Goal: Information Seeking & Learning: Learn about a topic

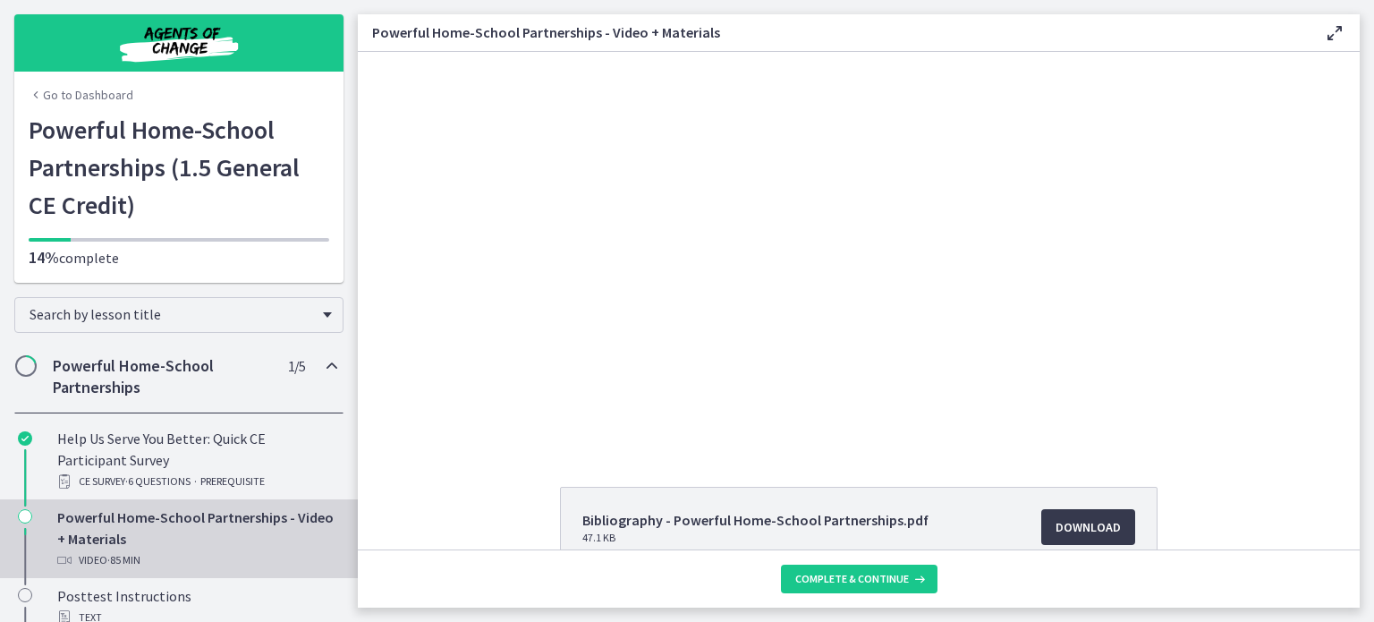
scroll to position [208, 0]
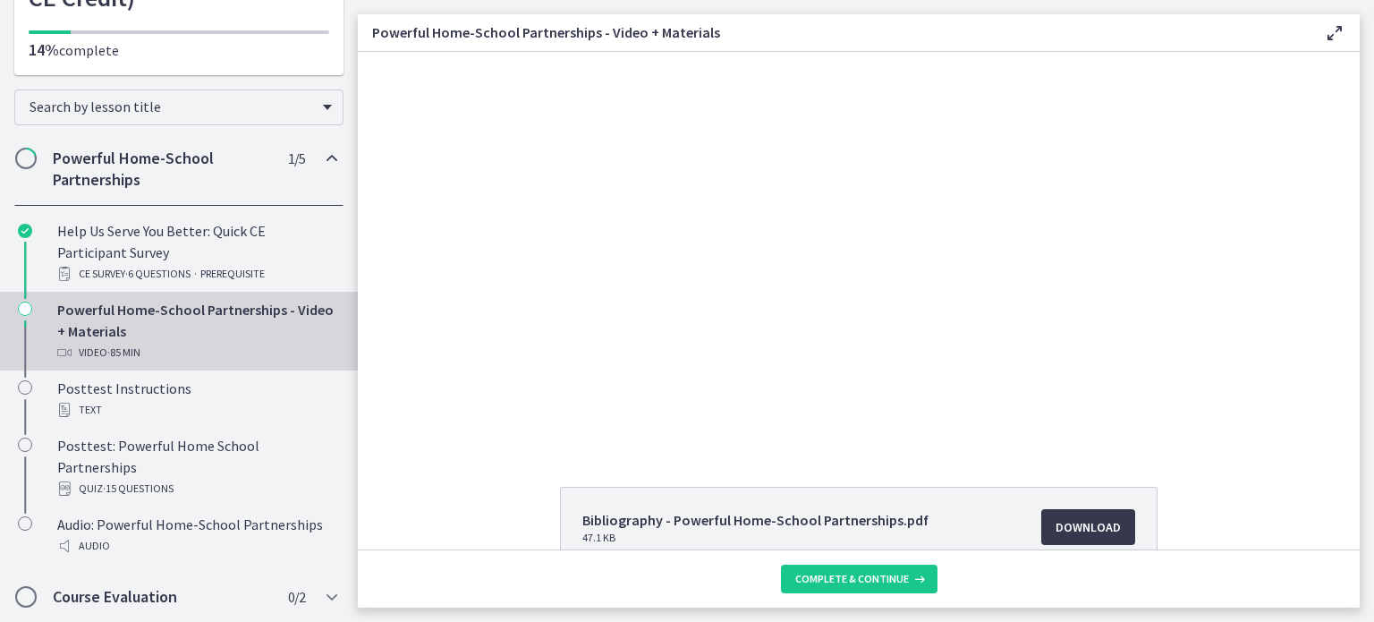
click at [395, 340] on div "Click for sound @keyframes VOLUME_SMALL_WAVE_FLASH { 0% { opacity: 0; } 33% { o…" at bounding box center [859, 249] width 1002 height 394
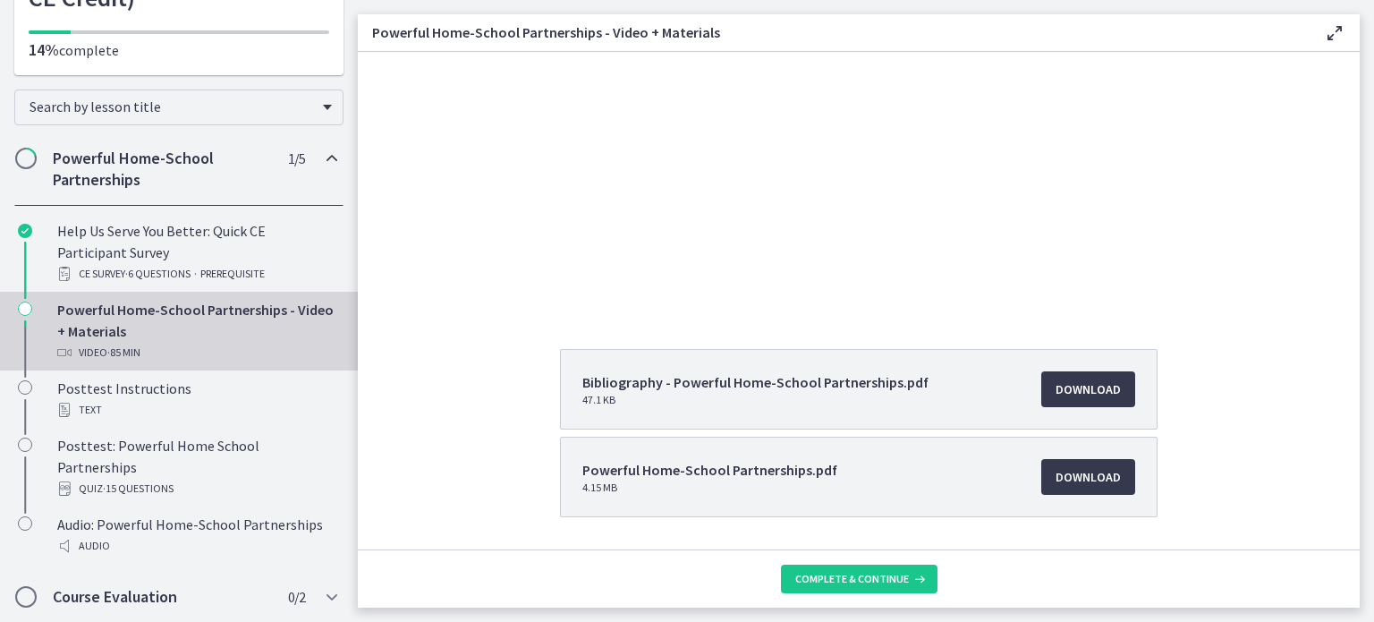
scroll to position [136, 0]
click at [1056, 480] on span "Download Opens in a new window" at bounding box center [1088, 478] width 65 height 21
click at [1092, 382] on span "Download Opens in a new window" at bounding box center [1088, 390] width 65 height 21
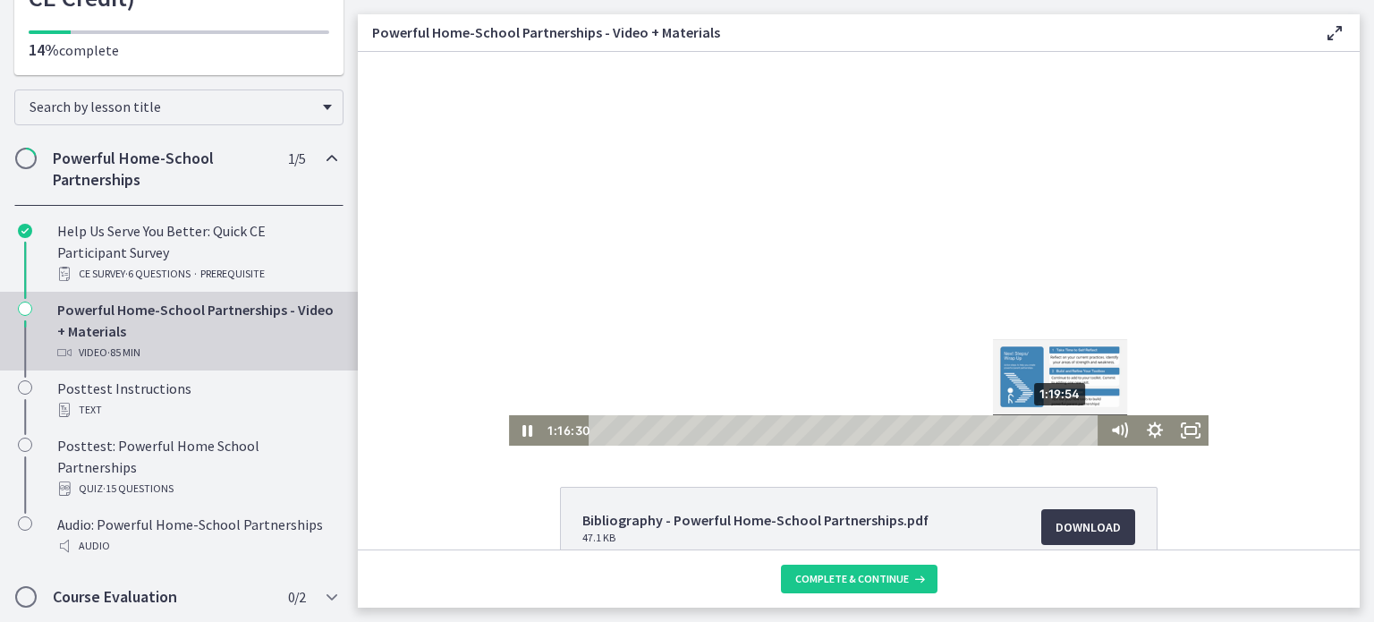
click at [1057, 430] on div "1:19:54" at bounding box center [847, 430] width 498 height 30
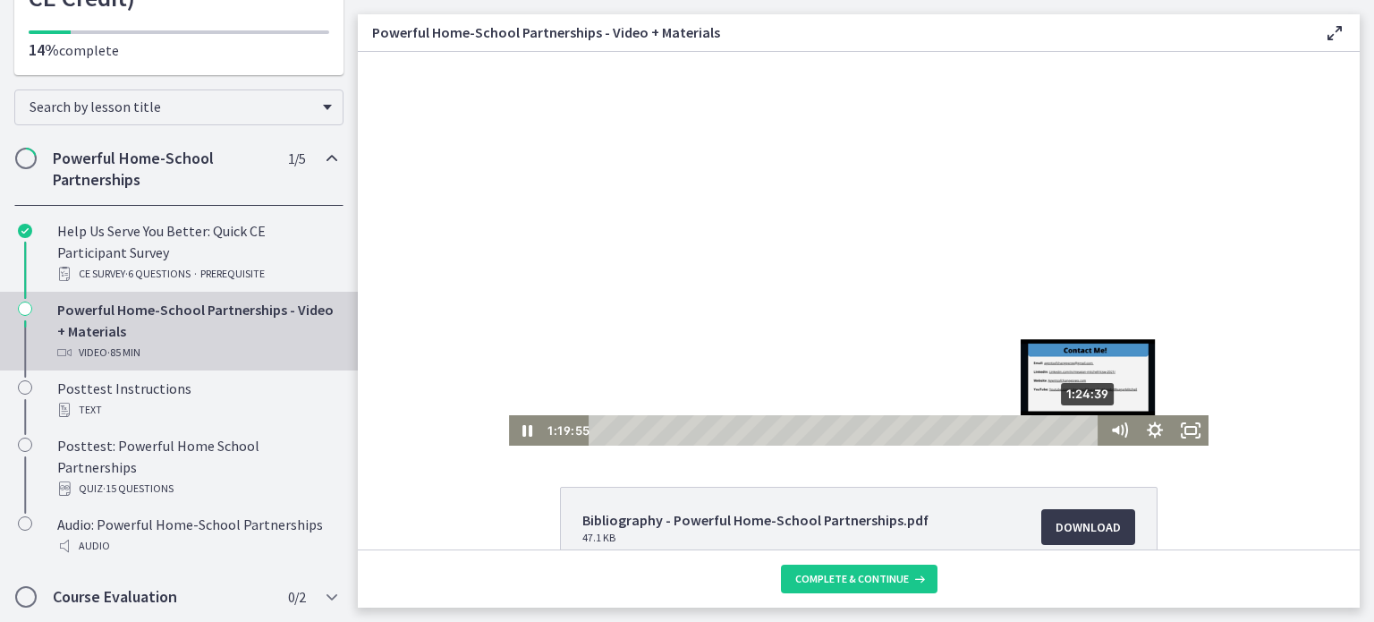
click at [1084, 432] on div "1:24:39" at bounding box center [847, 430] width 498 height 30
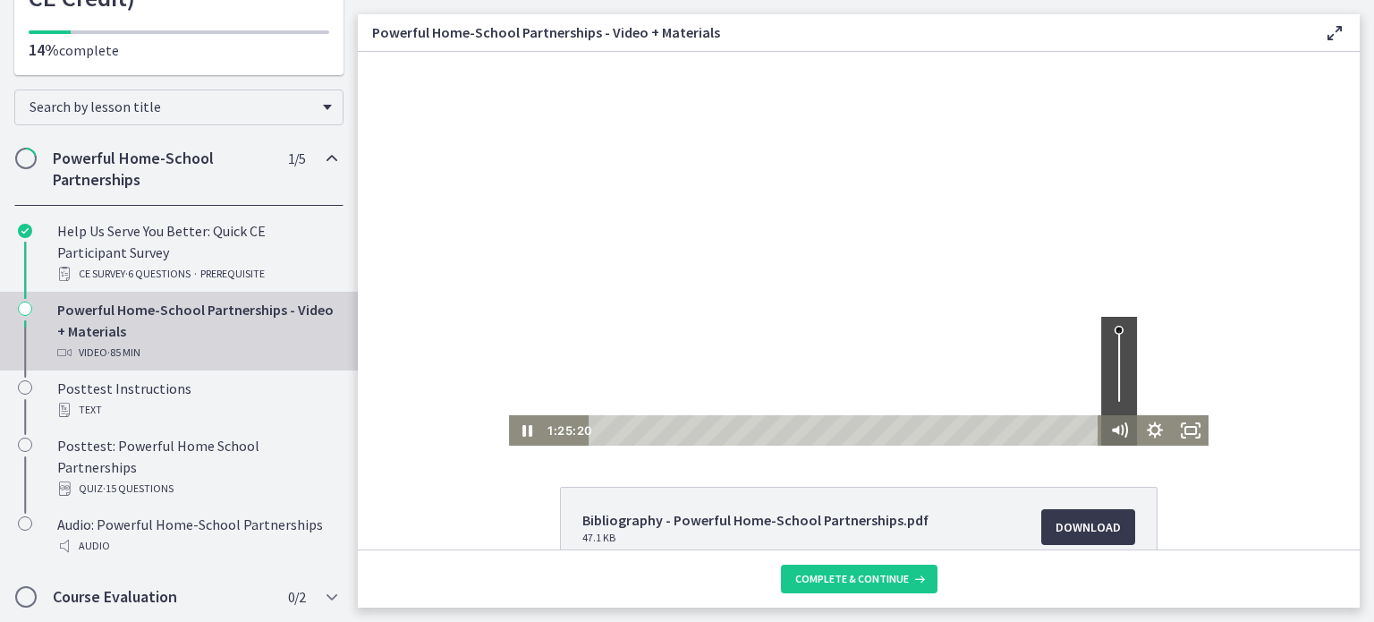
drag, startPoint x: 1084, startPoint y: 429, endPoint x: 1100, endPoint y: 428, distance: 15.2
click at [1100, 428] on div "1:25:20 1:25:20" at bounding box center [859, 430] width 700 height 30
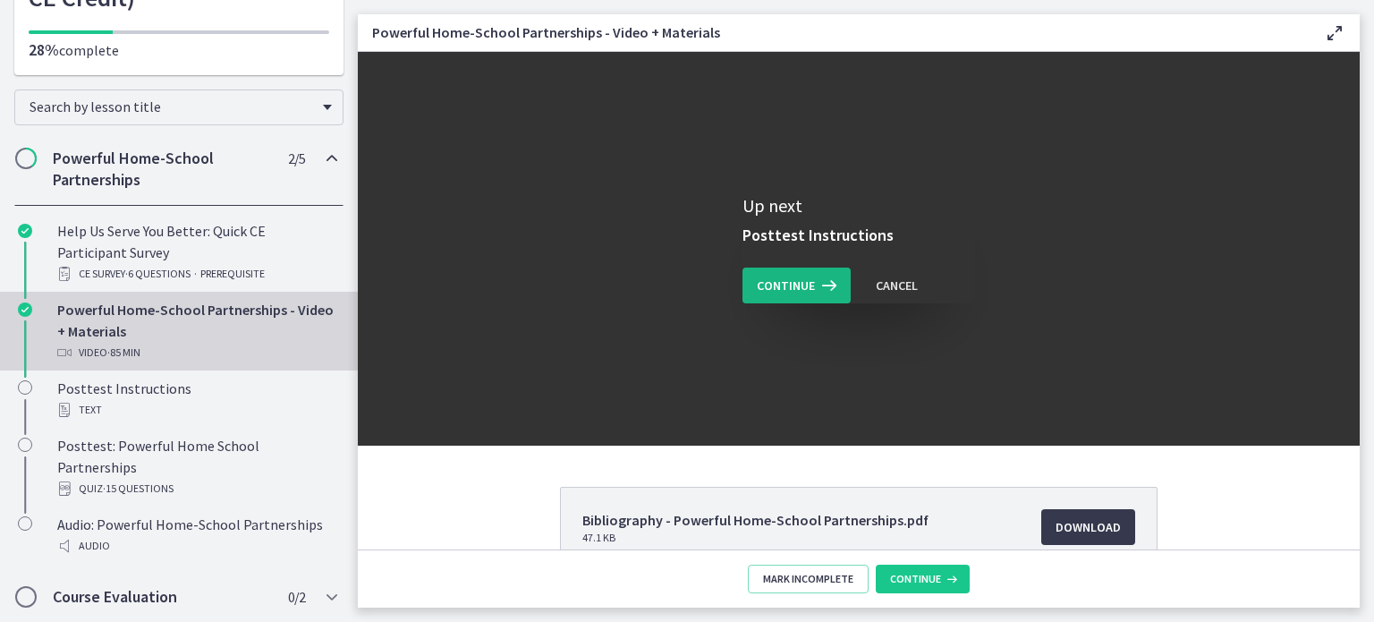
click at [762, 297] on button "Continue" at bounding box center [797, 286] width 108 height 36
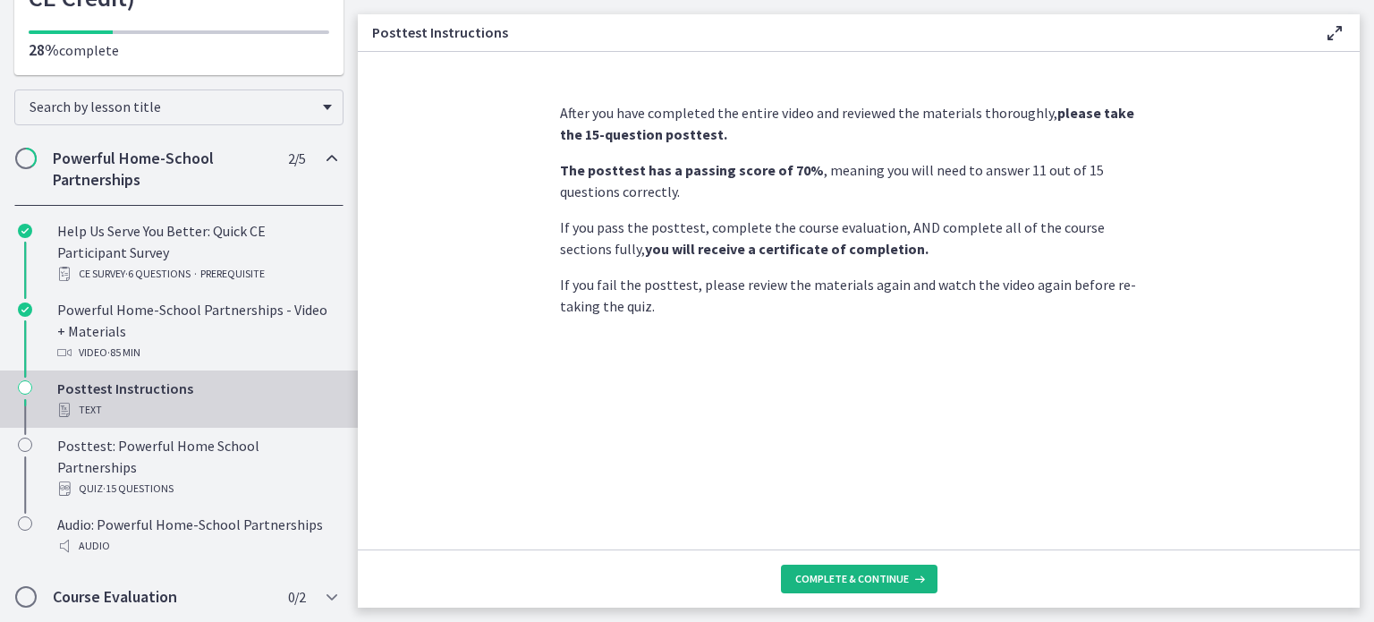
click at [897, 584] on span "Complete & continue" at bounding box center [852, 579] width 114 height 14
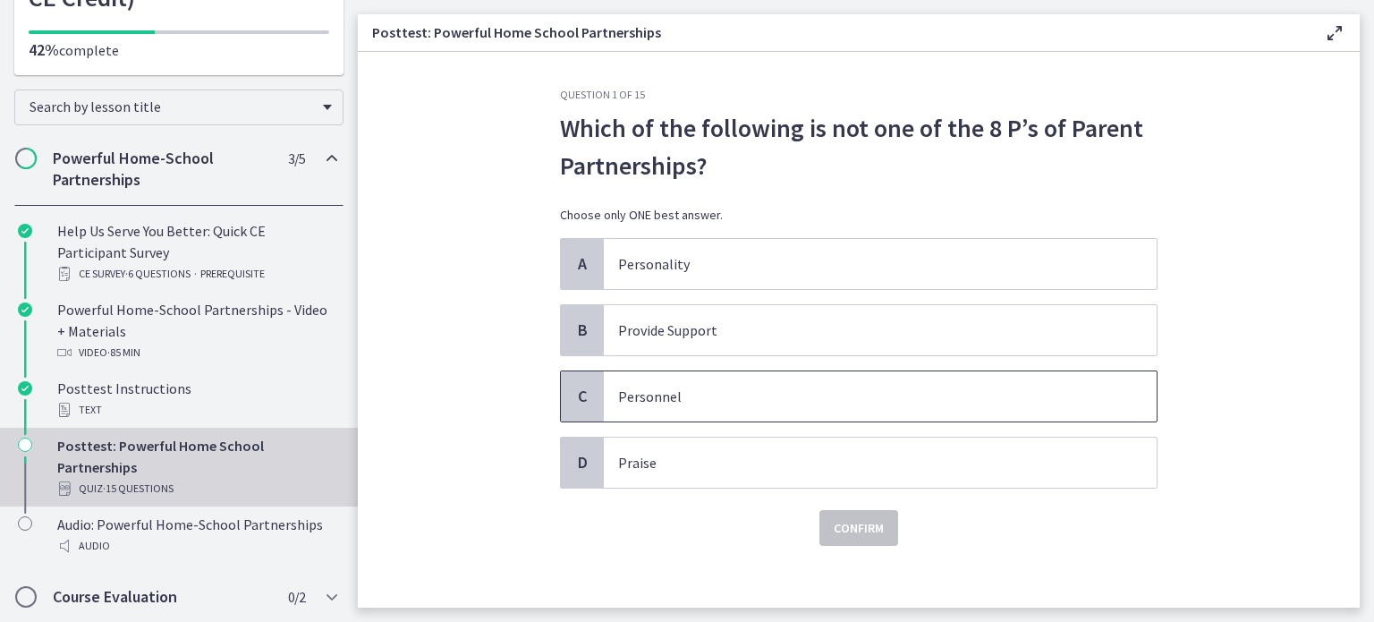
click at [682, 401] on p "Personnel" at bounding box center [862, 396] width 489 height 21
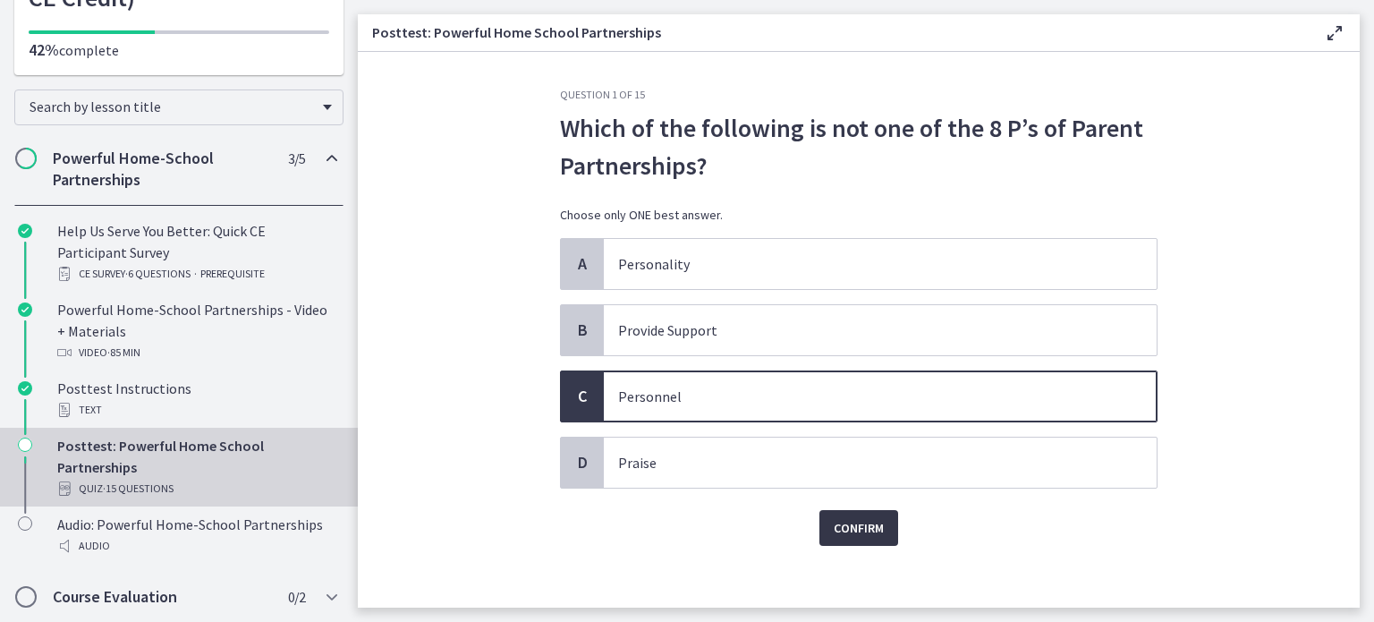
click at [863, 540] on button "Confirm" at bounding box center [859, 528] width 79 height 36
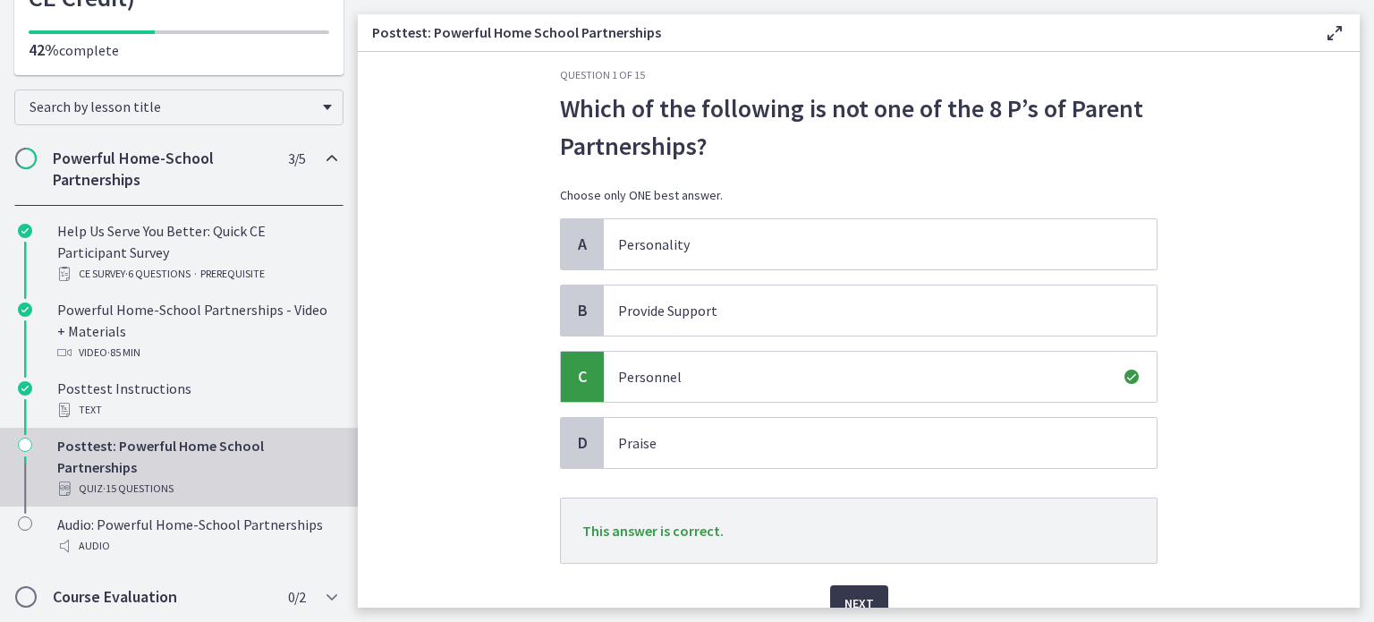
scroll to position [21, 0]
click at [845, 600] on span "Next" at bounding box center [860, 601] width 30 height 21
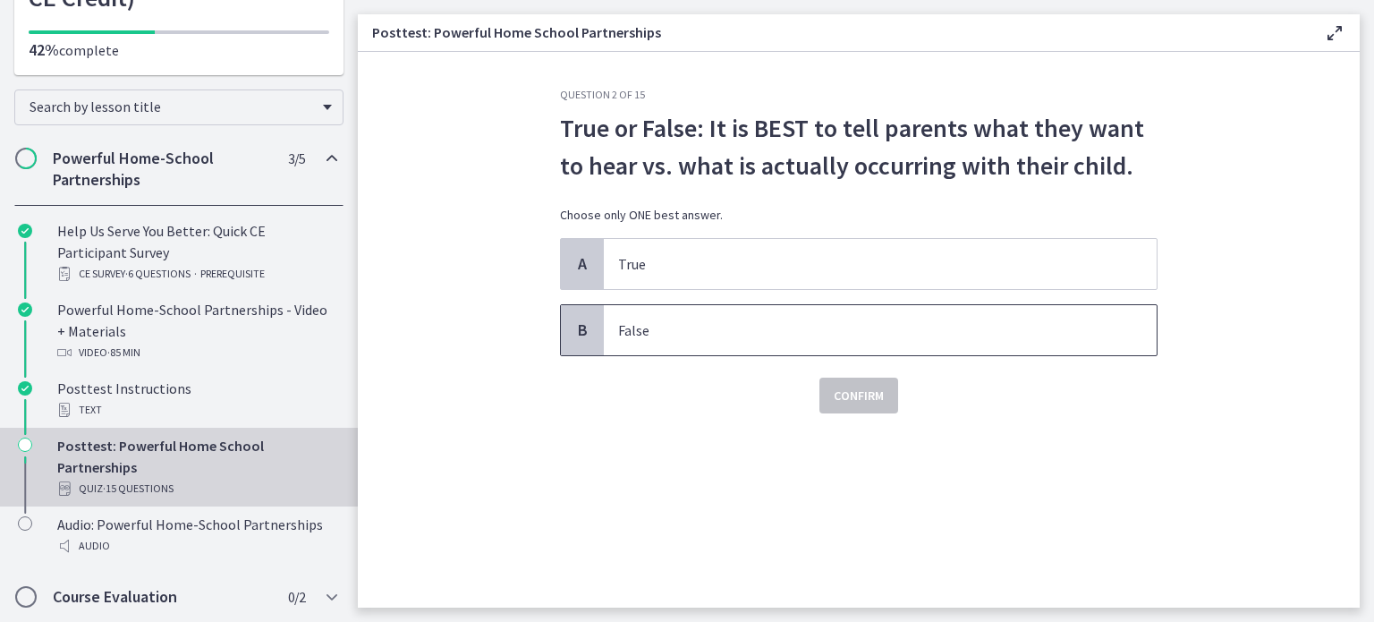
click at [719, 341] on span "False" at bounding box center [880, 330] width 553 height 50
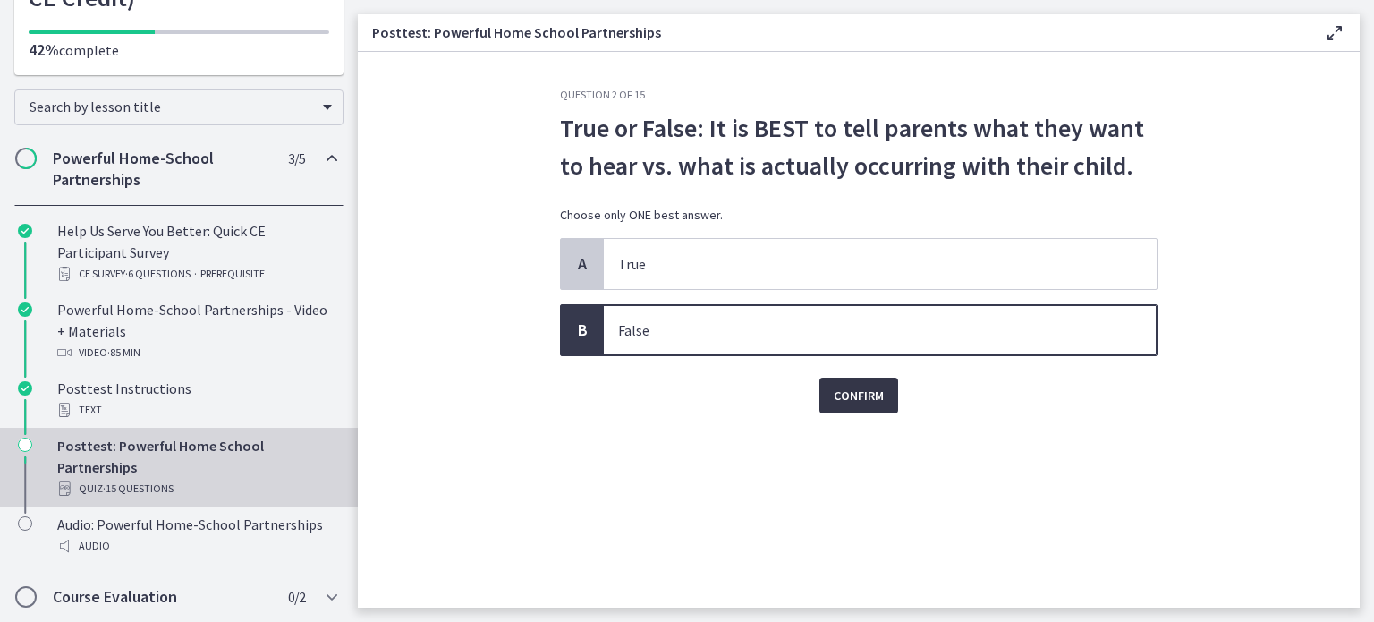
click at [838, 396] on span "Confirm" at bounding box center [859, 395] width 50 height 21
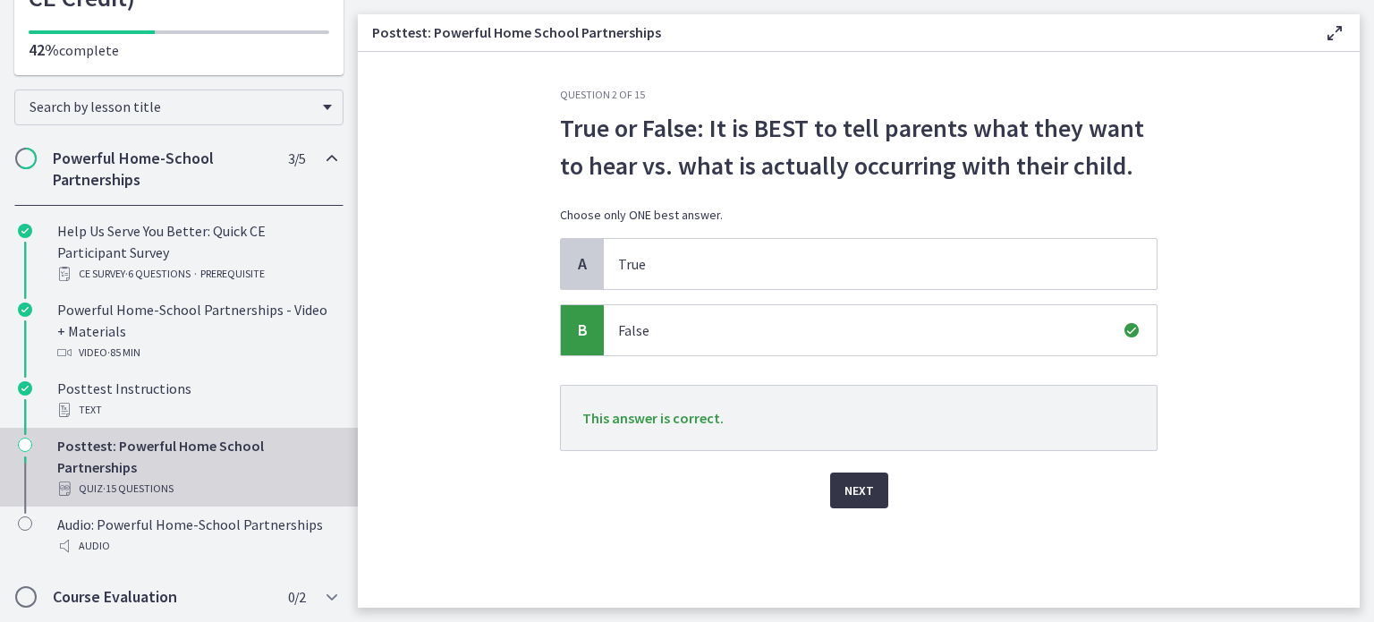
click at [872, 493] on span "Next" at bounding box center [860, 490] width 30 height 21
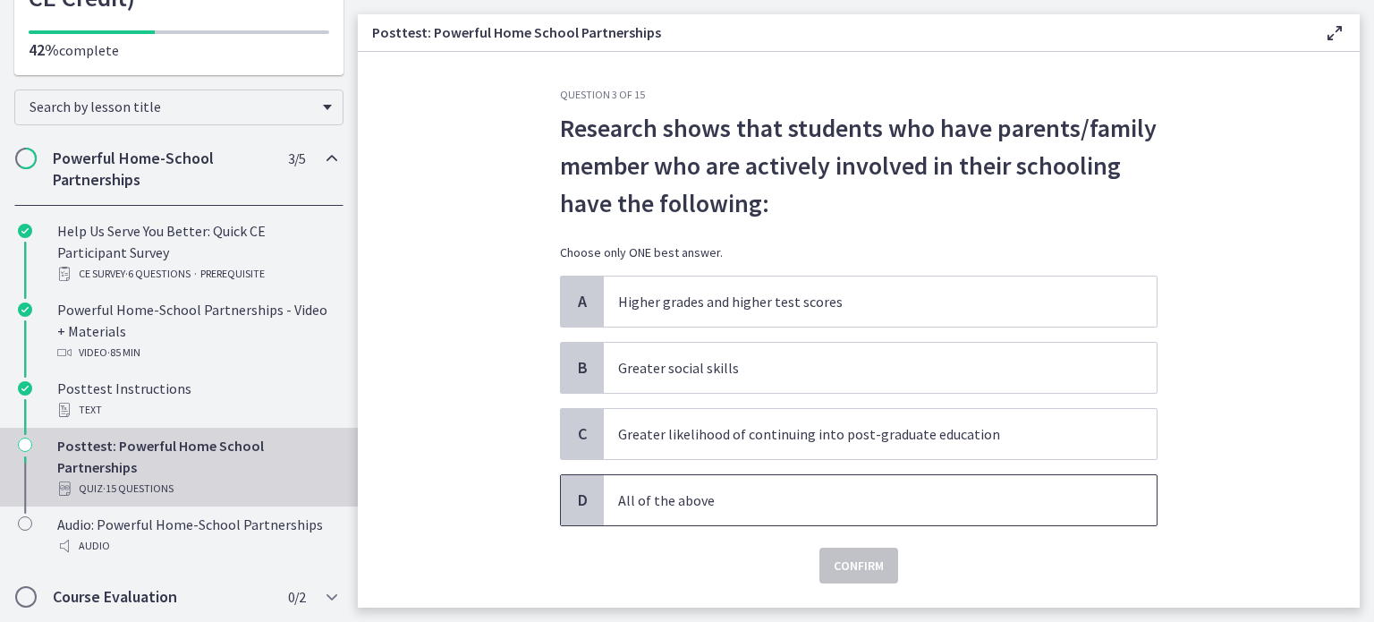
click at [746, 493] on p "All of the above" at bounding box center [862, 499] width 489 height 21
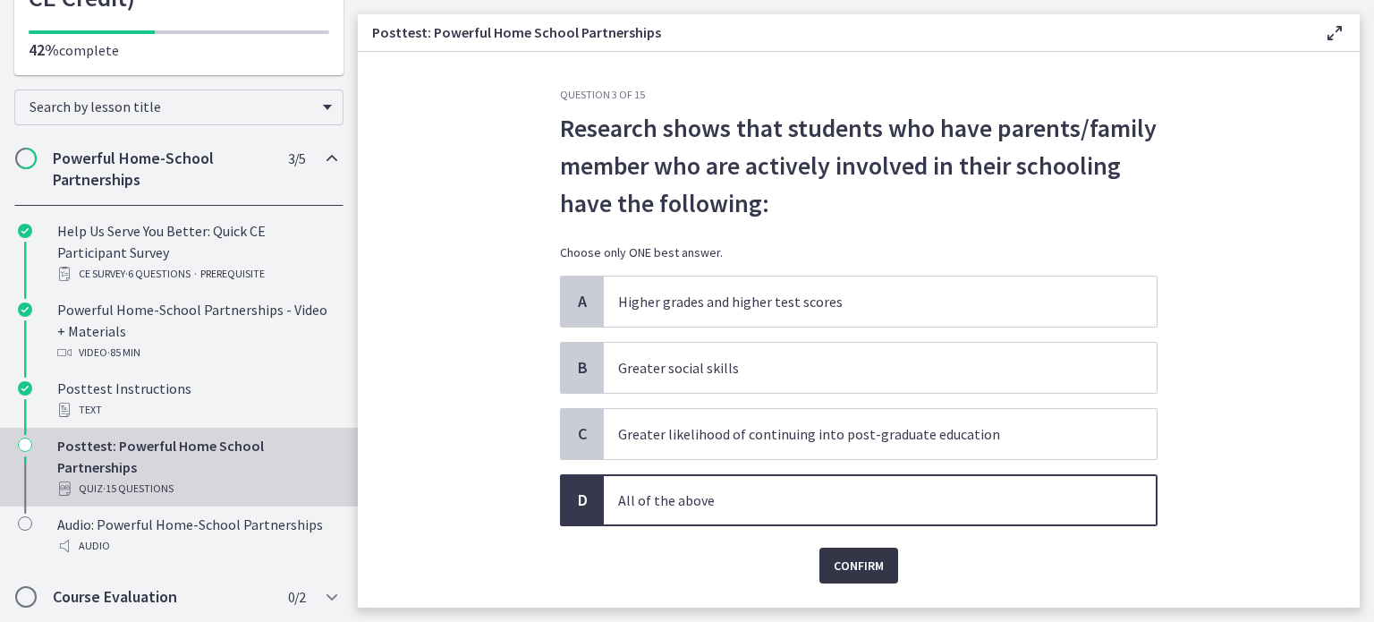
click at [884, 562] on button "Confirm" at bounding box center [859, 566] width 79 height 36
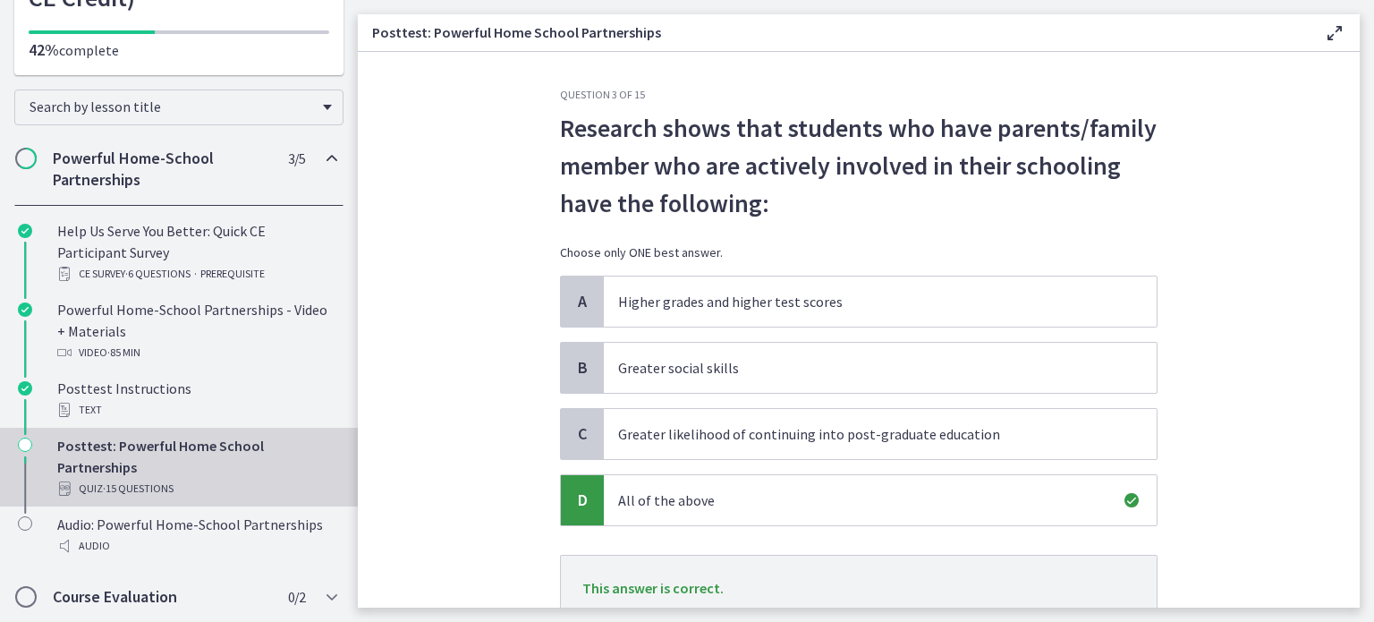
scroll to position [60, 0]
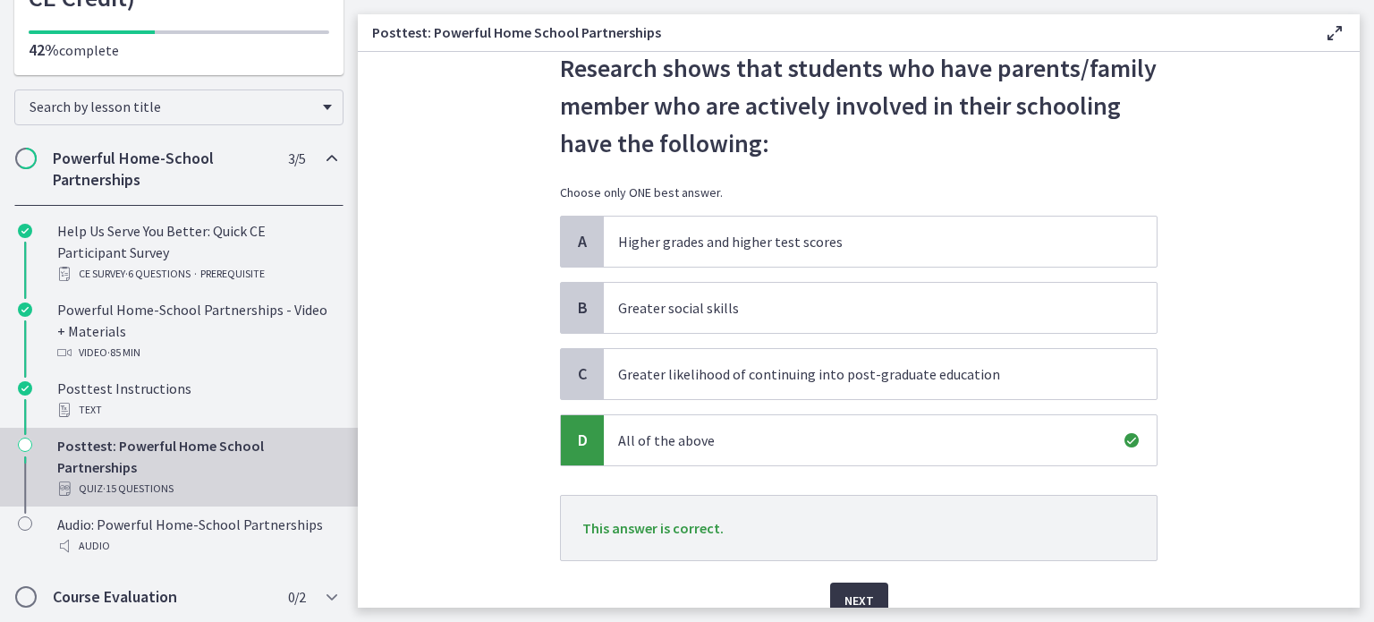
click at [845, 590] on span "Next" at bounding box center [860, 600] width 30 height 21
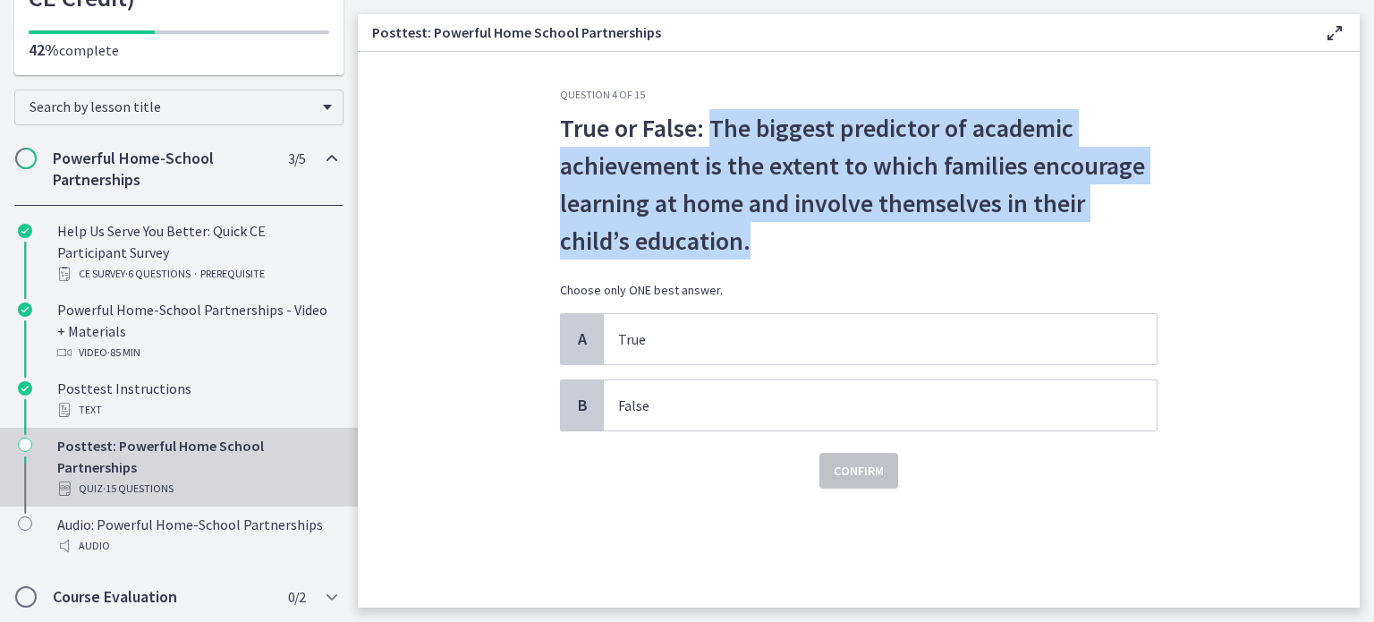
drag, startPoint x: 709, startPoint y: 128, endPoint x: 752, endPoint y: 229, distance: 109.9
click at [752, 229] on p "True or False: The biggest predictor of academic achievement is the extent to w…" at bounding box center [859, 184] width 598 height 150
copy p "The biggest predictor of academic achievement is the extent to which families e…"
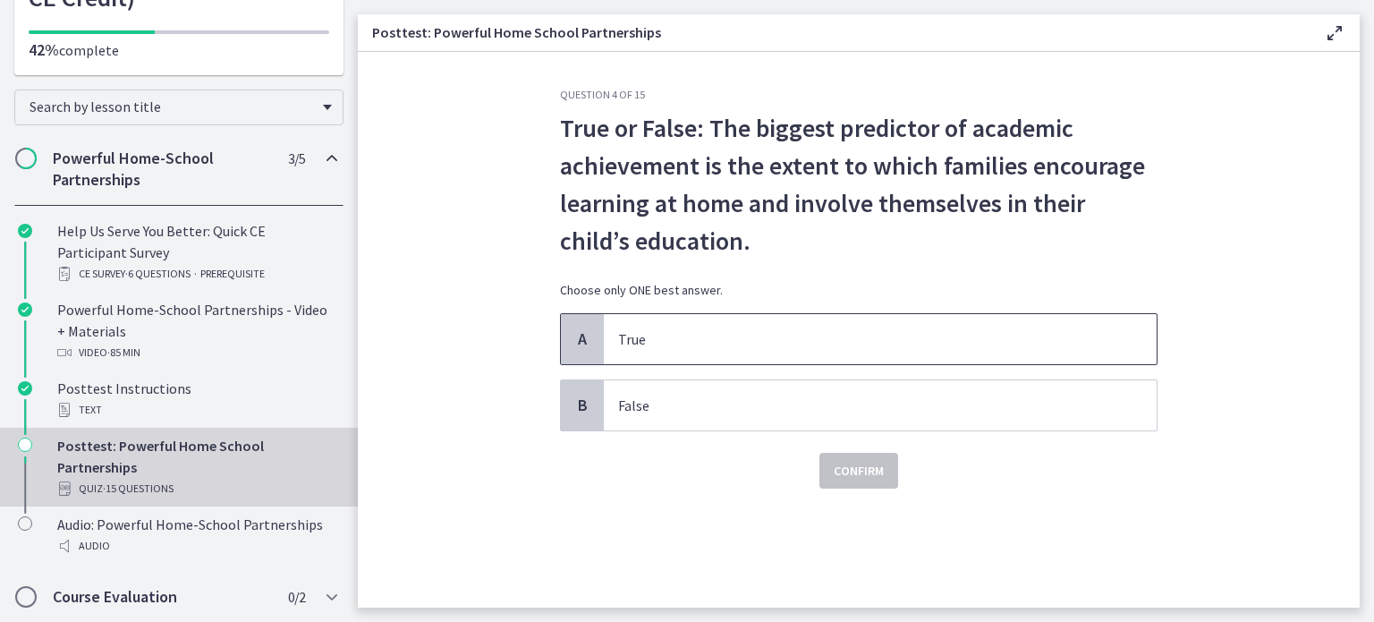
click at [626, 357] on span "True" at bounding box center [880, 339] width 553 height 50
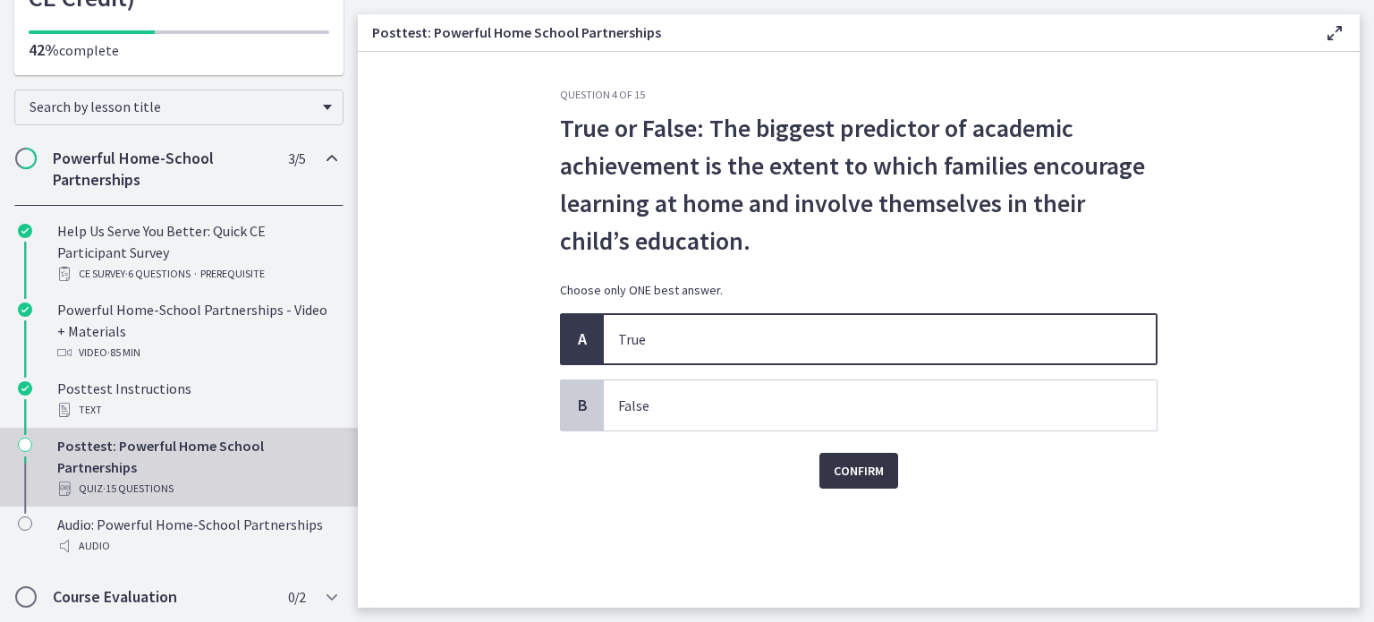
click at [859, 482] on button "Confirm" at bounding box center [859, 471] width 79 height 36
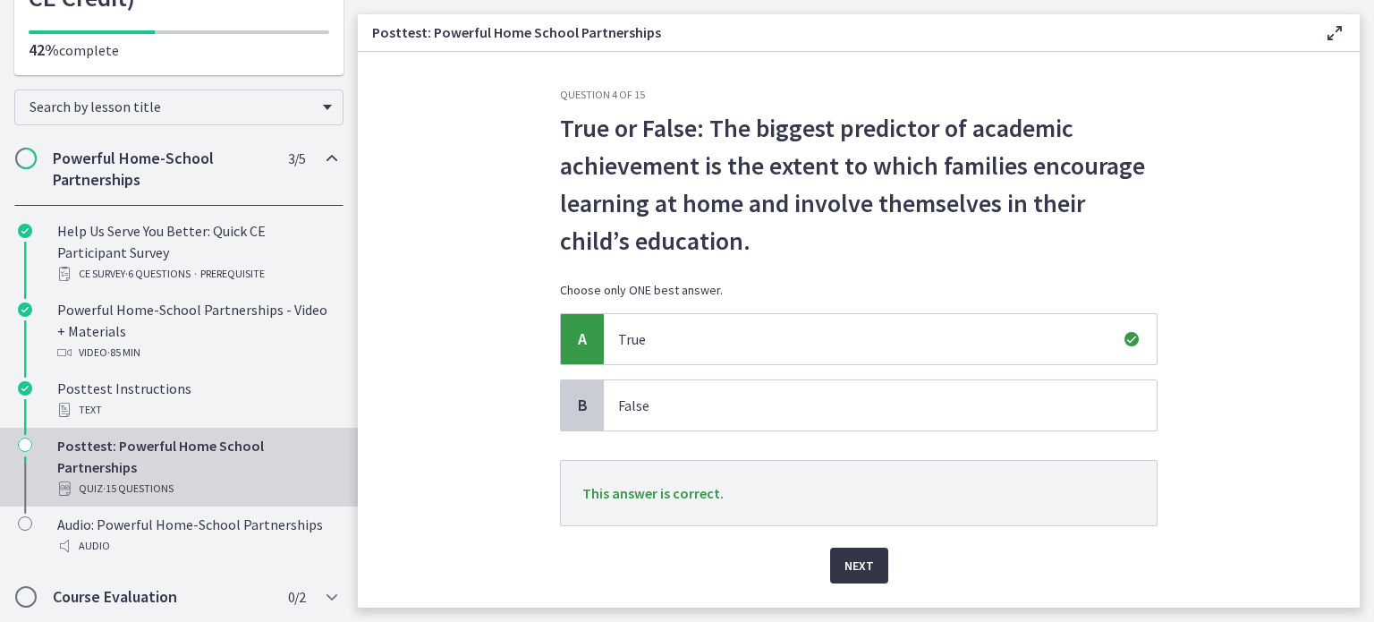
click at [857, 568] on span "Next" at bounding box center [860, 565] width 30 height 21
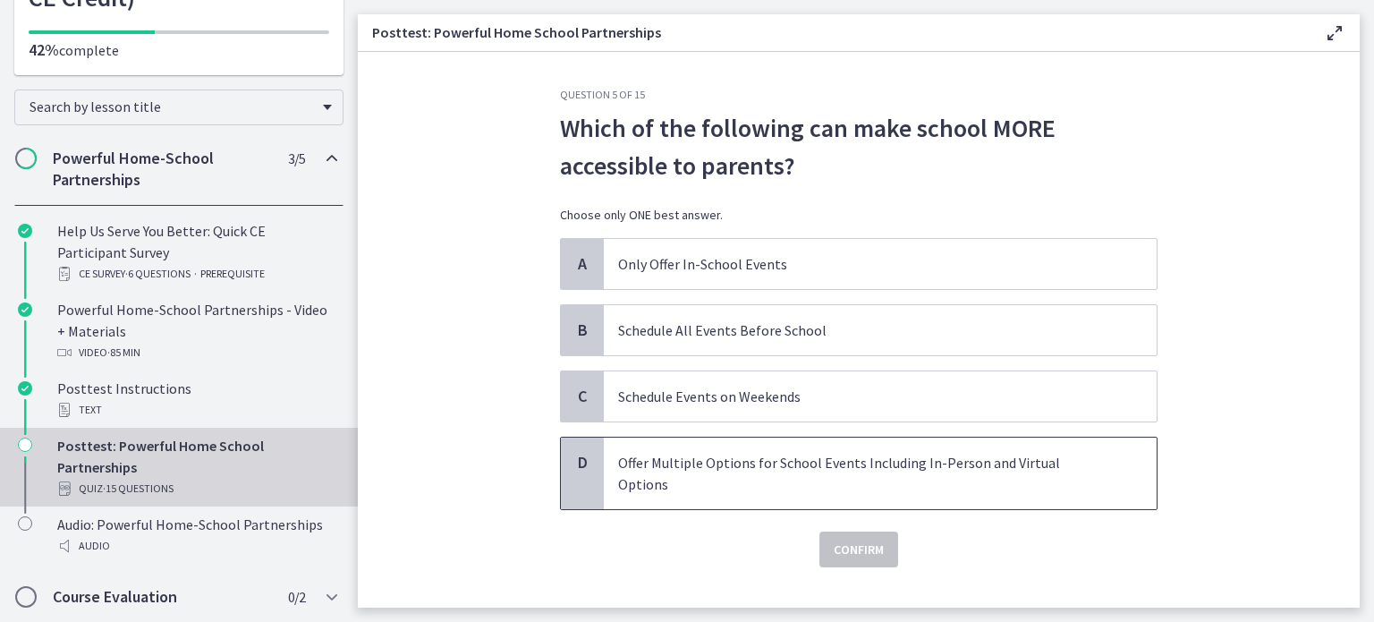
click at [659, 464] on p "Offer Multiple Options for School Events Including In-Person and Virtual Options" at bounding box center [862, 473] width 489 height 43
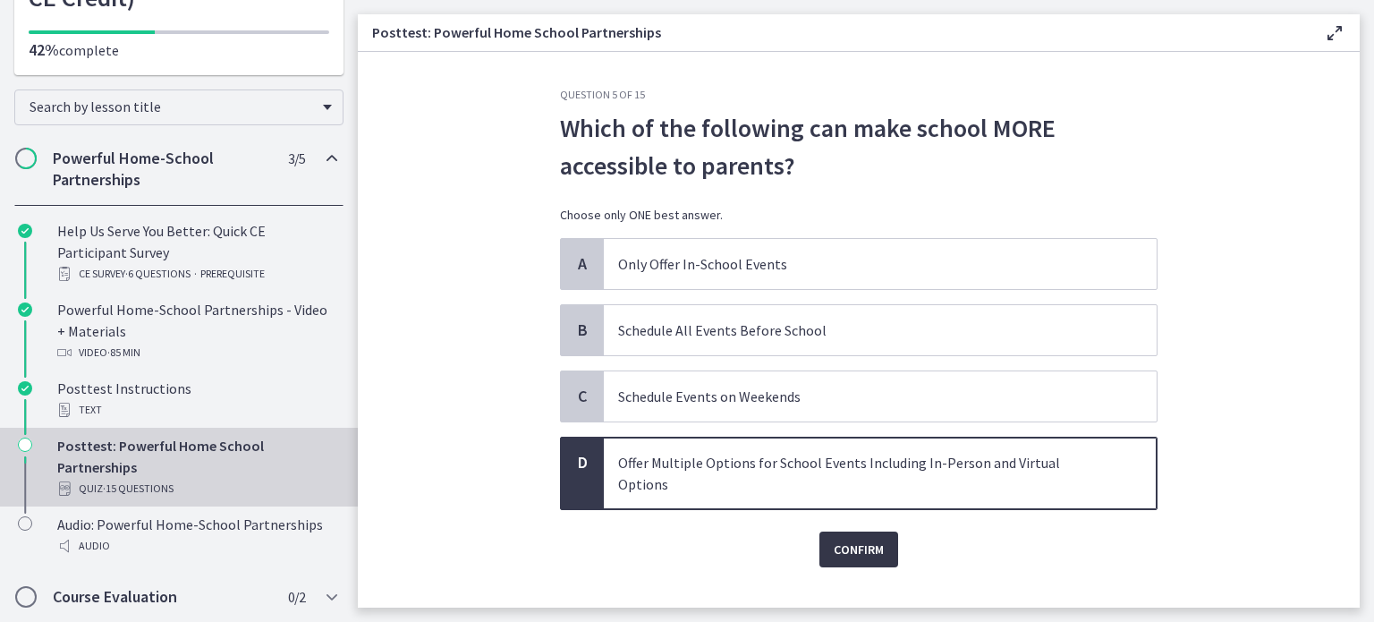
click at [841, 539] on span "Confirm" at bounding box center [859, 549] width 50 height 21
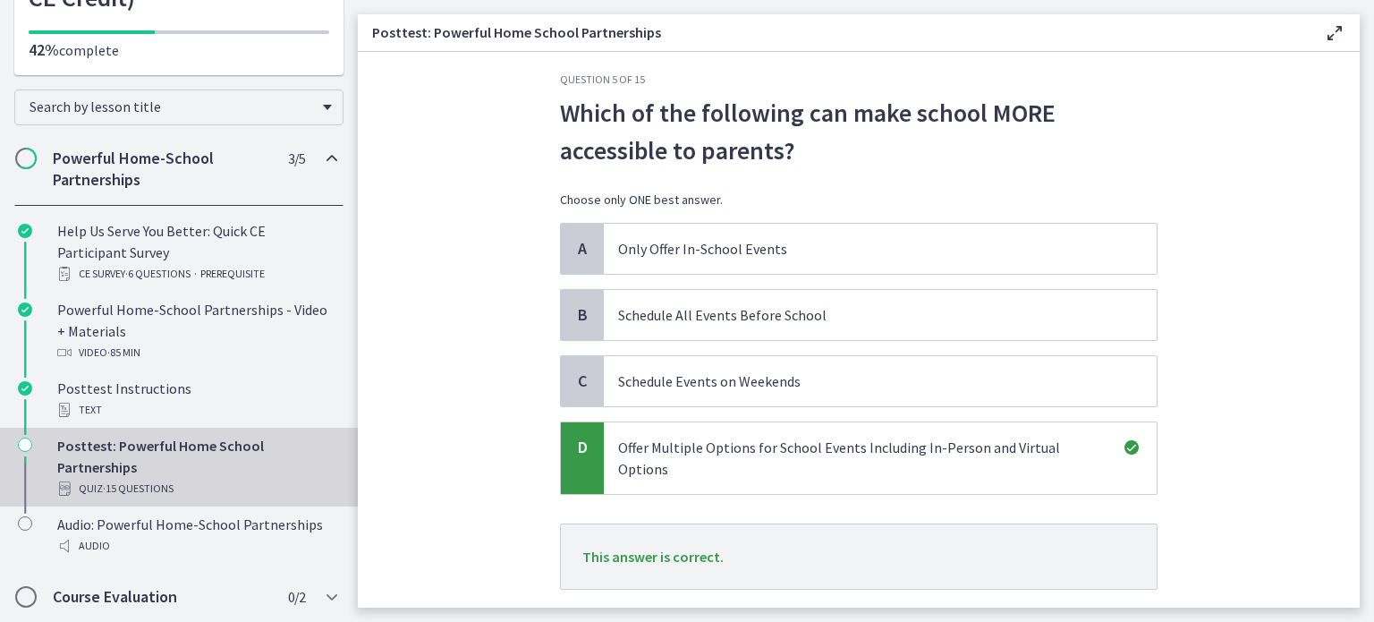
scroll to position [16, 0]
click at [838, 610] on button "Next" at bounding box center [859, 628] width 58 height 36
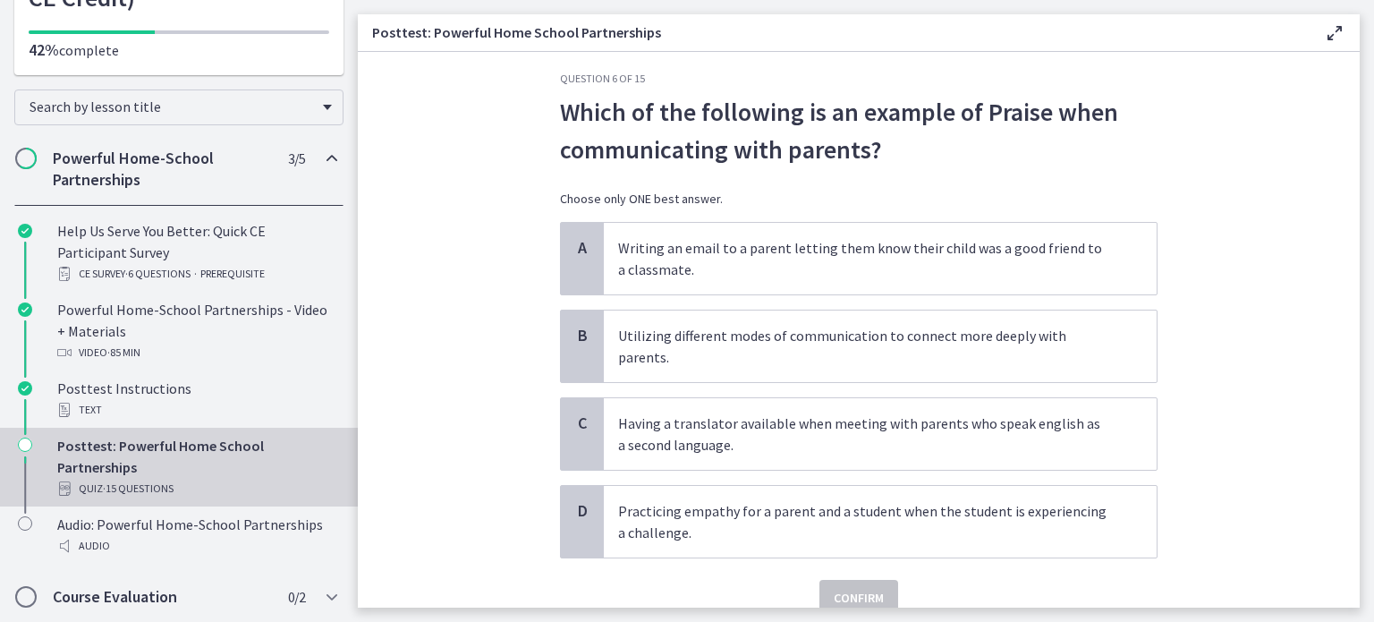
scroll to position [0, 0]
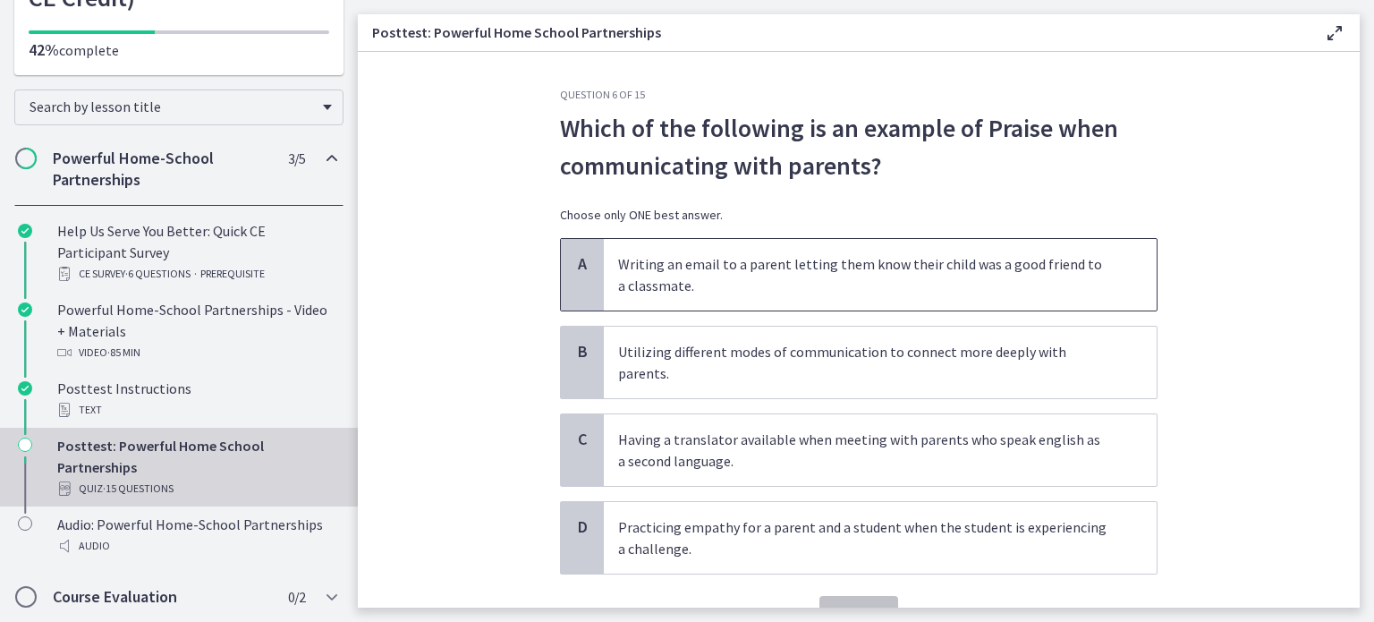
click at [786, 283] on p "Writing an email to a parent letting them know their child was a good friend to…" at bounding box center [862, 274] width 489 height 43
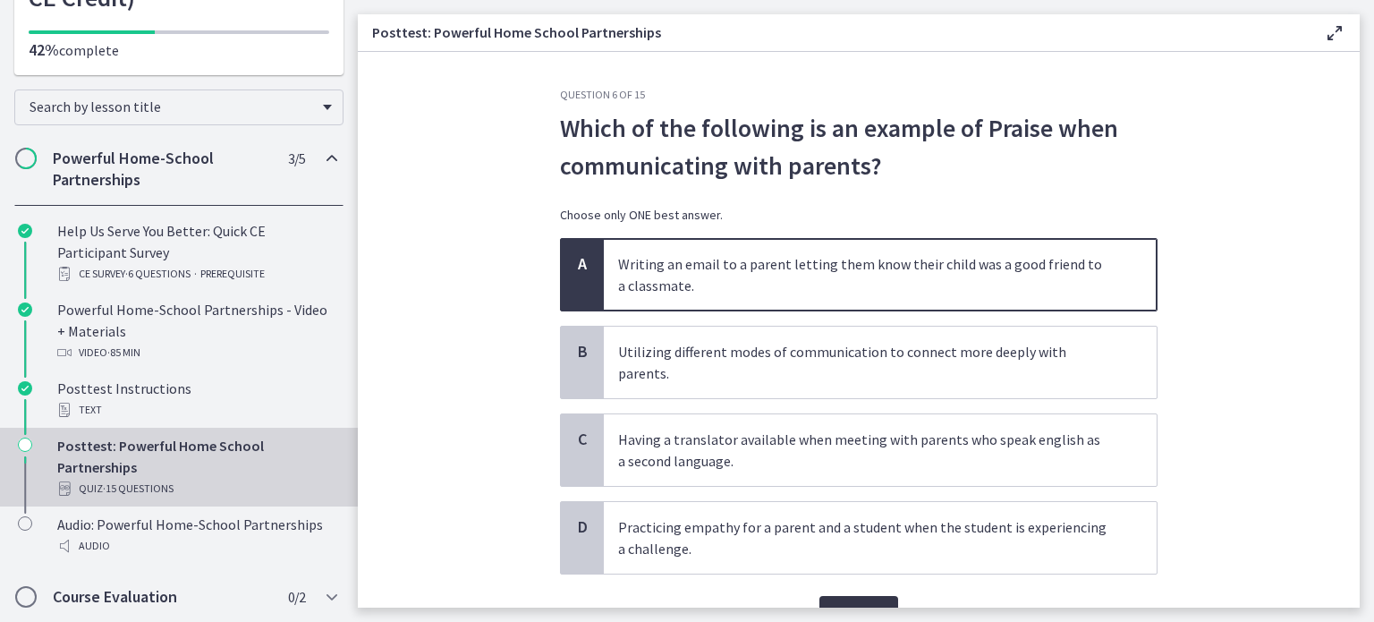
click at [838, 603] on span "Confirm" at bounding box center [859, 613] width 50 height 21
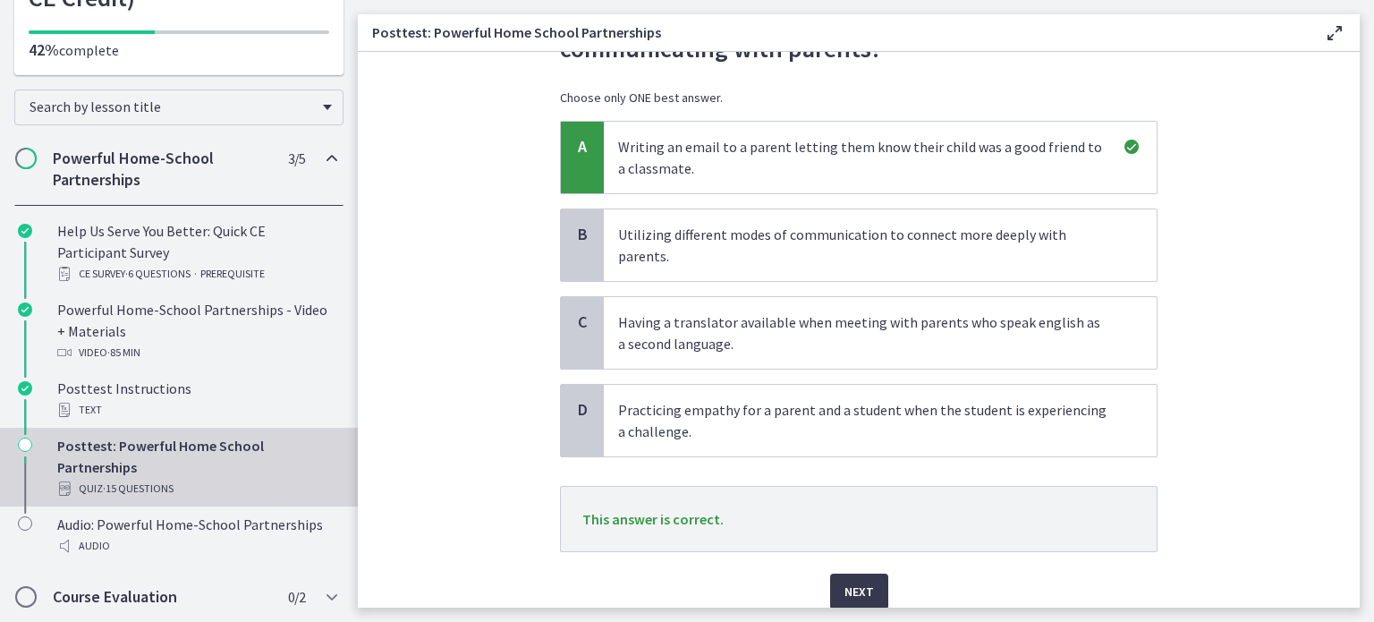
scroll to position [118, 0]
click at [868, 573] on button "Next" at bounding box center [859, 591] width 58 height 36
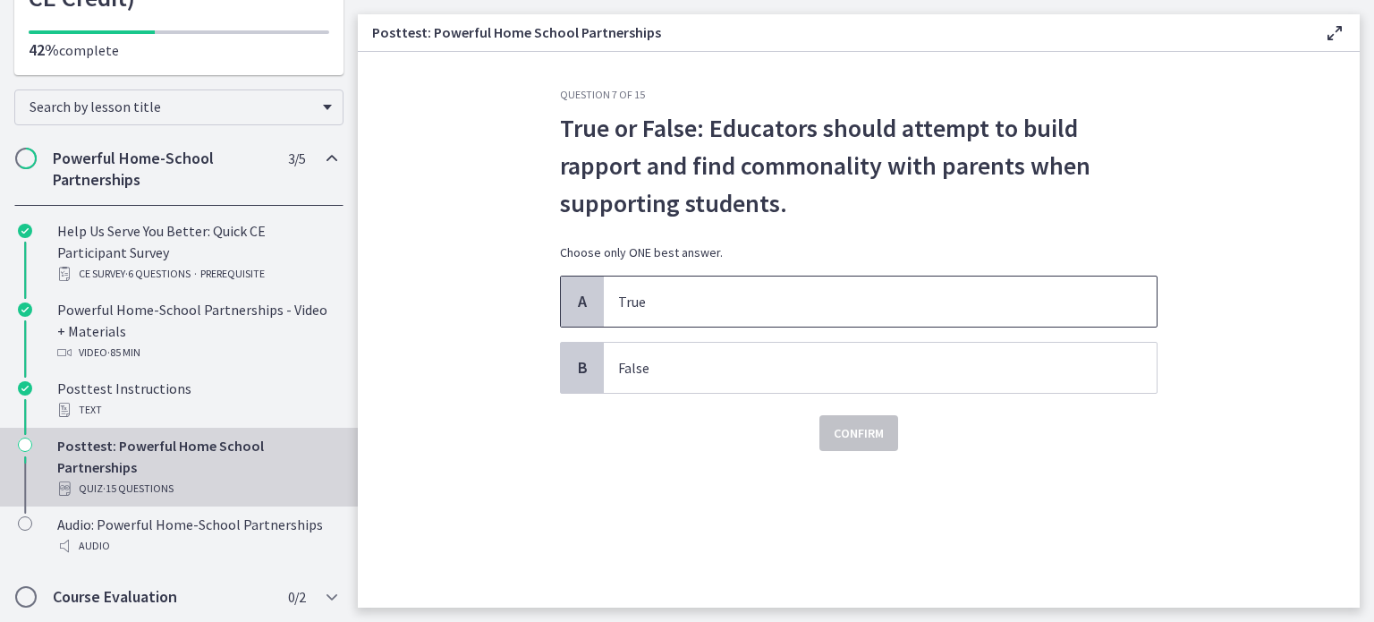
click at [698, 310] on p "True" at bounding box center [862, 301] width 489 height 21
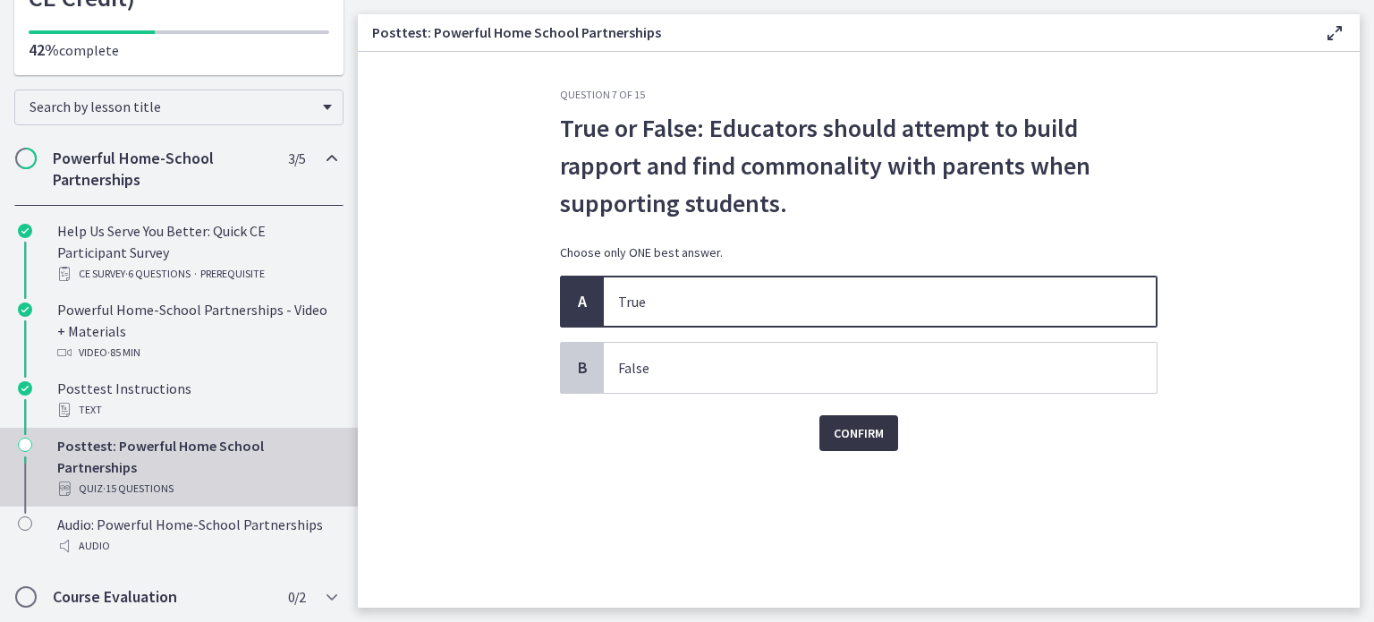
click at [859, 446] on button "Confirm" at bounding box center [859, 433] width 79 height 36
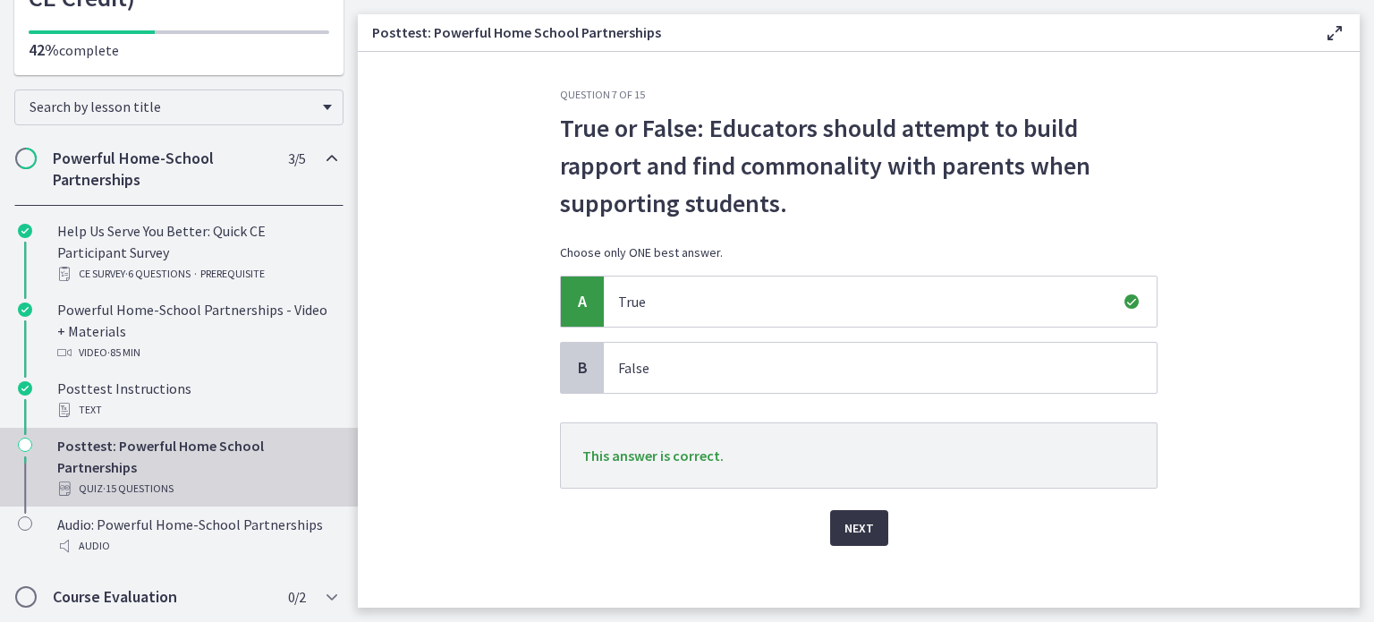
click at [846, 528] on span "Next" at bounding box center [860, 527] width 30 height 21
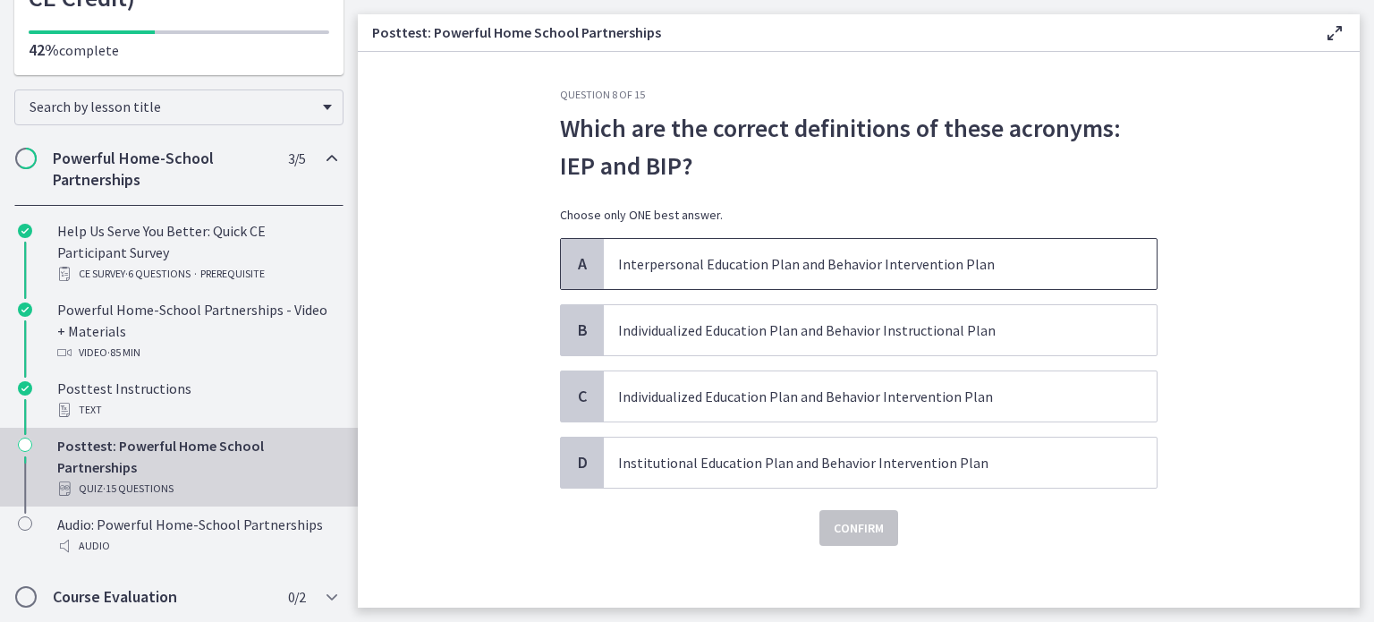
click at [790, 265] on p "Interpersonal Education Plan and Behavior Intervention Plan" at bounding box center [862, 263] width 489 height 21
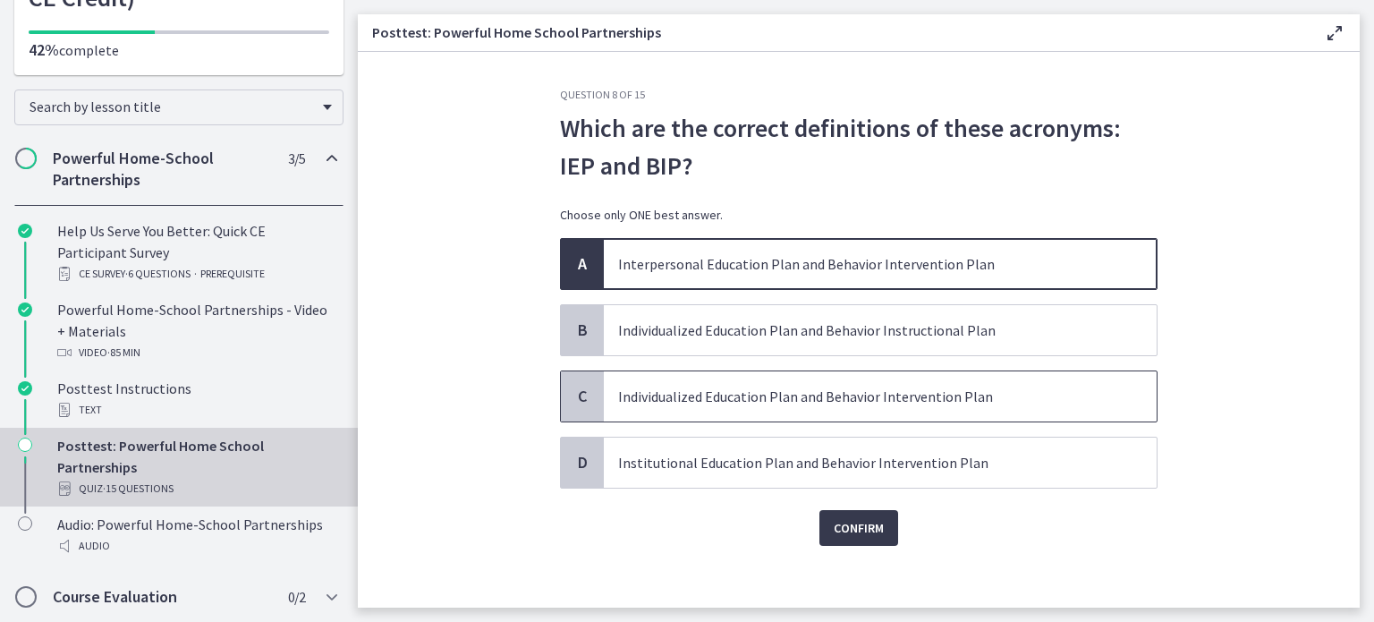
click at [778, 401] on p "Individualized Education Plan and Behavior Intervention Plan" at bounding box center [862, 396] width 489 height 21
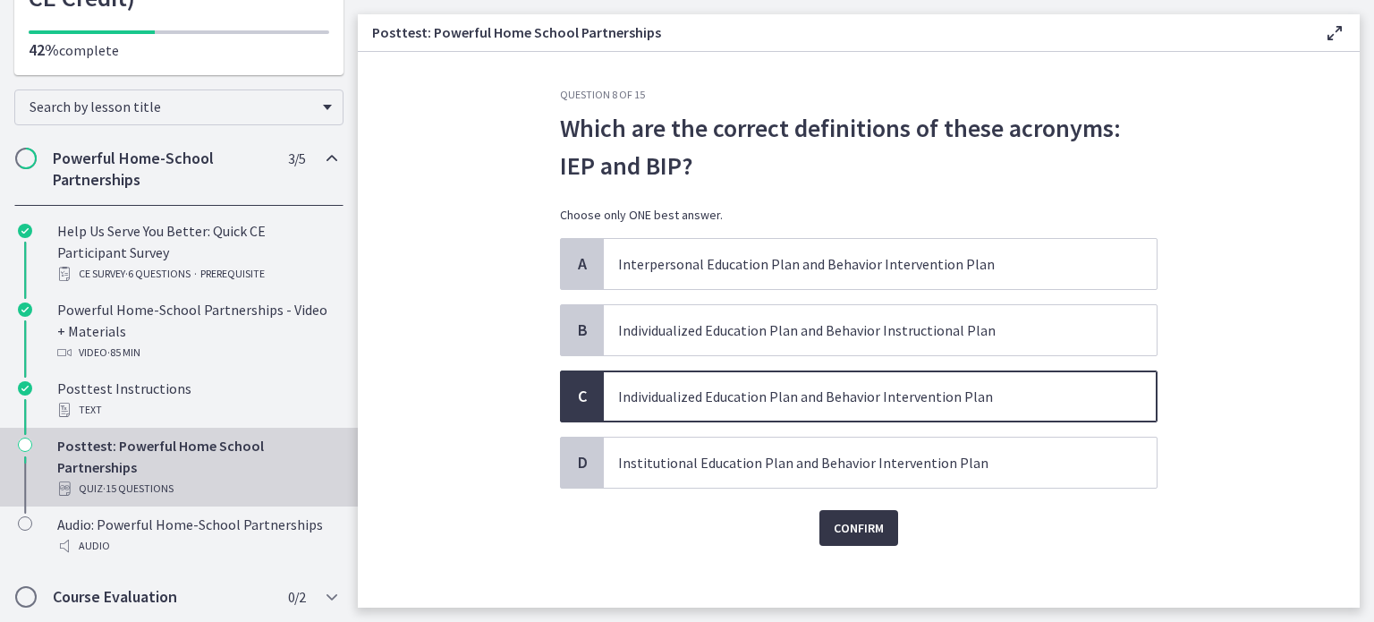
click at [868, 525] on span "Confirm" at bounding box center [859, 527] width 50 height 21
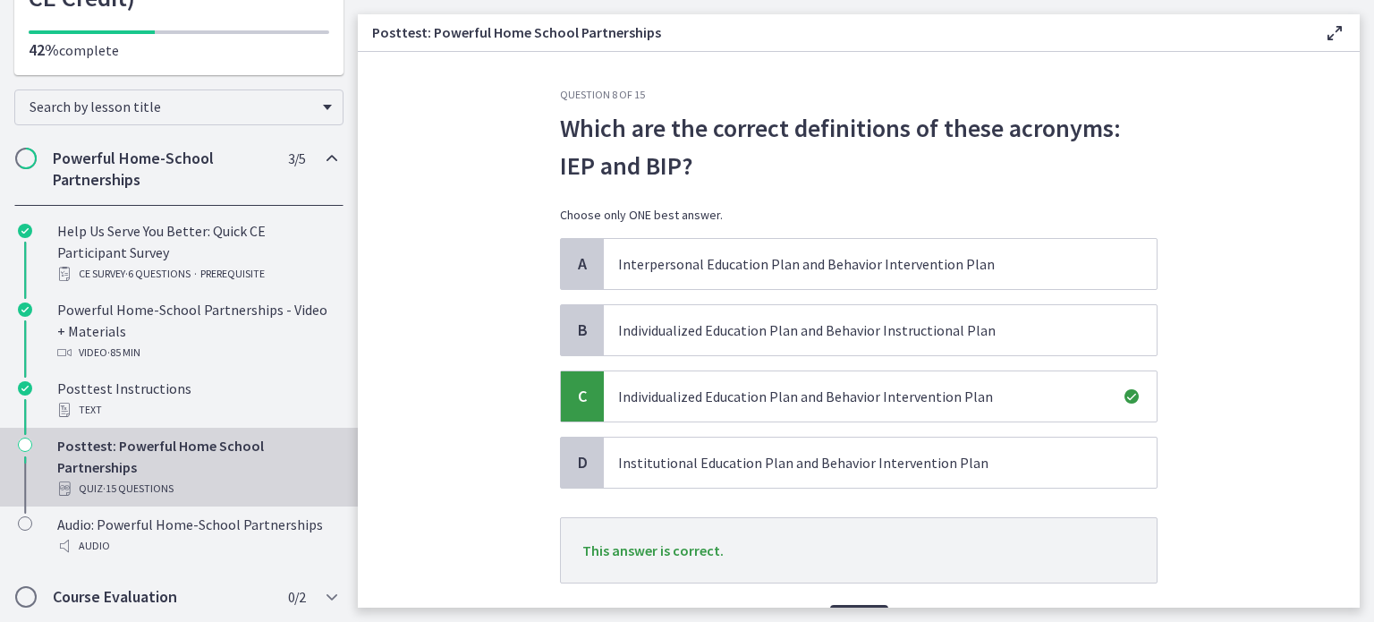
click at [870, 601] on div "Next" at bounding box center [859, 611] width 598 height 57
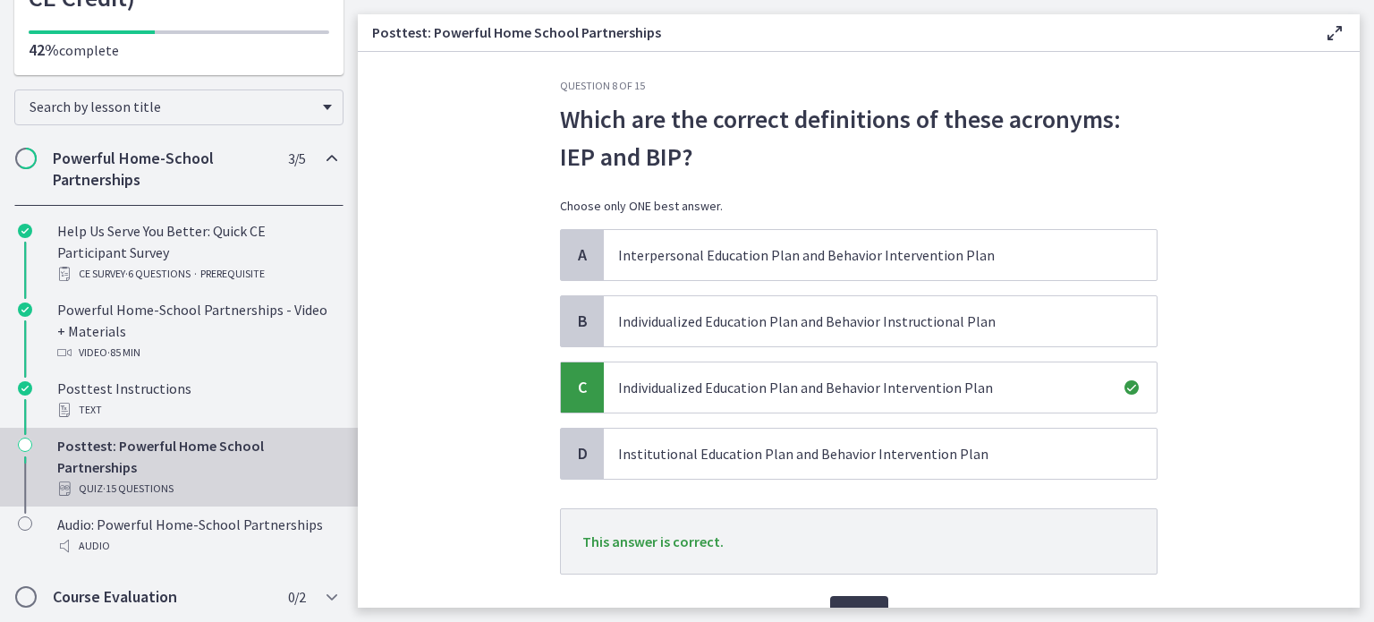
scroll to position [21, 0]
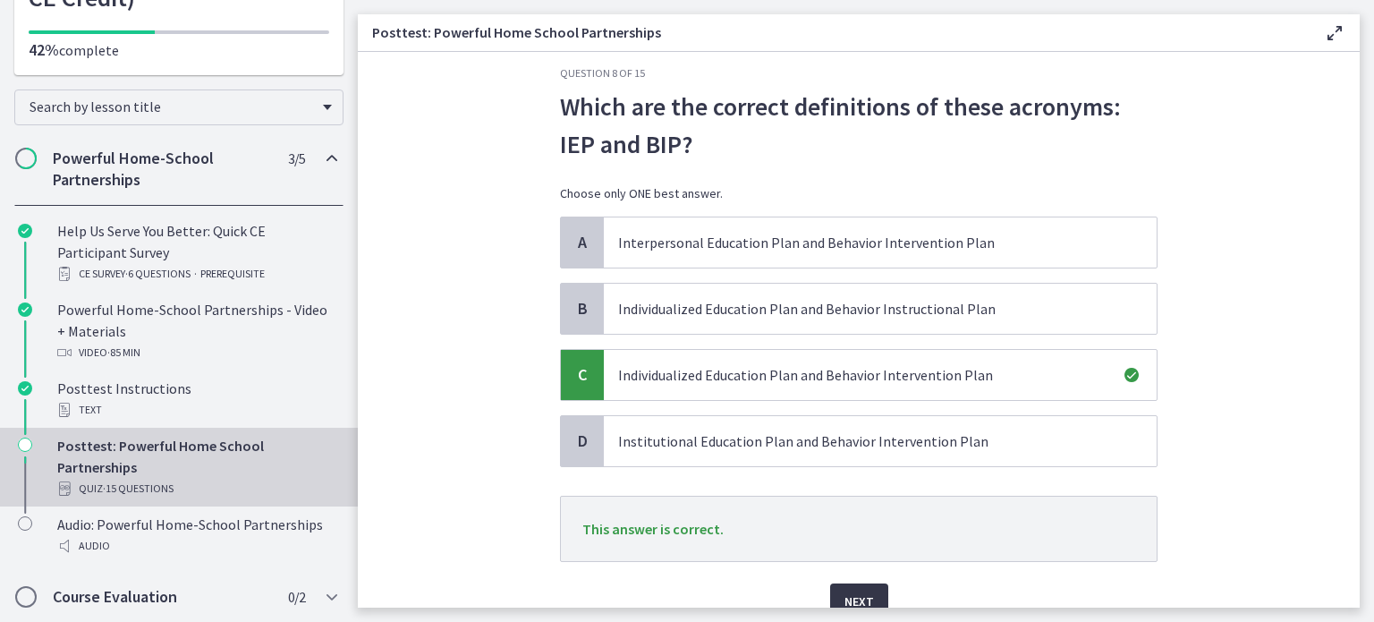
click at [852, 597] on span "Next" at bounding box center [860, 601] width 30 height 21
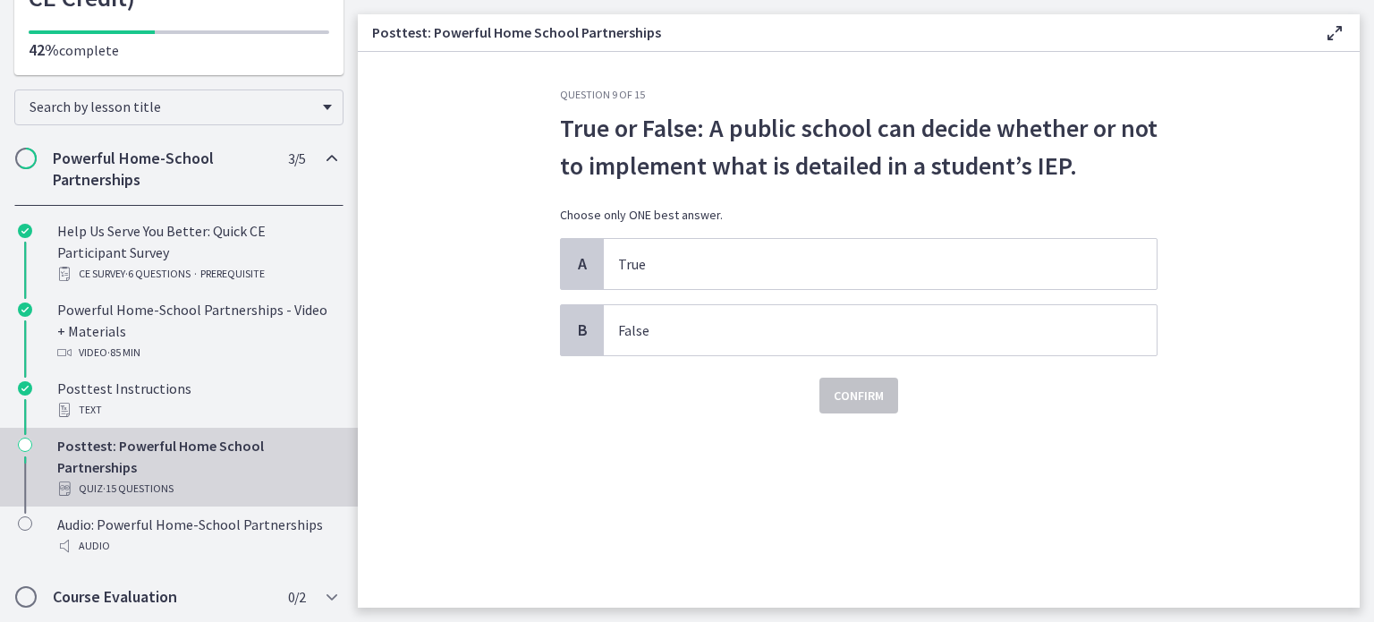
drag, startPoint x: 718, startPoint y: 132, endPoint x: 1137, endPoint y: 160, distance: 420.6
click at [1137, 160] on p "True or False: A public school can decide whether or not to implement what is d…" at bounding box center [859, 146] width 598 height 75
copy p "A public school can decide whether or not to implement what is detailed in a st…"
click at [630, 315] on span "False" at bounding box center [880, 330] width 553 height 50
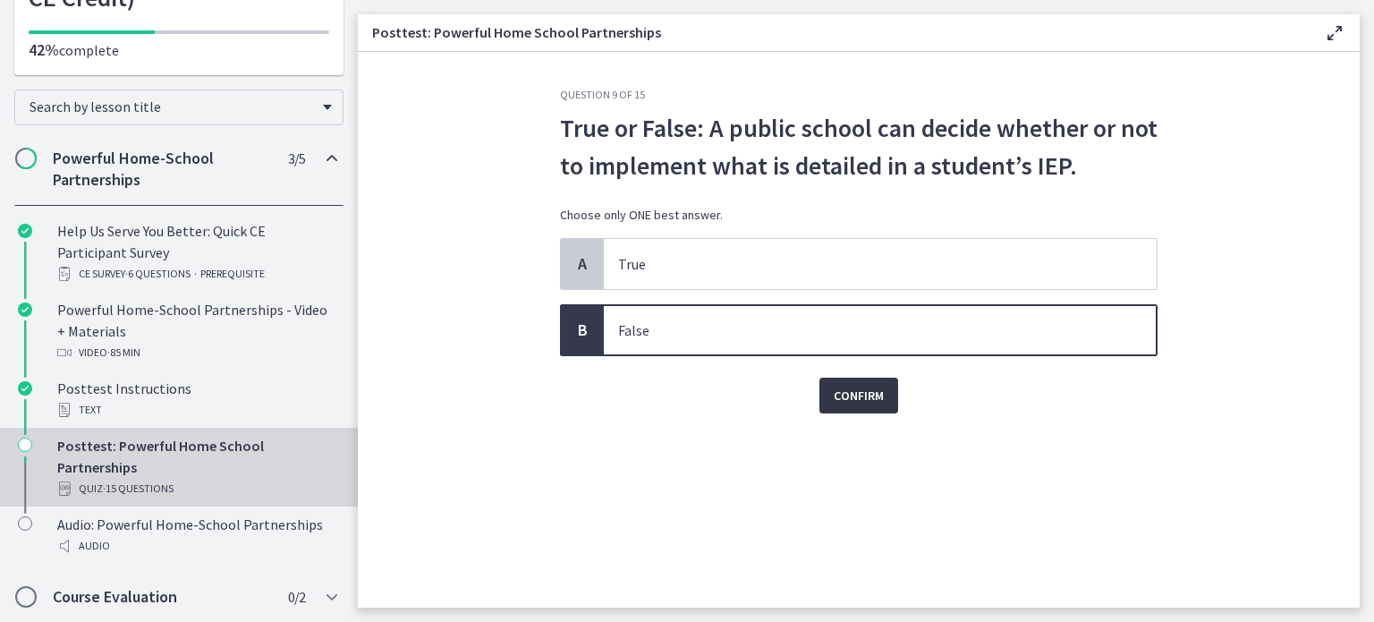
click at [863, 403] on span "Confirm" at bounding box center [859, 395] width 50 height 21
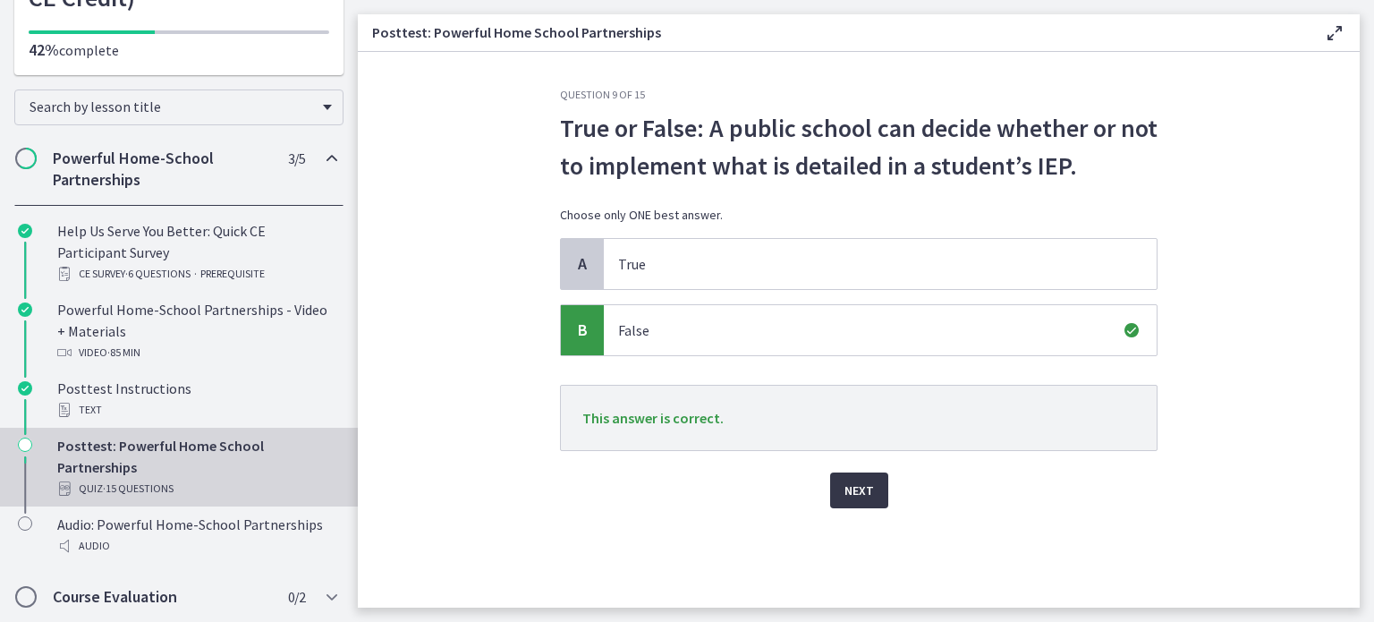
click at [859, 480] on span "Next" at bounding box center [860, 490] width 30 height 21
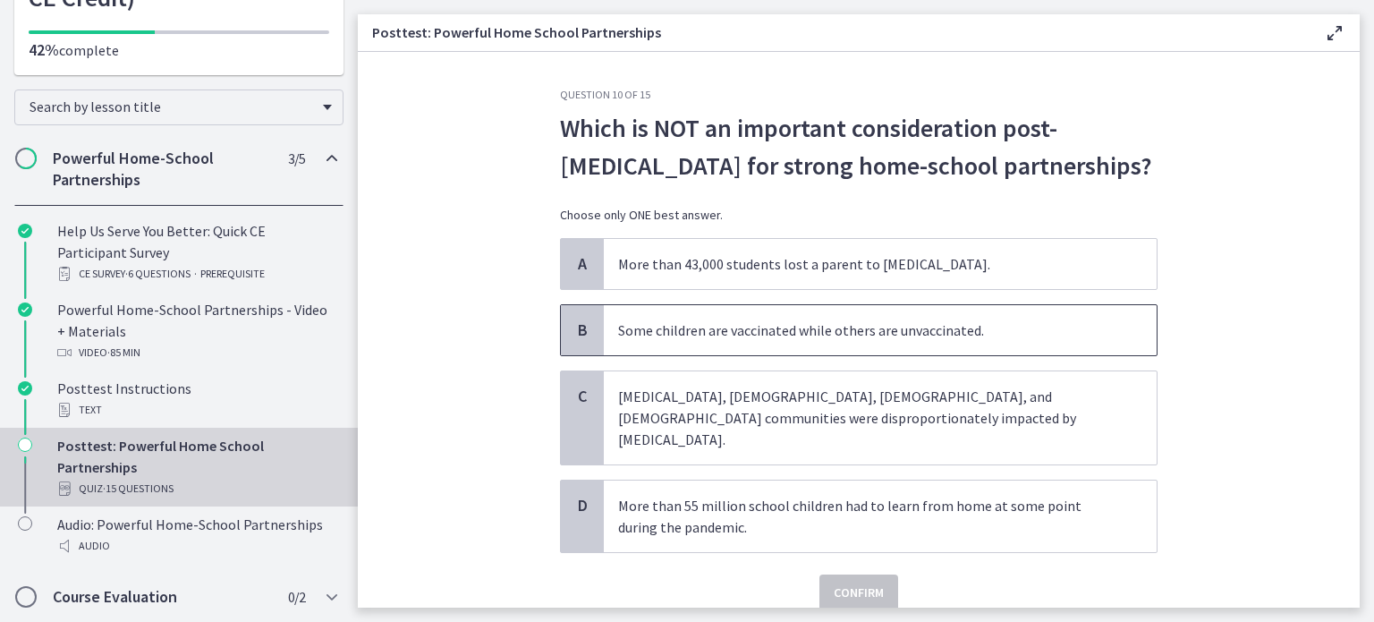
click at [715, 341] on span "Some children are vaccinated while others are unvaccinated." at bounding box center [880, 330] width 553 height 50
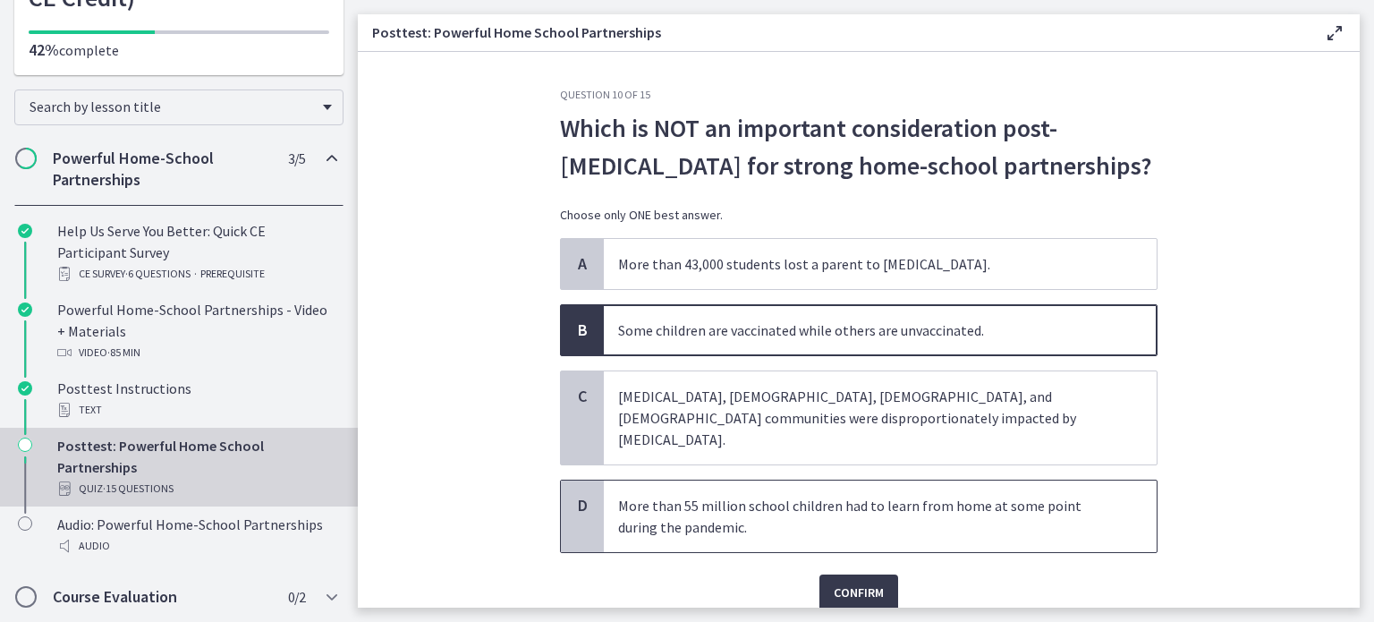
click at [702, 495] on p "More than 55 million school children had to learn from home at some point durin…" at bounding box center [862, 516] width 489 height 43
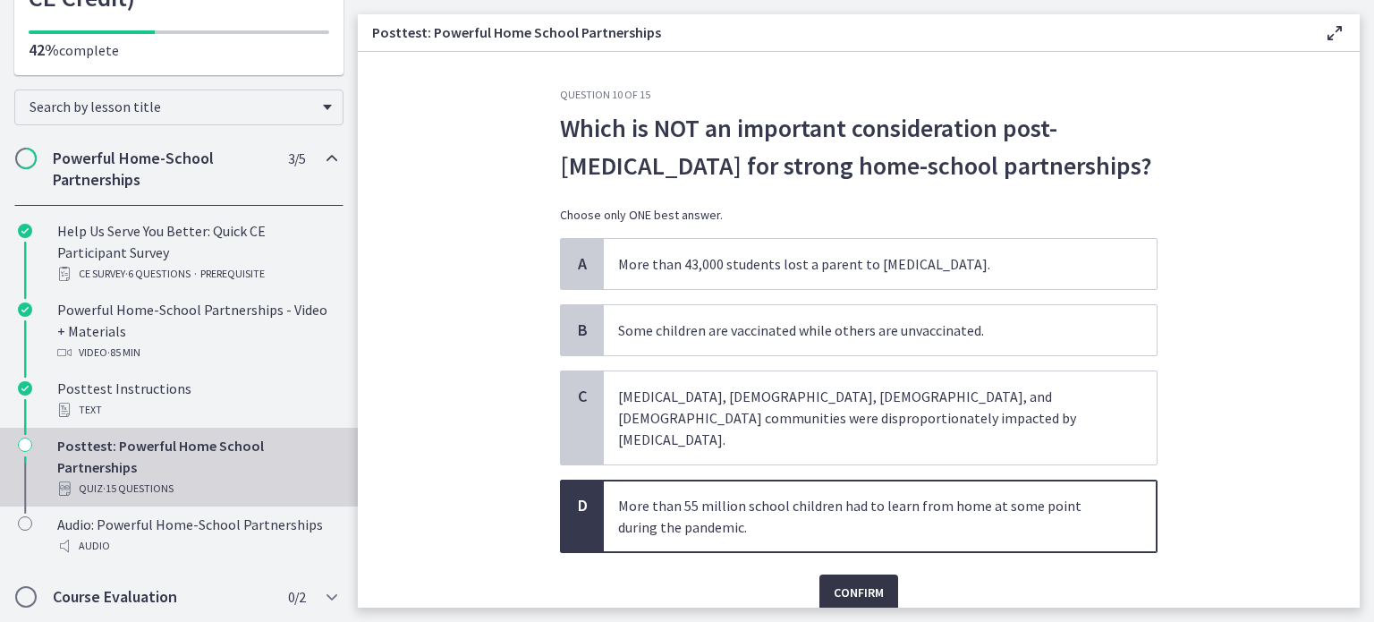
click at [834, 582] on span "Confirm" at bounding box center [859, 592] width 50 height 21
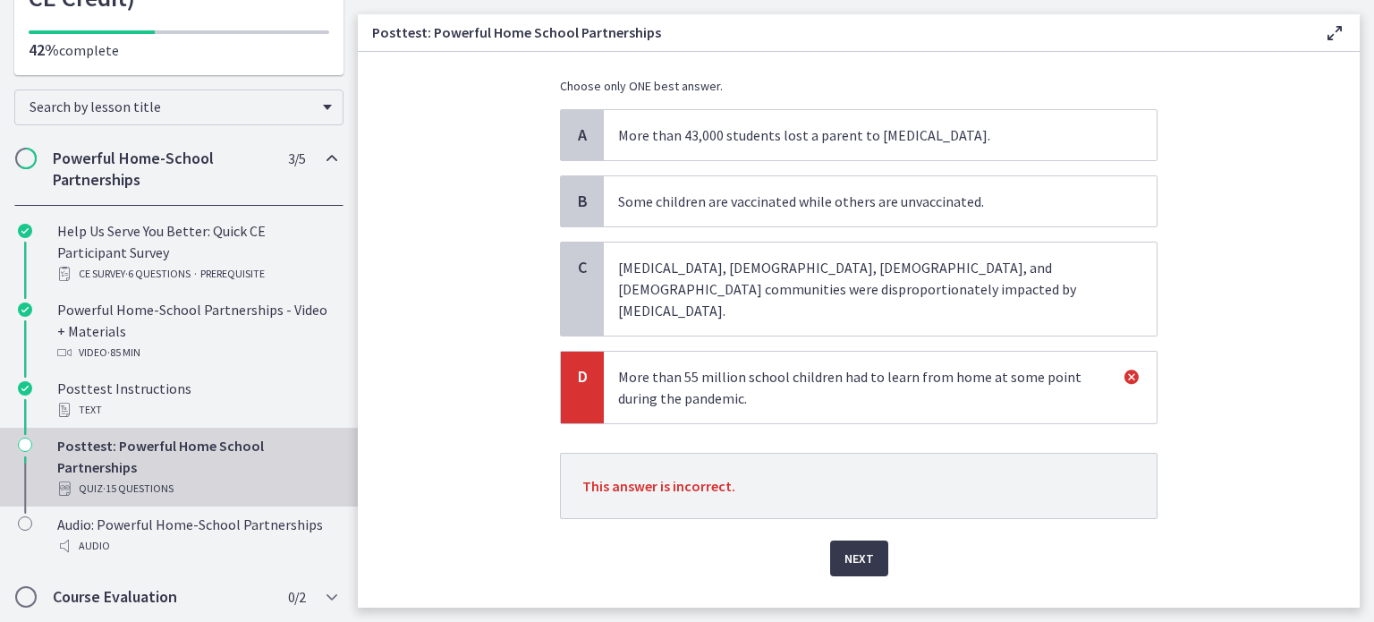
scroll to position [129, 0]
click at [914, 216] on span "Some children are vaccinated while others are unvaccinated." at bounding box center [880, 201] width 553 height 50
click at [911, 212] on span "Some children are vaccinated while others are unvaccinated." at bounding box center [880, 201] width 553 height 50
click at [865, 548] on span "Next" at bounding box center [860, 558] width 30 height 21
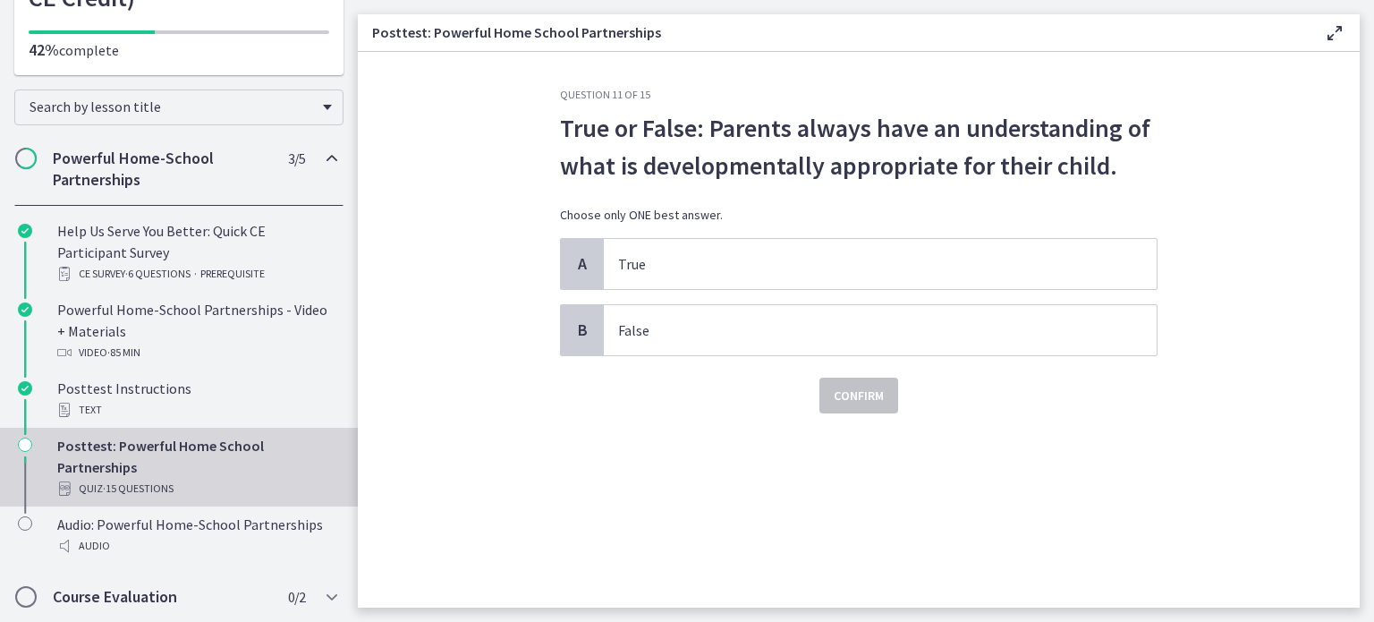
scroll to position [0, 0]
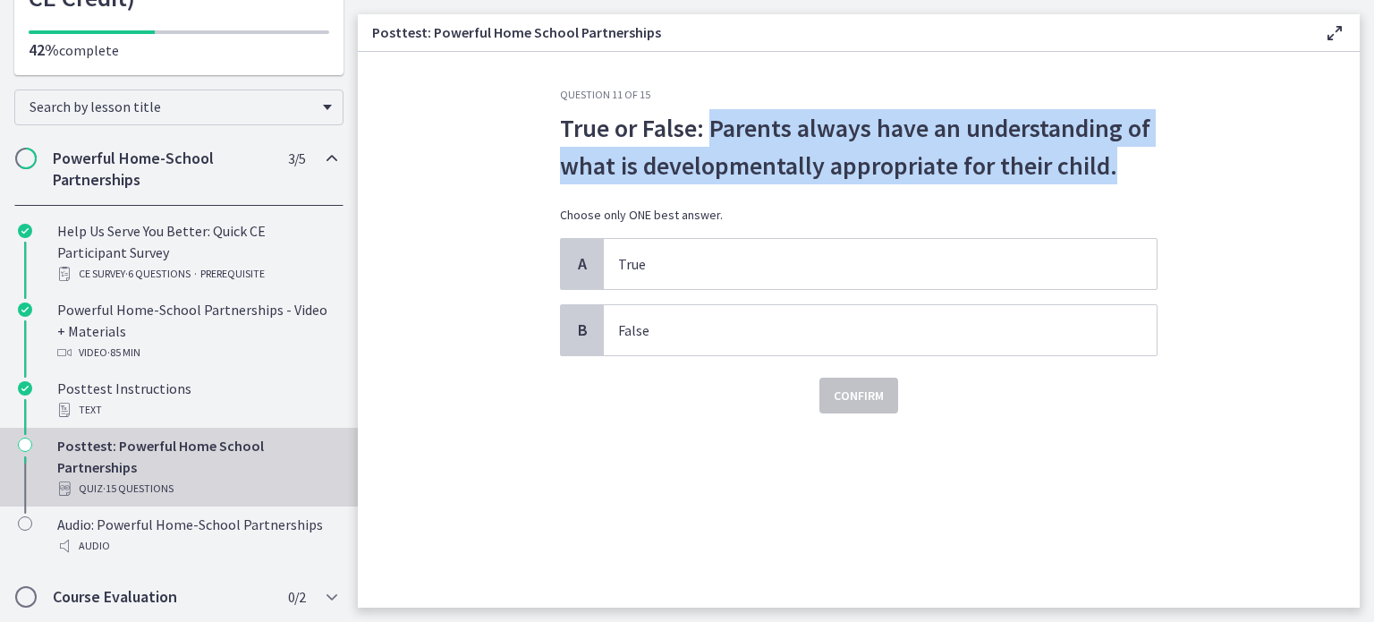
drag, startPoint x: 715, startPoint y: 124, endPoint x: 1131, endPoint y: 171, distance: 418.7
click at [1131, 171] on p "True or False: Parents always have an understanding of what is developmentally …" at bounding box center [859, 146] width 598 height 75
copy p "Parents always have an understanding of what is developmentally appropriate for…"
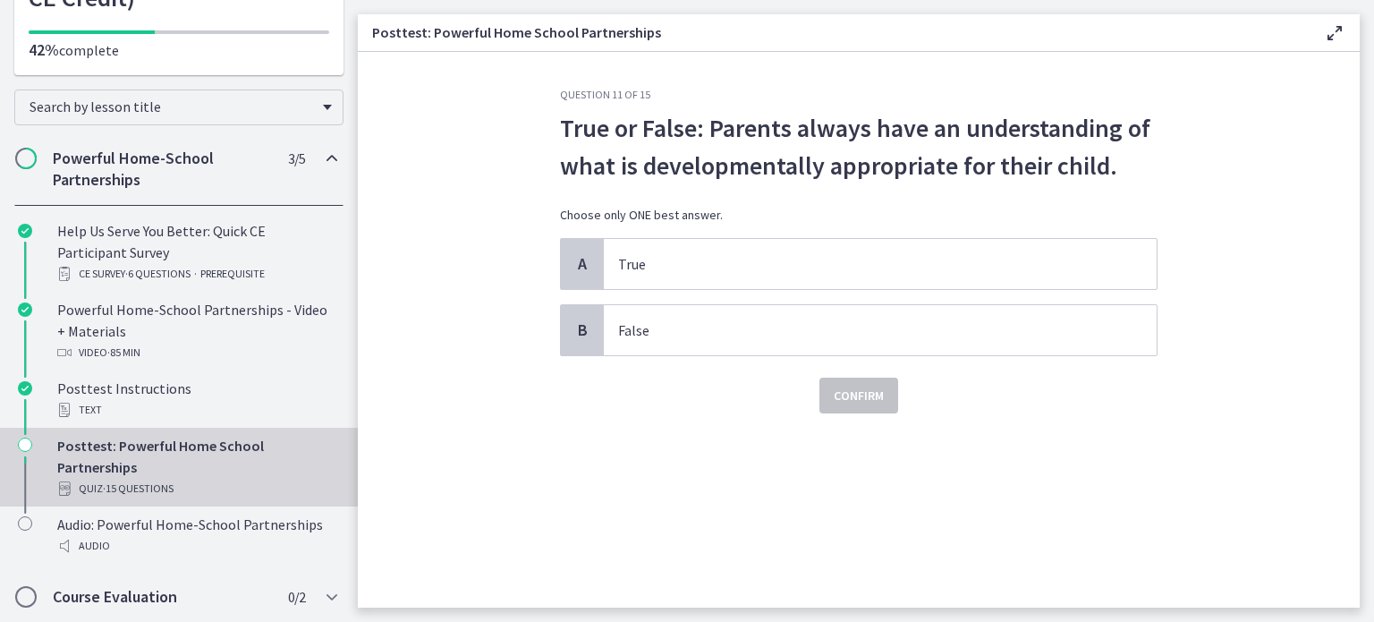
click at [680, 358] on div "Confirm" at bounding box center [859, 384] width 598 height 57
click at [676, 345] on span "False" at bounding box center [880, 330] width 553 height 50
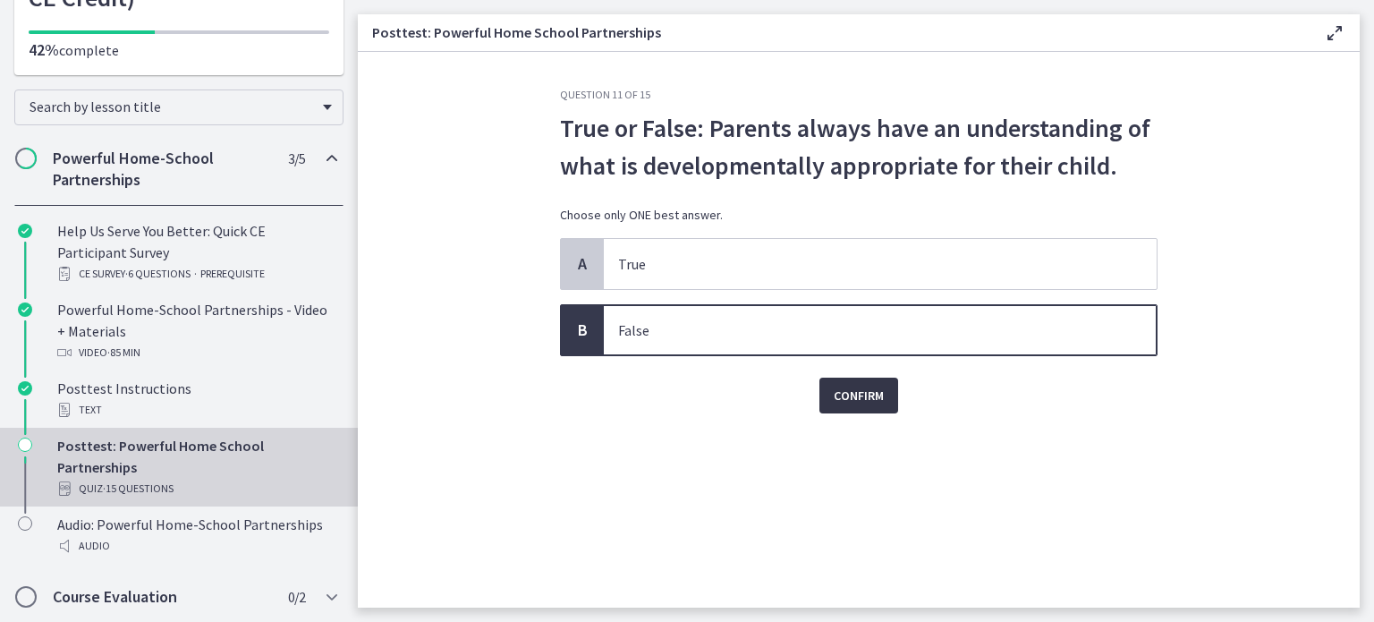
click at [832, 398] on button "Confirm" at bounding box center [859, 396] width 79 height 36
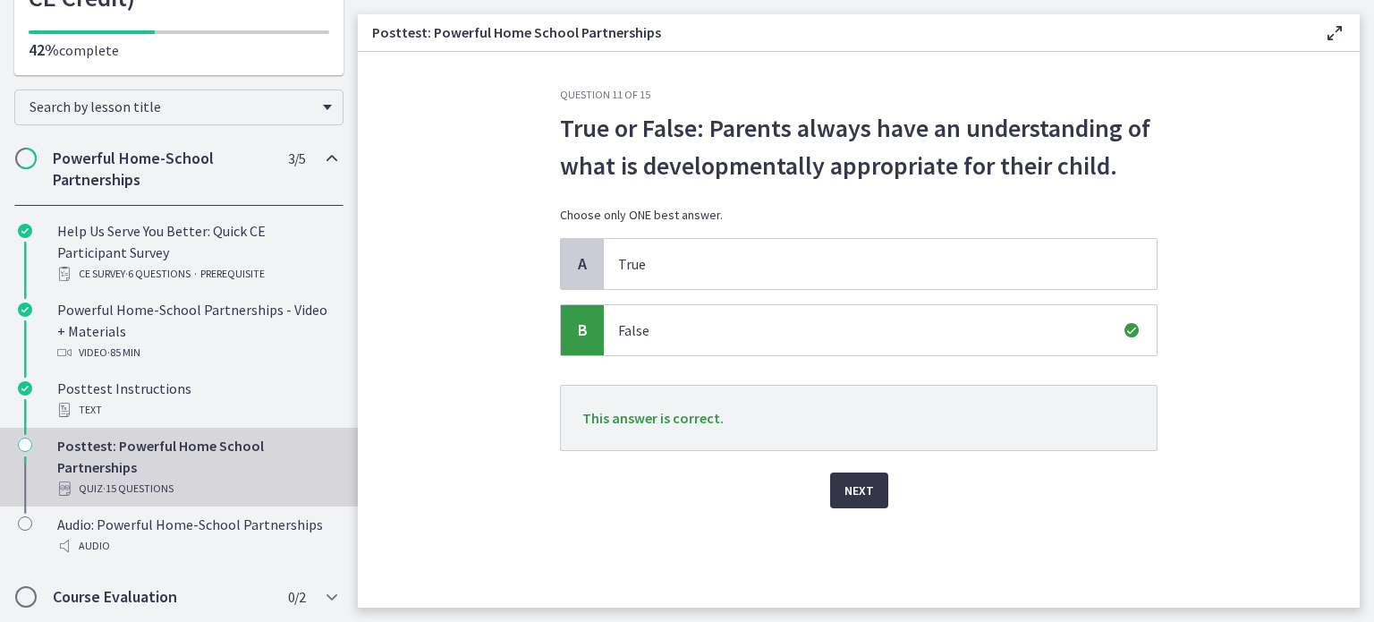
click at [854, 496] on span "Next" at bounding box center [860, 490] width 30 height 21
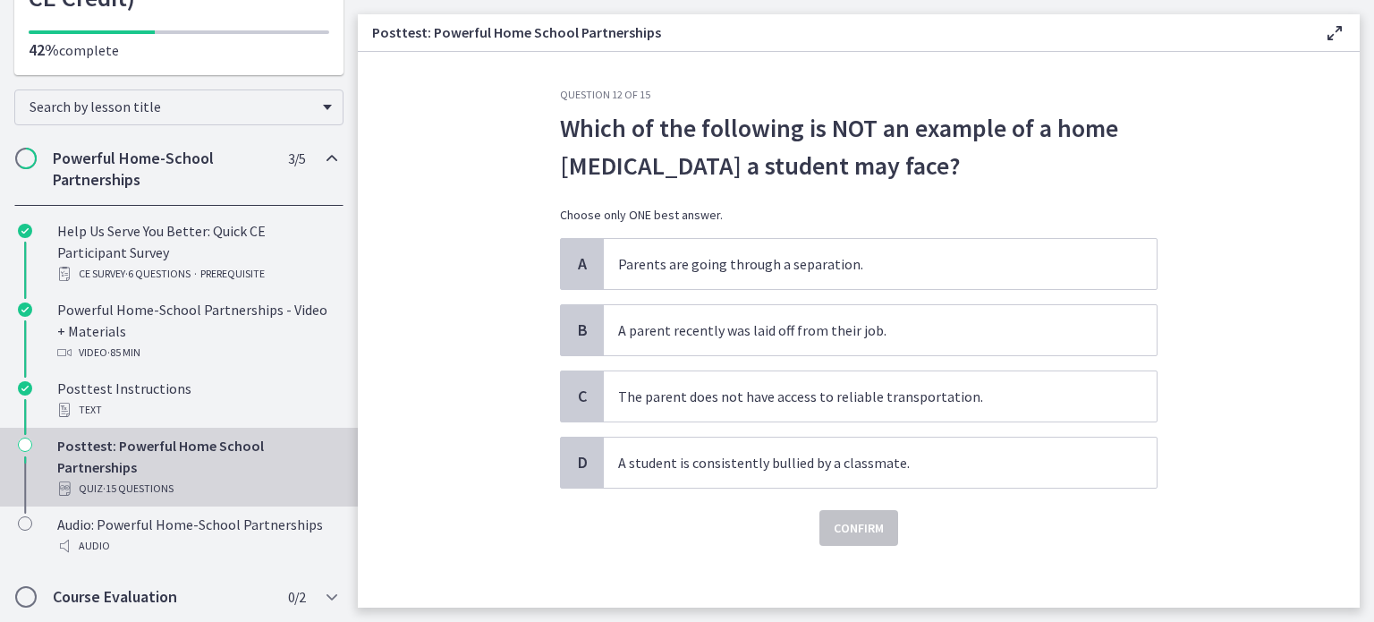
drag, startPoint x: 824, startPoint y: 478, endPoint x: 542, endPoint y: 497, distance: 282.5
click at [546, 497] on div "Question 12 of 15 Which of the following is NOT an example of a home stressor a…" at bounding box center [859, 348] width 626 height 520
click at [570, 479] on div "D" at bounding box center [582, 463] width 43 height 50
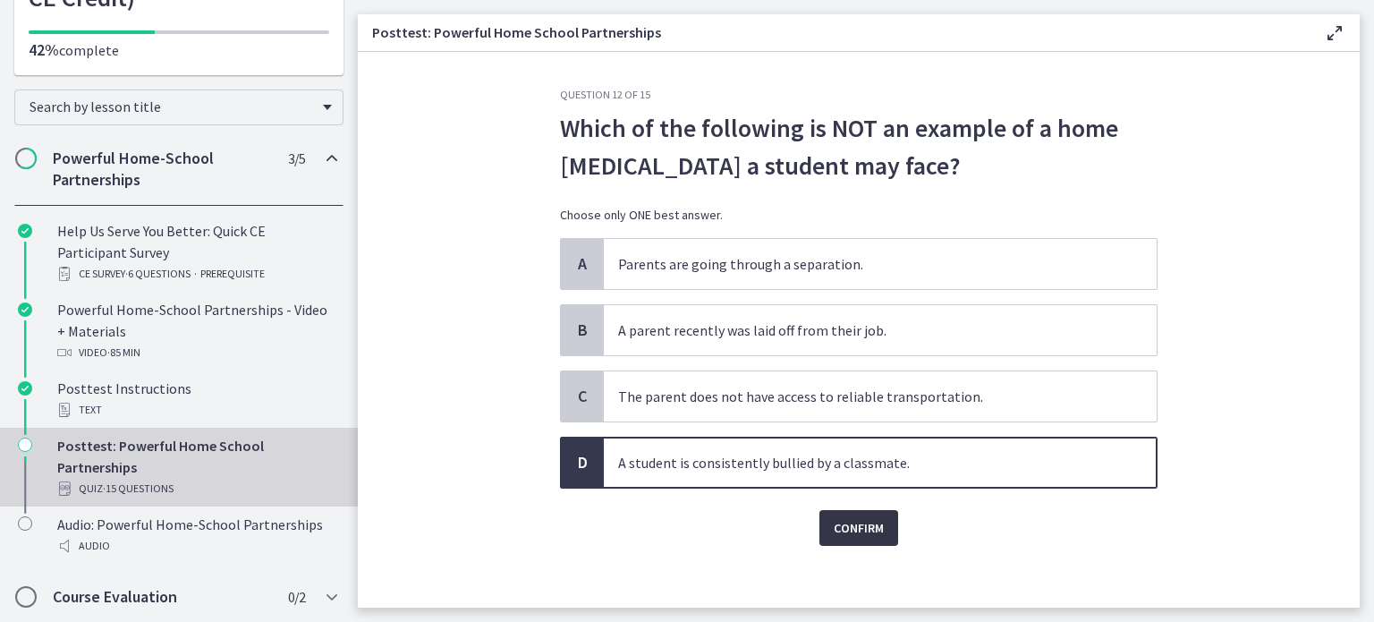
click at [862, 530] on span "Confirm" at bounding box center [859, 527] width 50 height 21
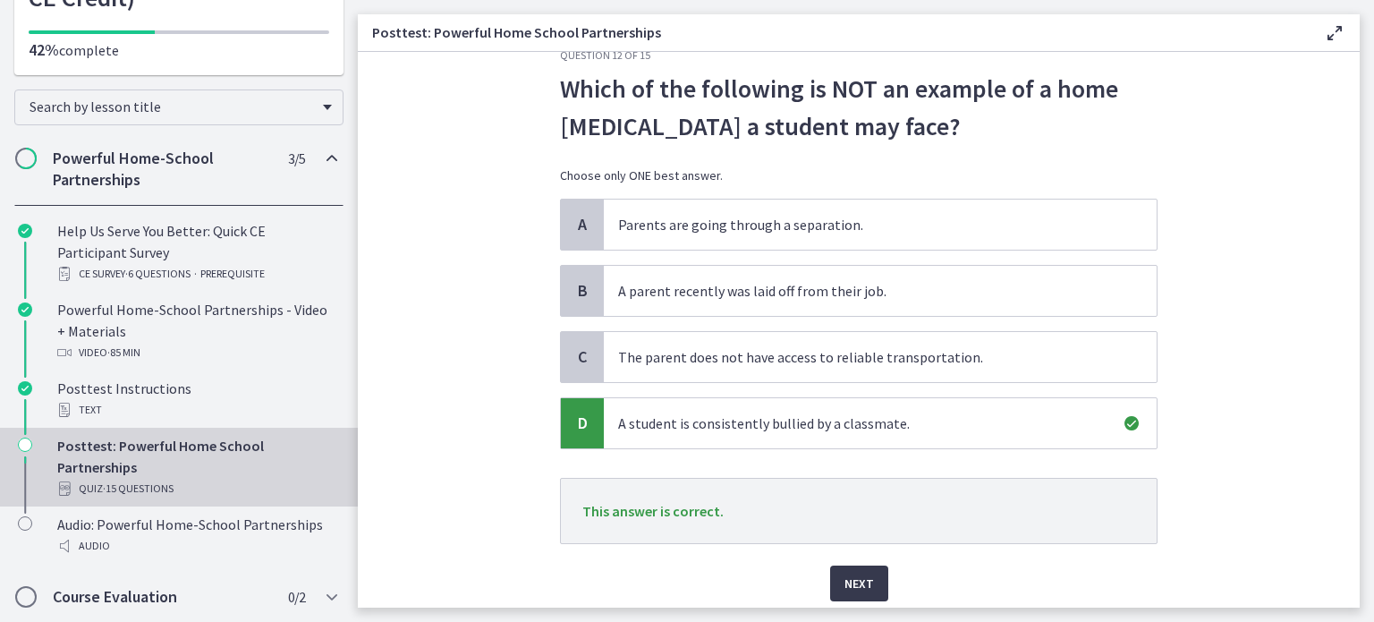
scroll to position [41, 0]
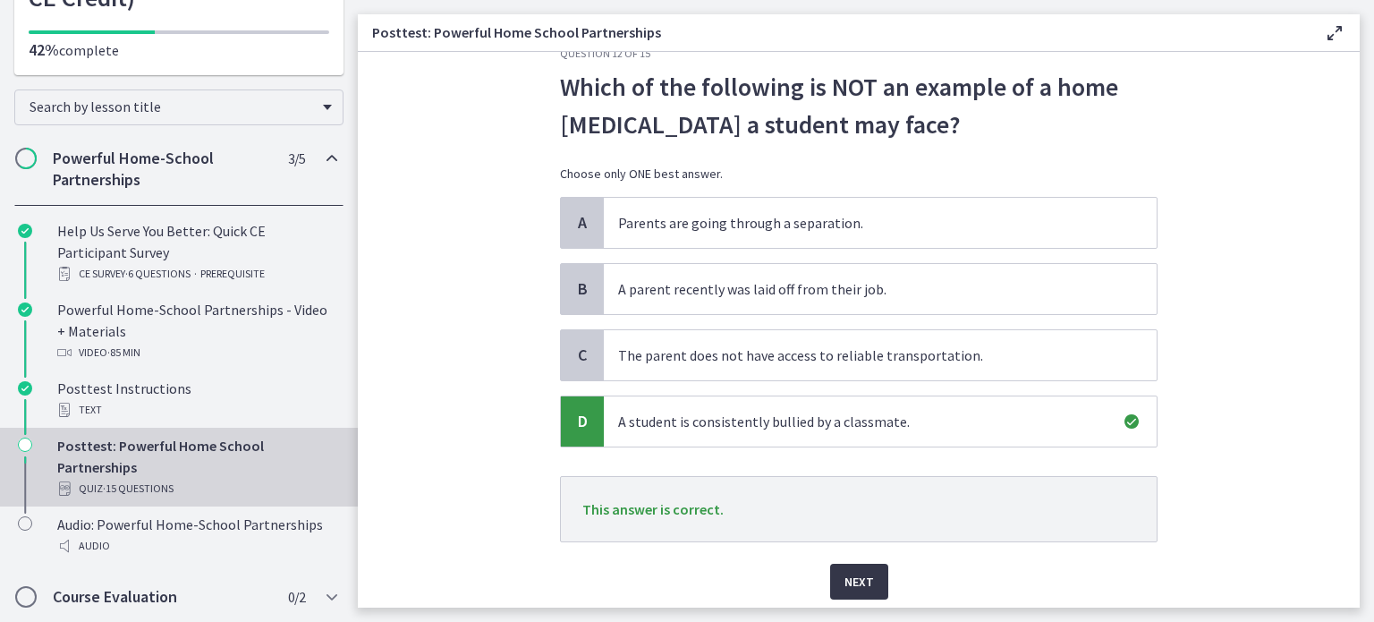
click at [848, 583] on span "Next" at bounding box center [860, 581] width 30 height 21
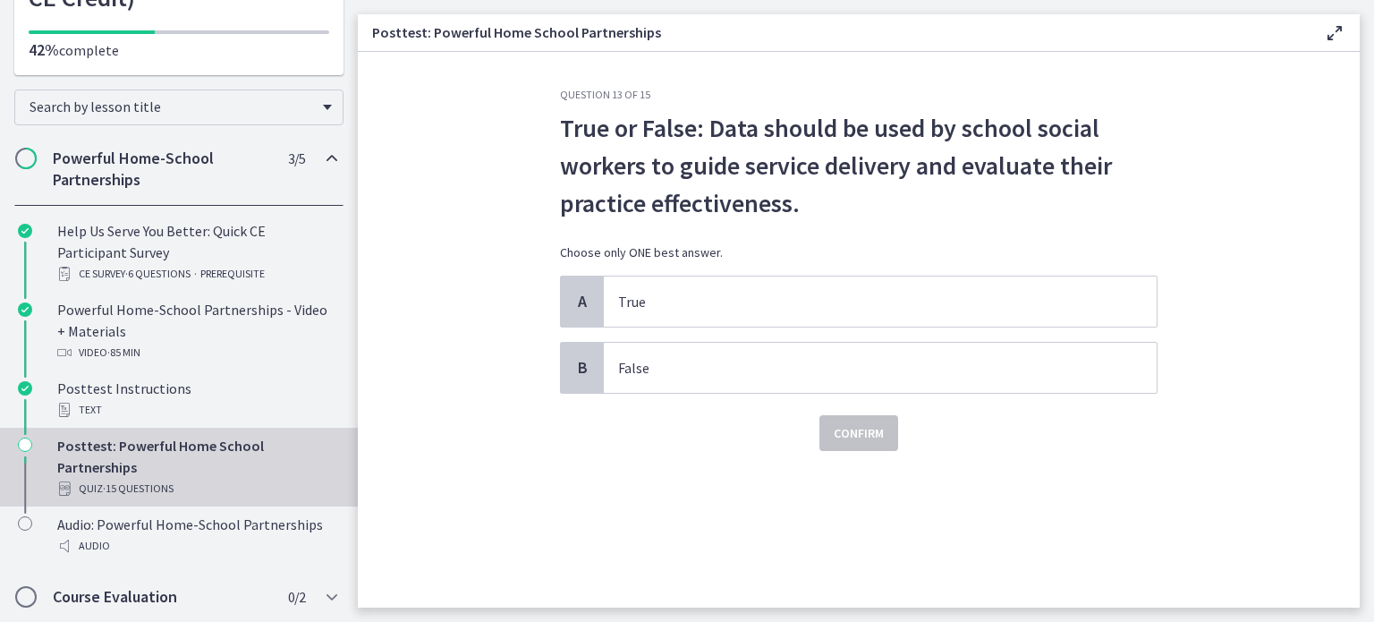
scroll to position [0, 0]
click at [717, 302] on p "True" at bounding box center [862, 301] width 489 height 21
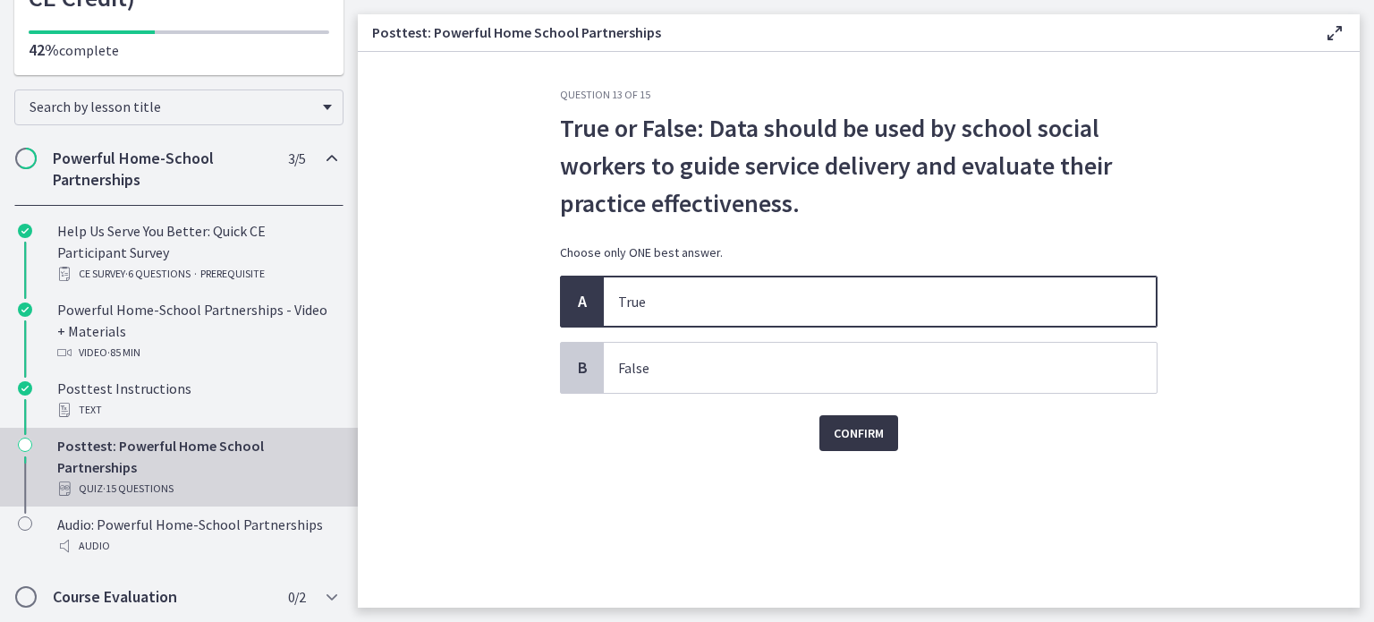
click at [836, 429] on span "Confirm" at bounding box center [859, 432] width 50 height 21
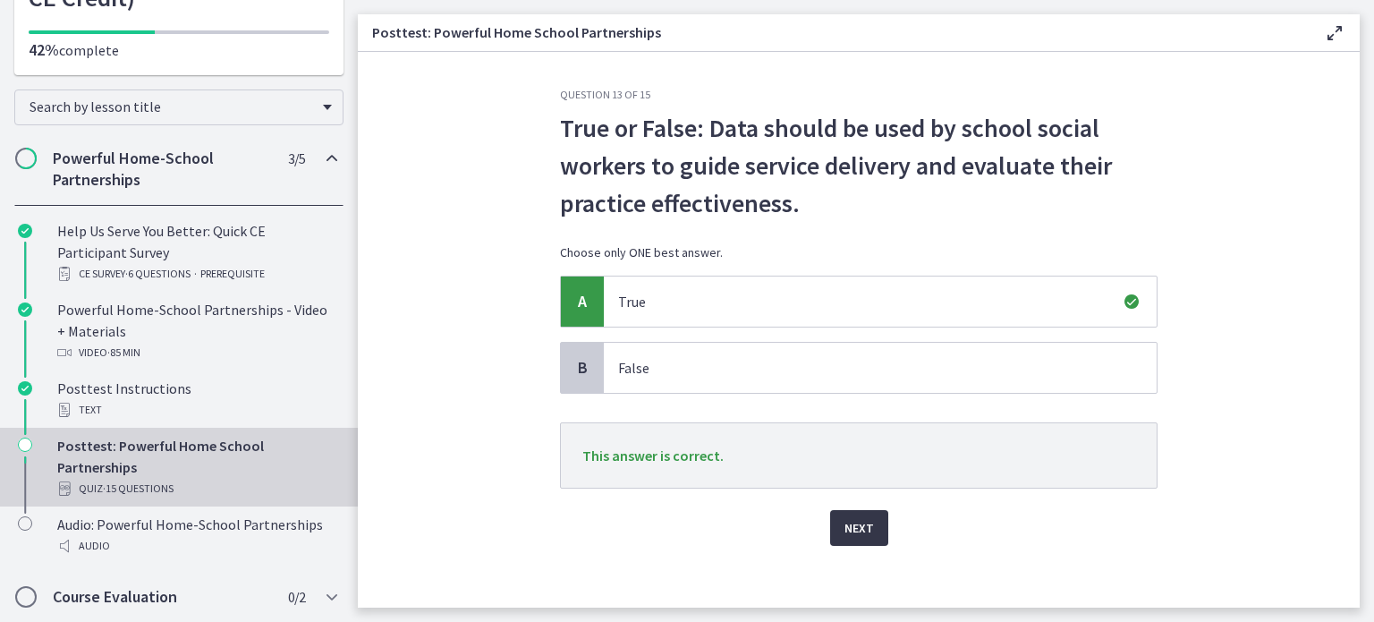
click at [848, 528] on span "Next" at bounding box center [860, 527] width 30 height 21
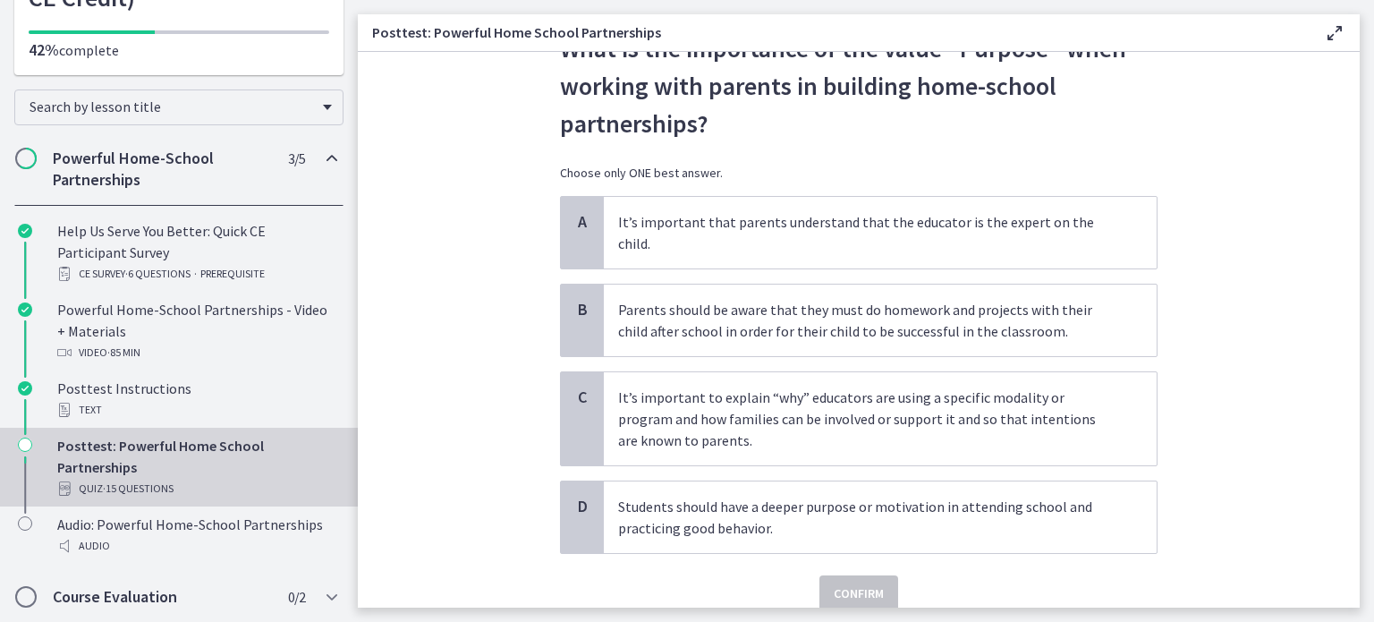
scroll to position [84, 0]
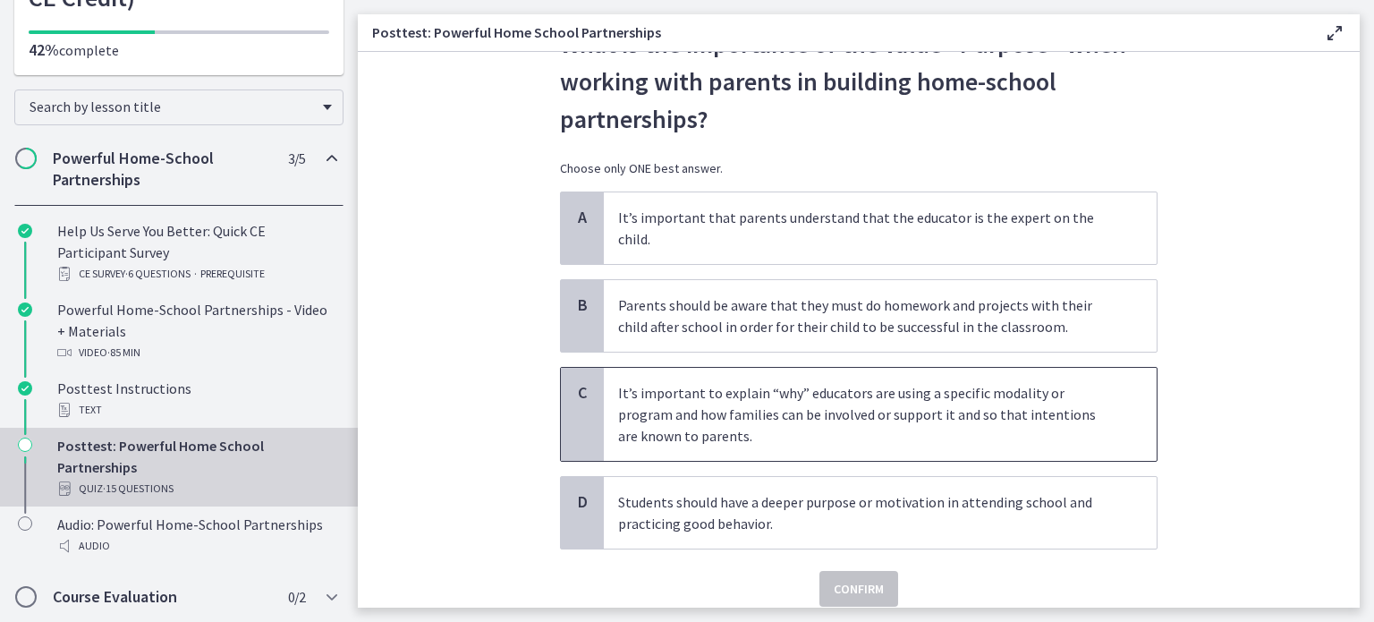
click at [1042, 382] on p "It’s important to explain “why” educators are using a specific modality or prog…" at bounding box center [862, 414] width 489 height 64
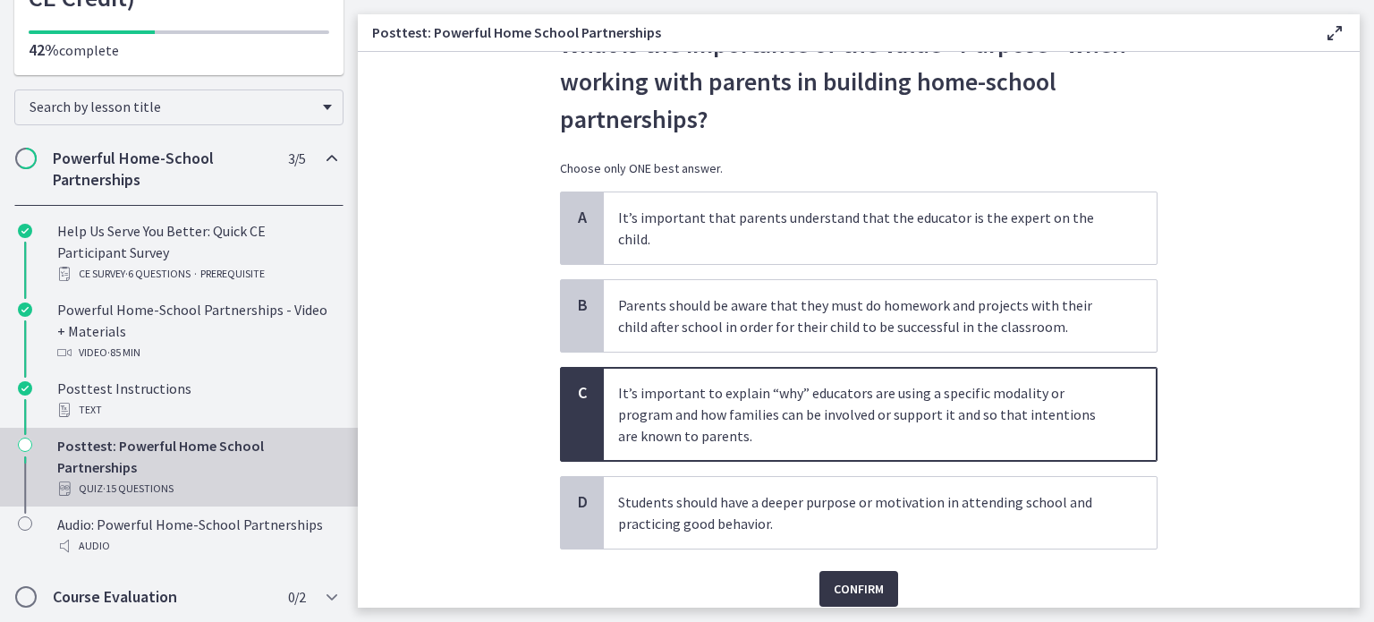
click at [880, 572] on button "Confirm" at bounding box center [859, 589] width 79 height 36
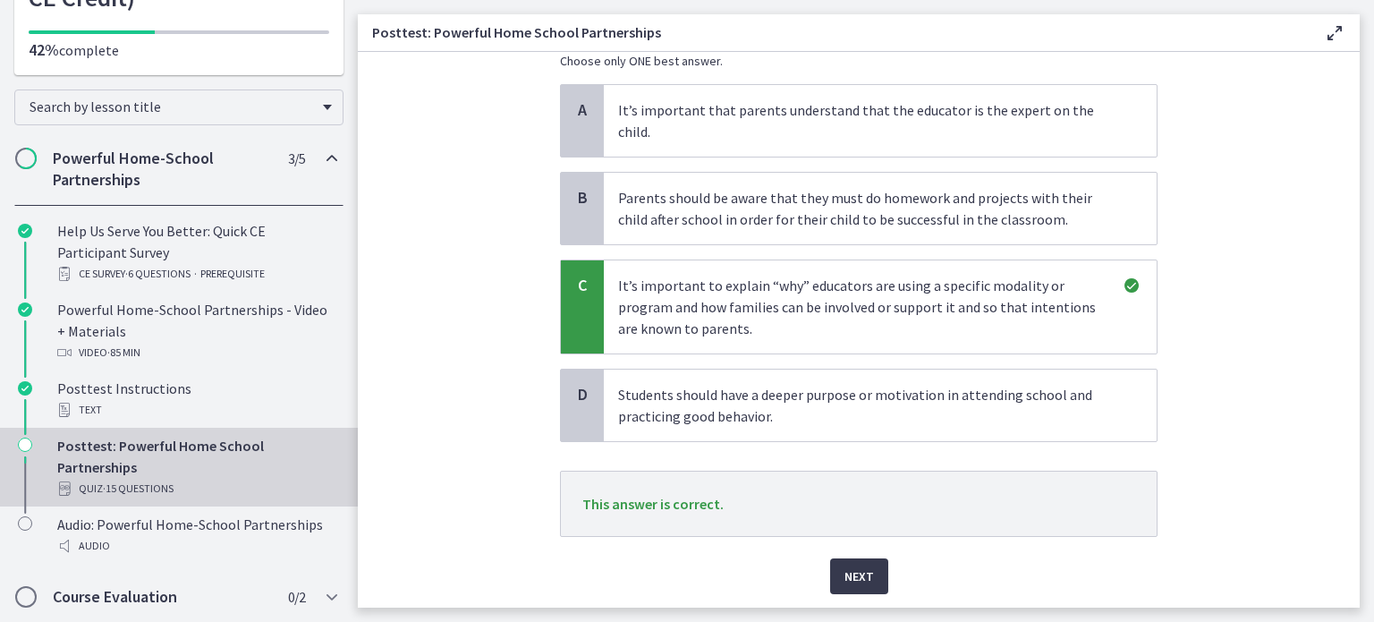
scroll to position [200, 0]
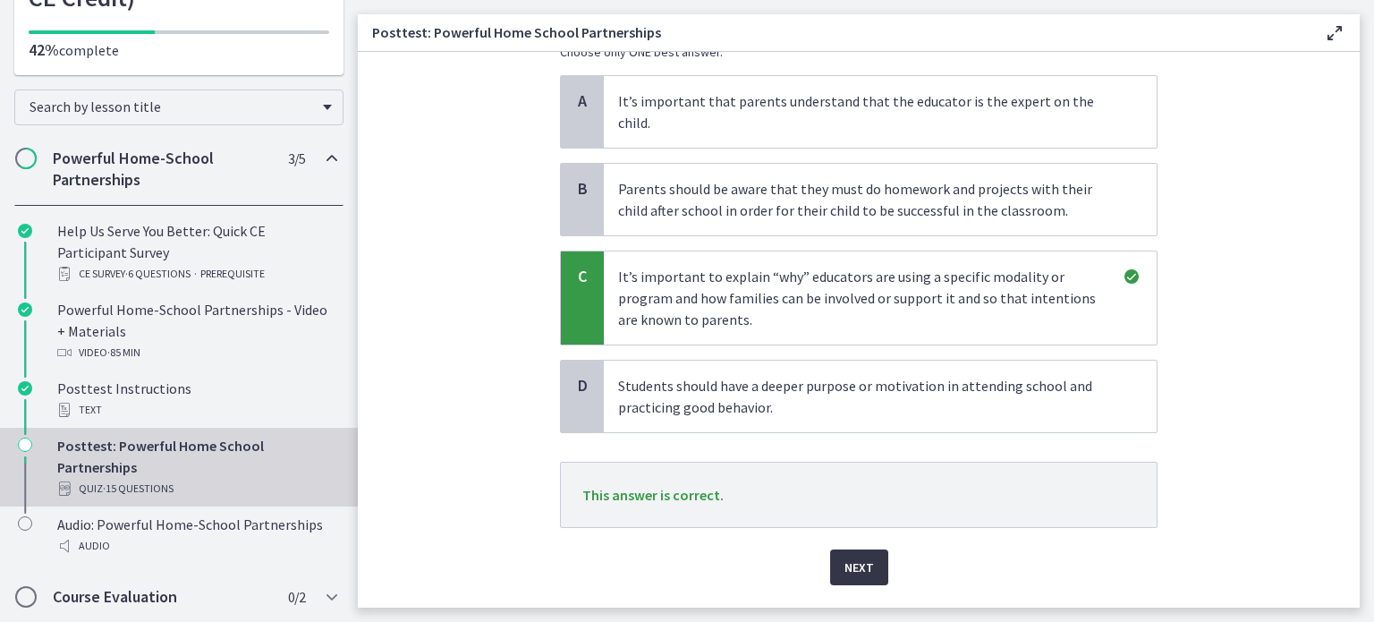
click at [861, 557] on span "Next" at bounding box center [860, 567] width 30 height 21
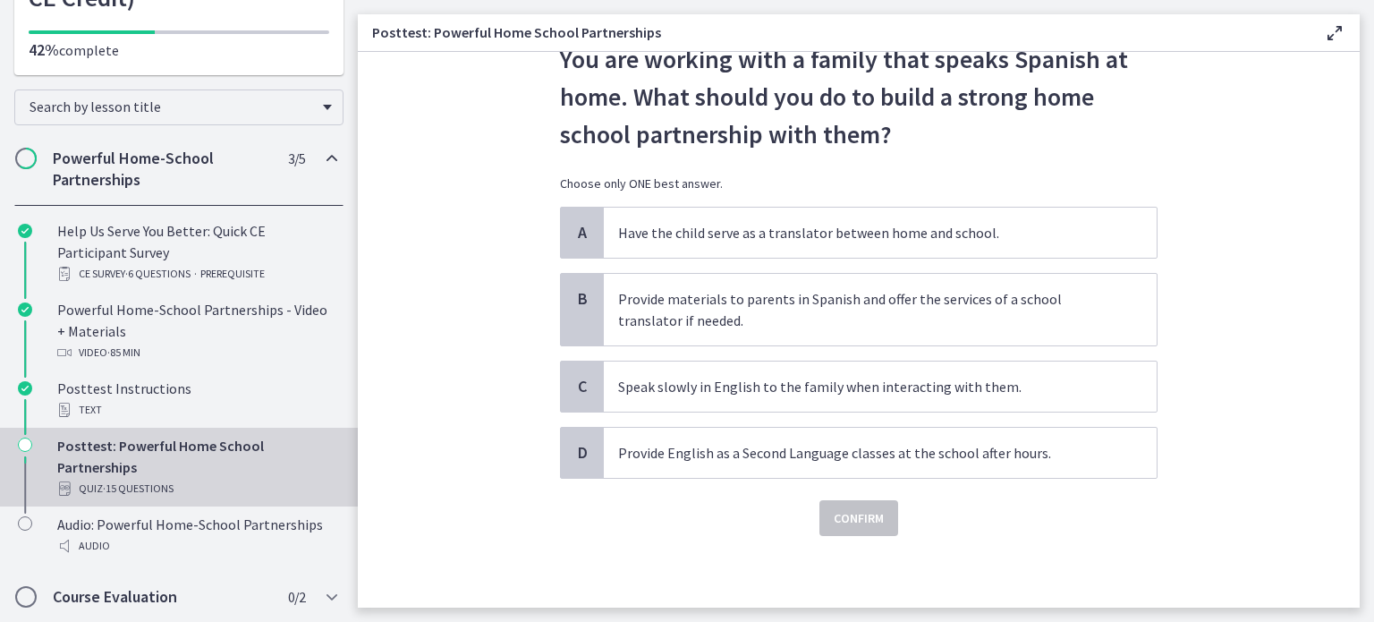
scroll to position [0, 0]
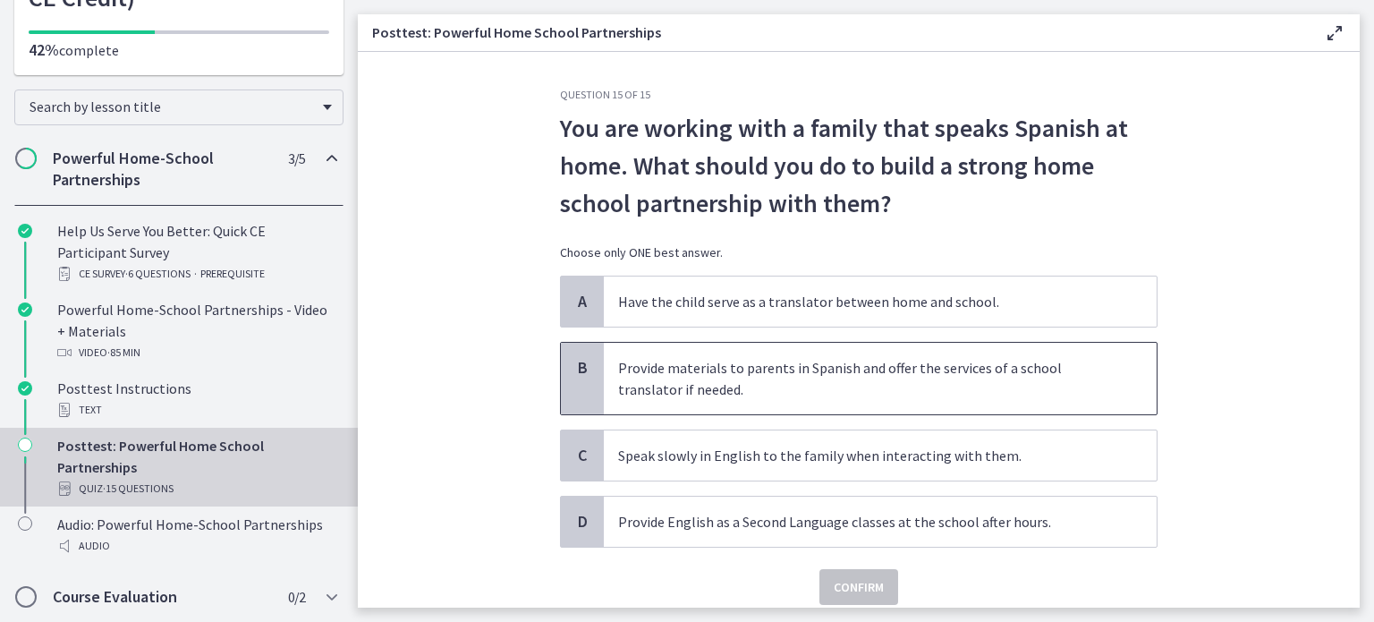
click at [823, 408] on span "Provide materials to parents in Spanish and offer the services of a school tran…" at bounding box center [880, 379] width 553 height 72
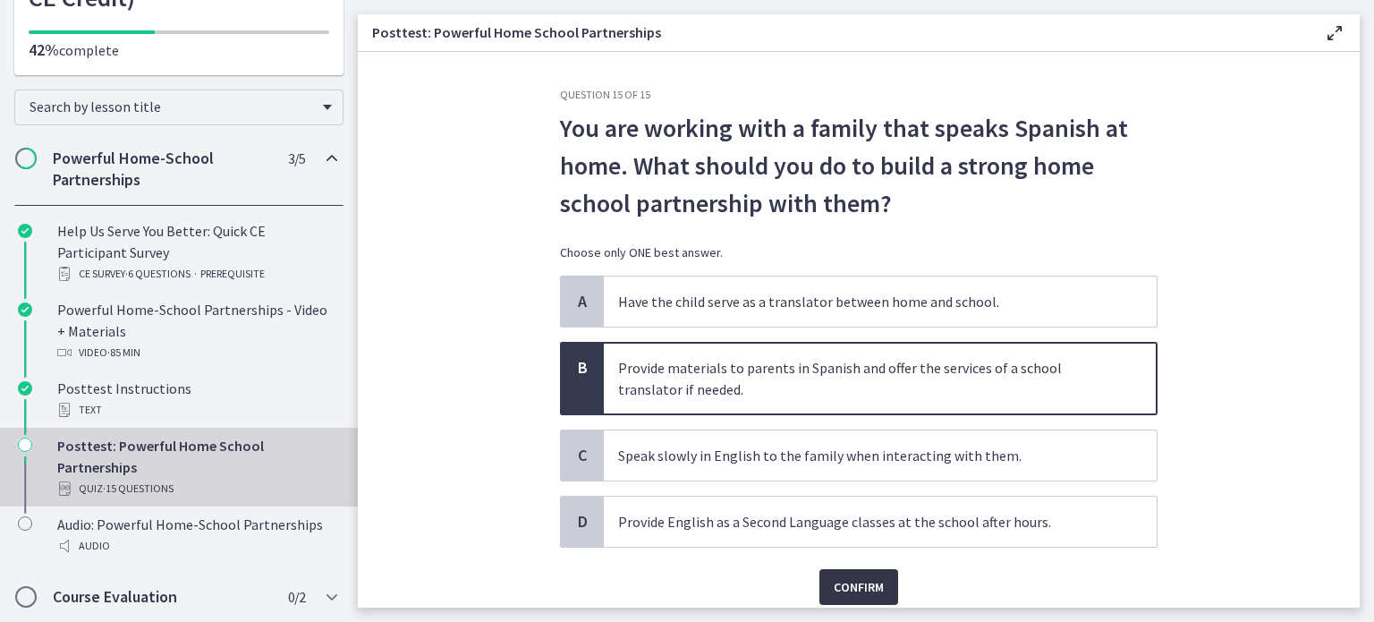
click at [849, 586] on span "Confirm" at bounding box center [859, 586] width 50 height 21
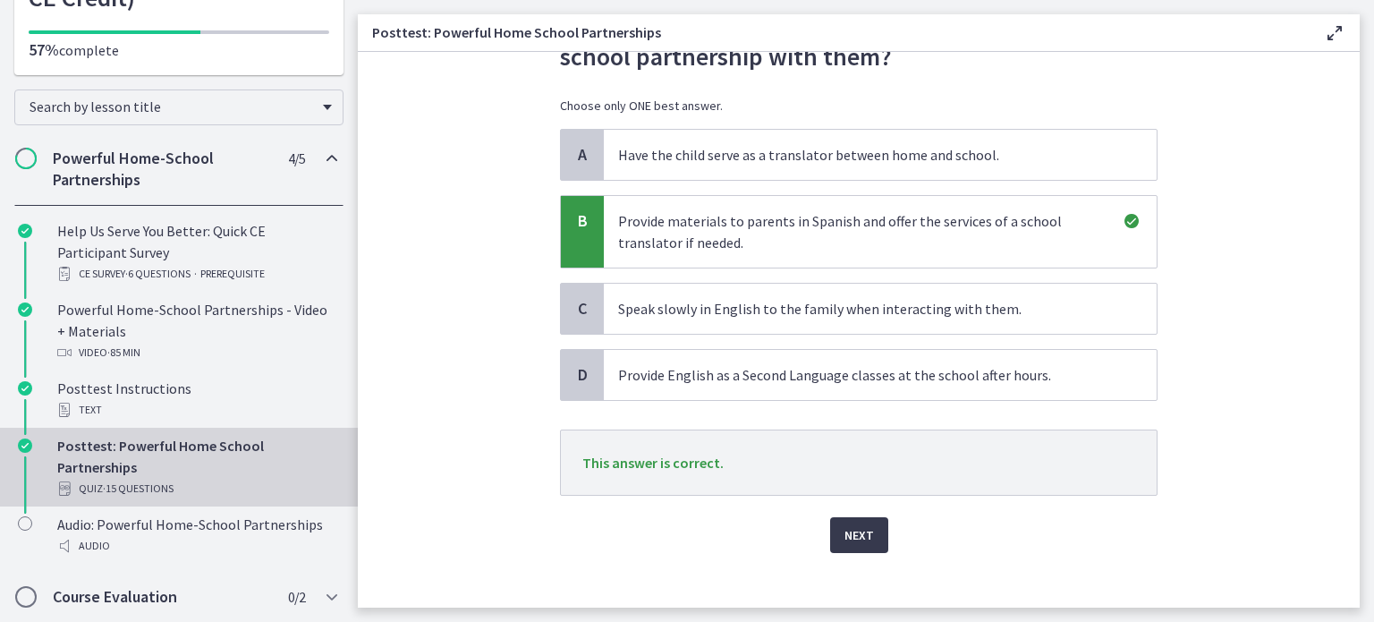
scroll to position [148, 0]
click at [841, 520] on button "Next" at bounding box center [859, 534] width 58 height 36
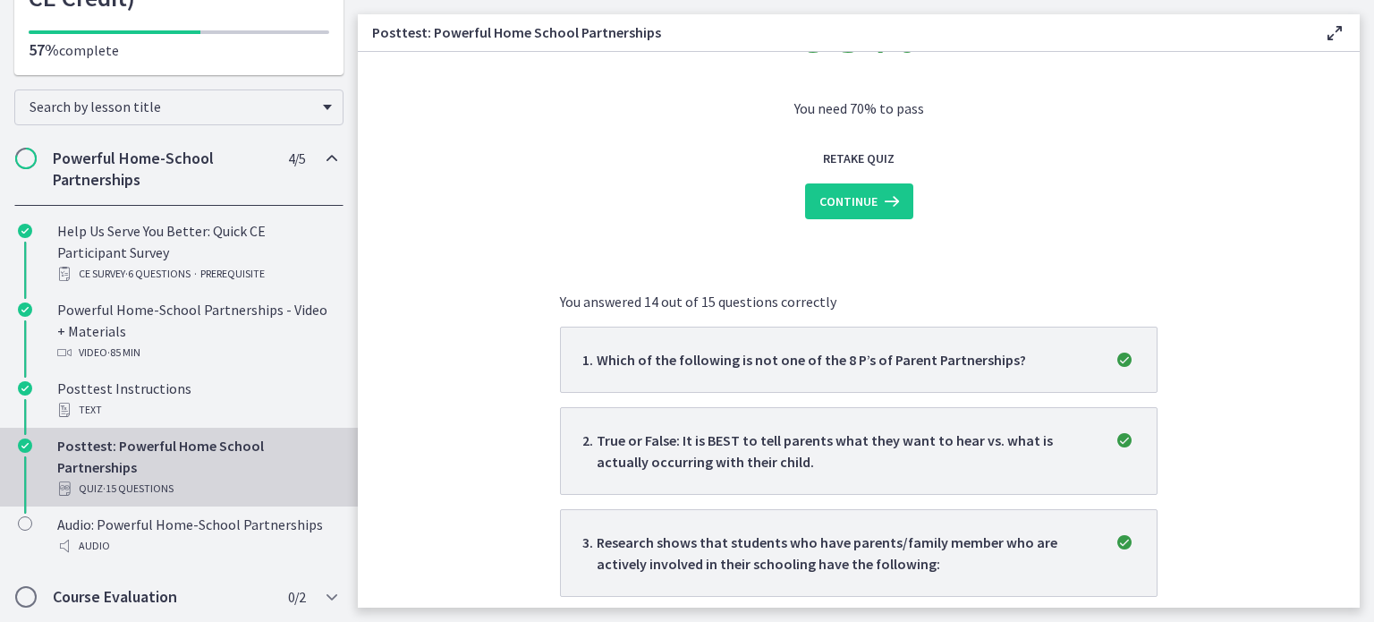
scroll to position [0, 0]
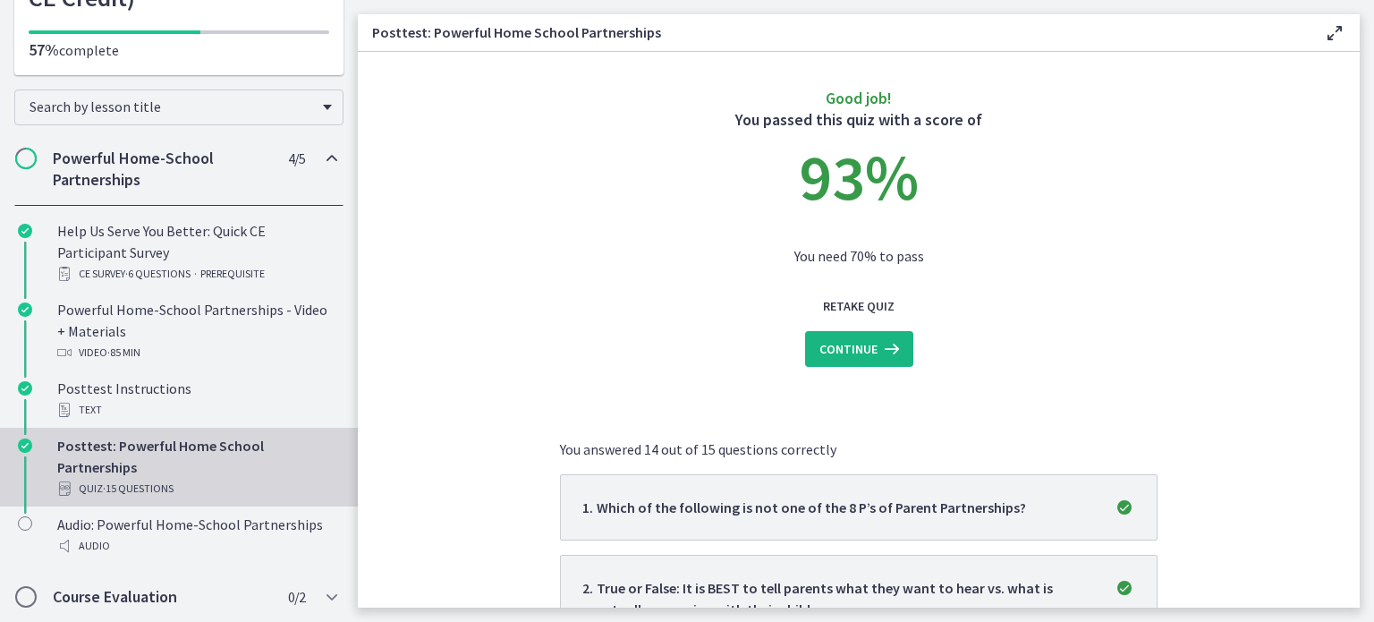
click at [898, 358] on button "Continue" at bounding box center [859, 349] width 108 height 36
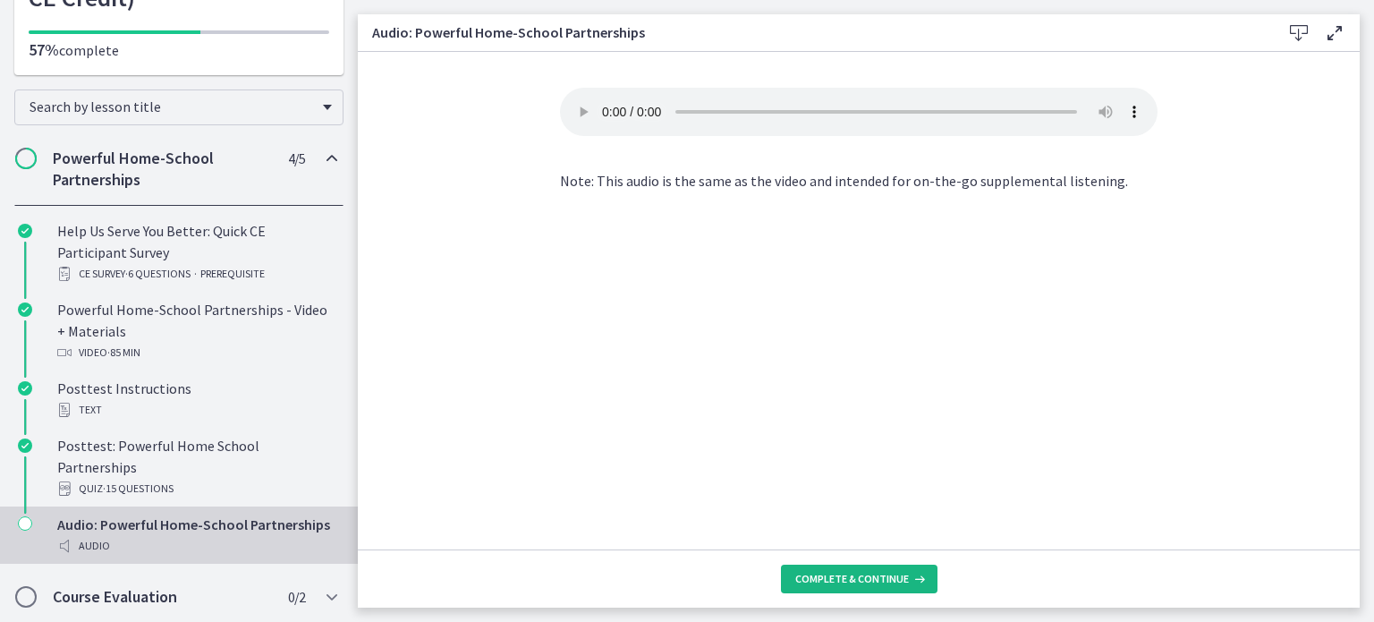
click at [840, 568] on button "Complete & continue" at bounding box center [859, 579] width 157 height 29
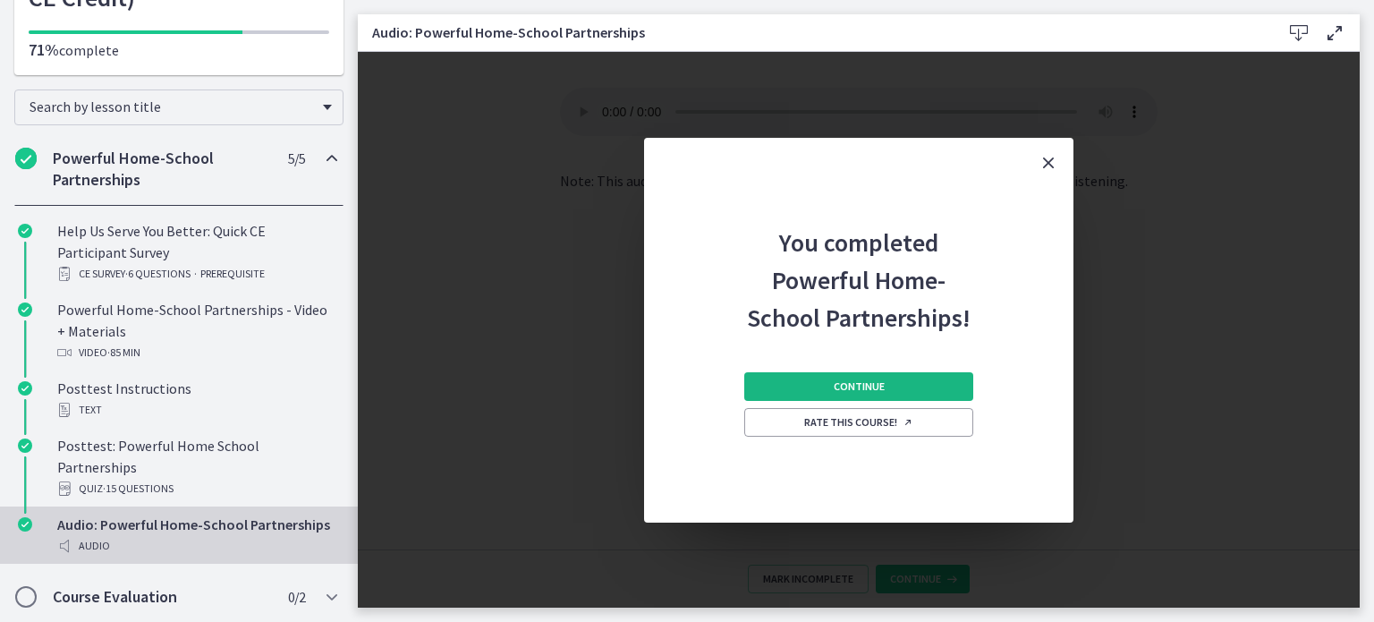
click at [920, 381] on button "Continue" at bounding box center [858, 386] width 229 height 29
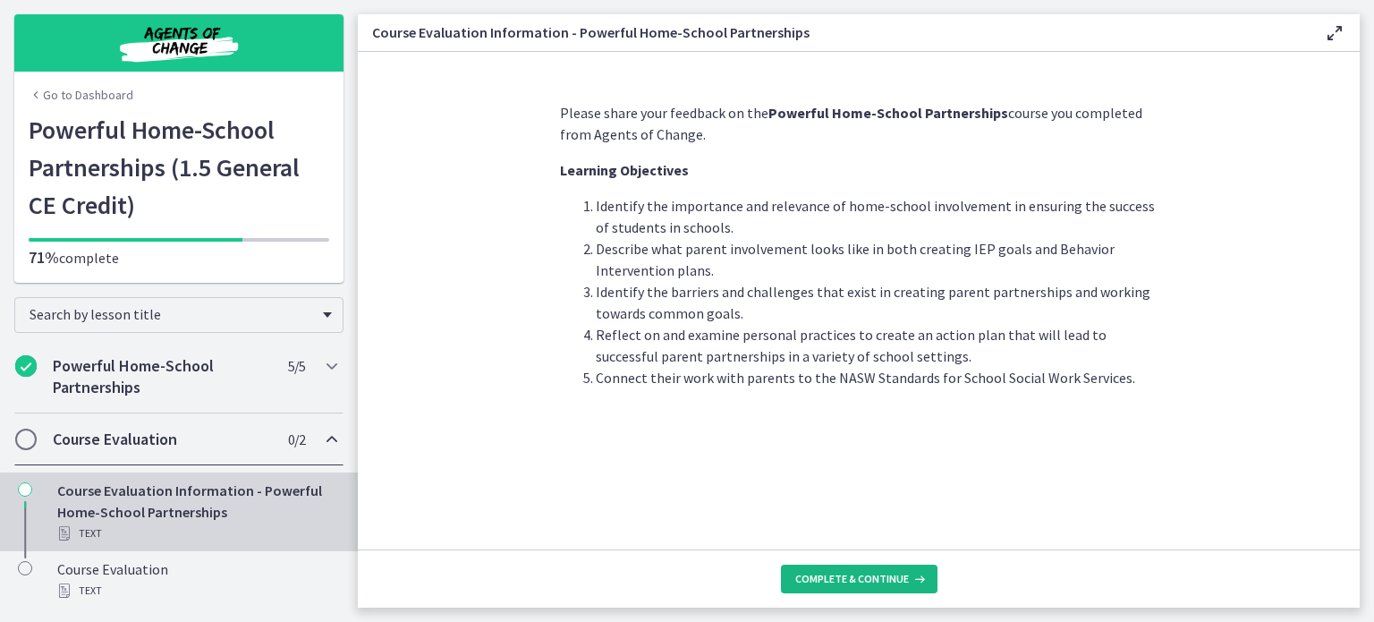
click at [866, 567] on button "Complete & continue" at bounding box center [859, 579] width 157 height 29
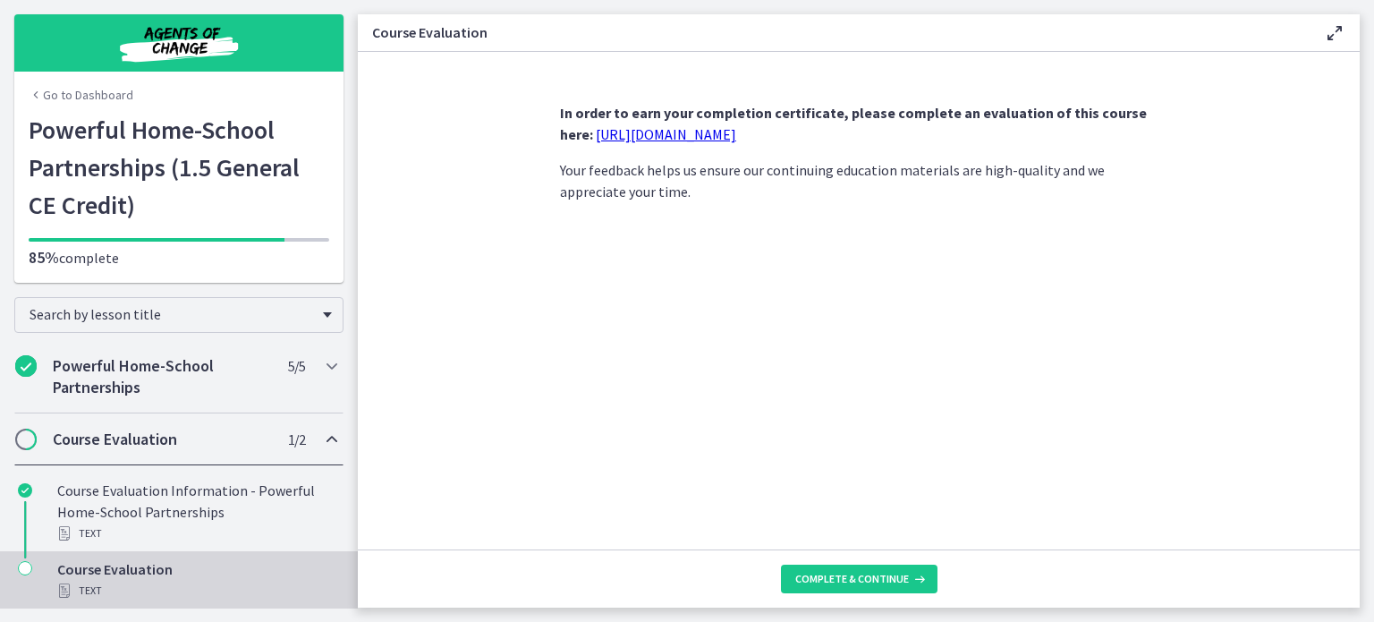
click at [736, 133] on link "https://forms.gle/iBpb7zobziVS6aFEA" at bounding box center [666, 134] width 140 height 18
click at [841, 575] on span "Complete & continue" at bounding box center [852, 579] width 114 height 14
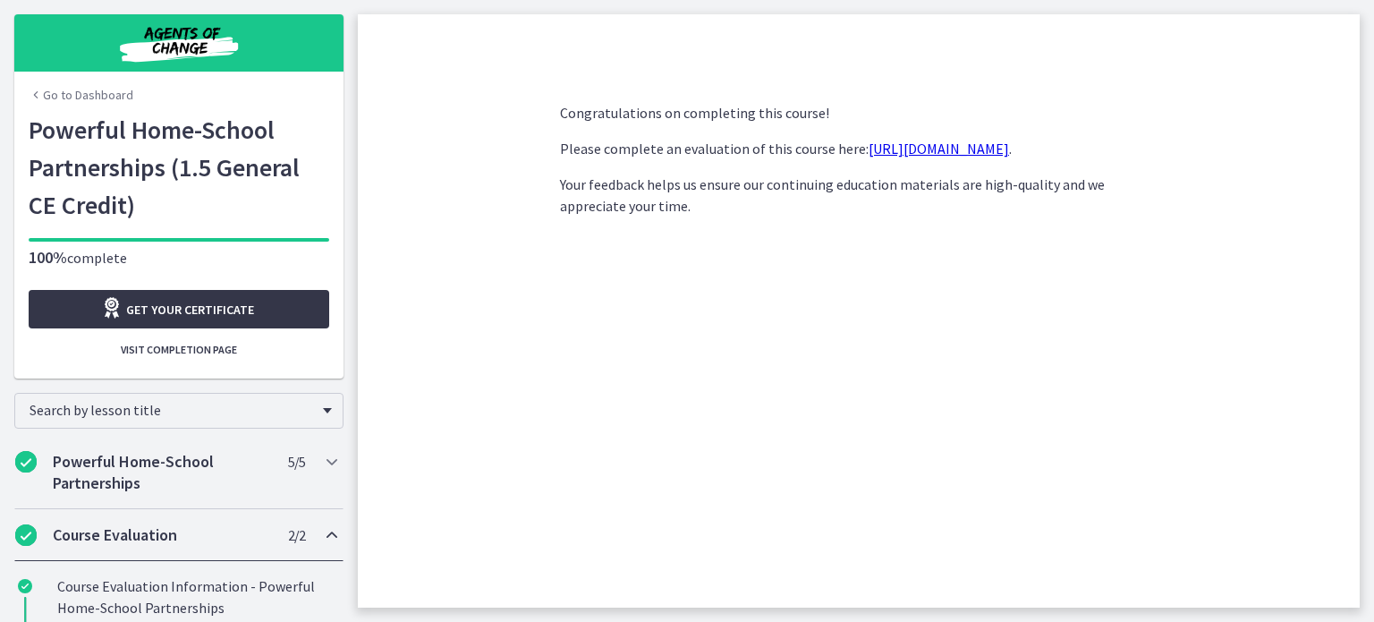
click at [299, 307] on link "Get your certificate" at bounding box center [179, 309] width 301 height 38
click at [216, 353] on span "Visit completion page" at bounding box center [179, 350] width 116 height 14
click at [235, 361] on button "Visit completion page" at bounding box center [179, 350] width 301 height 29
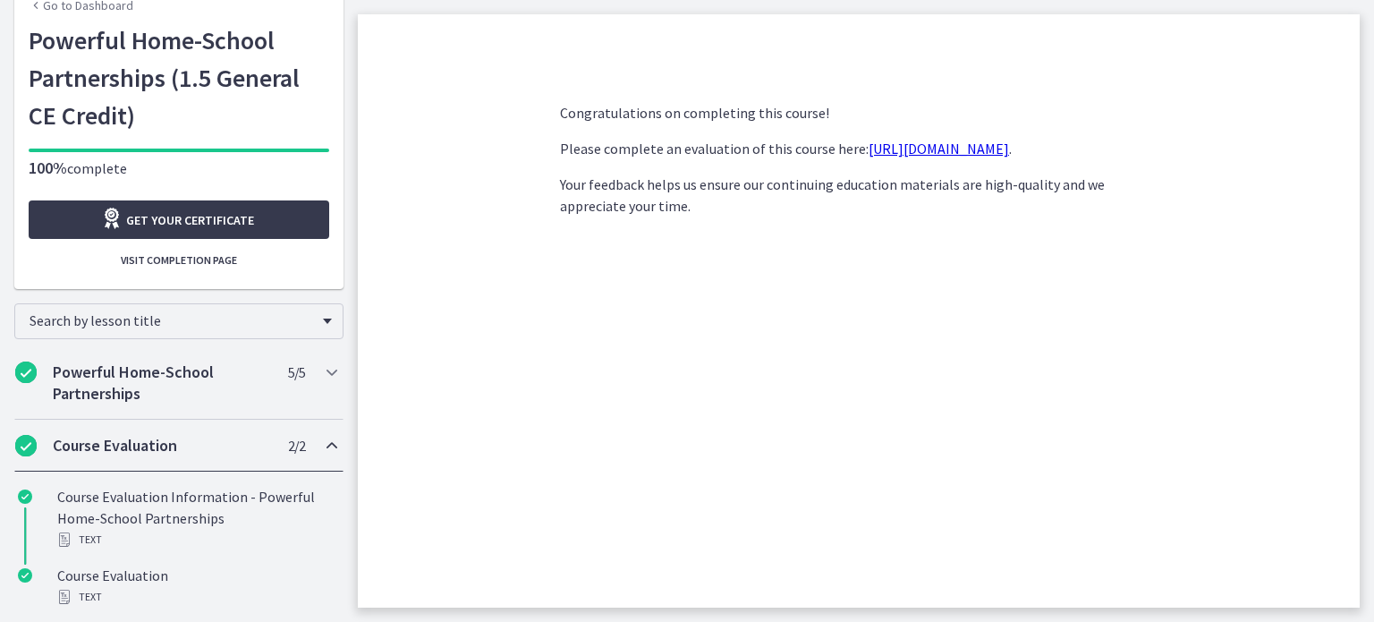
click at [104, 10] on link "Go to Dashboard" at bounding box center [81, 5] width 105 height 18
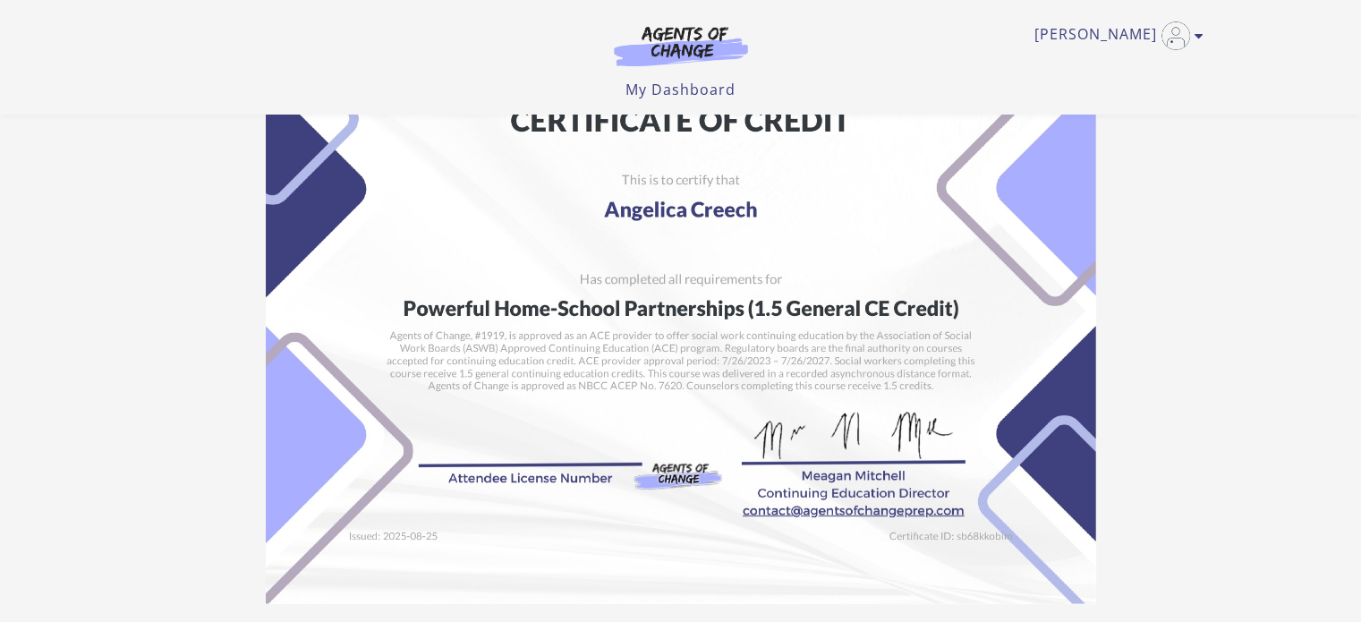
scroll to position [24, 0]
drag, startPoint x: 922, startPoint y: 187, endPoint x: 1224, endPoint y: 300, distance: 322.8
click at [1224, 300] on section "Student: Angelica Creech School: Agents of Change Course: Powerful Home-School …" at bounding box center [680, 396] width 1361 height 785
click at [1204, 34] on div "Angelica C My Account Support Sign Out Toggle menu Menu My Dashboard My Account…" at bounding box center [681, 57] width 1074 height 115
click at [1200, 35] on icon "Toggle menu" at bounding box center [1199, 36] width 9 height 14
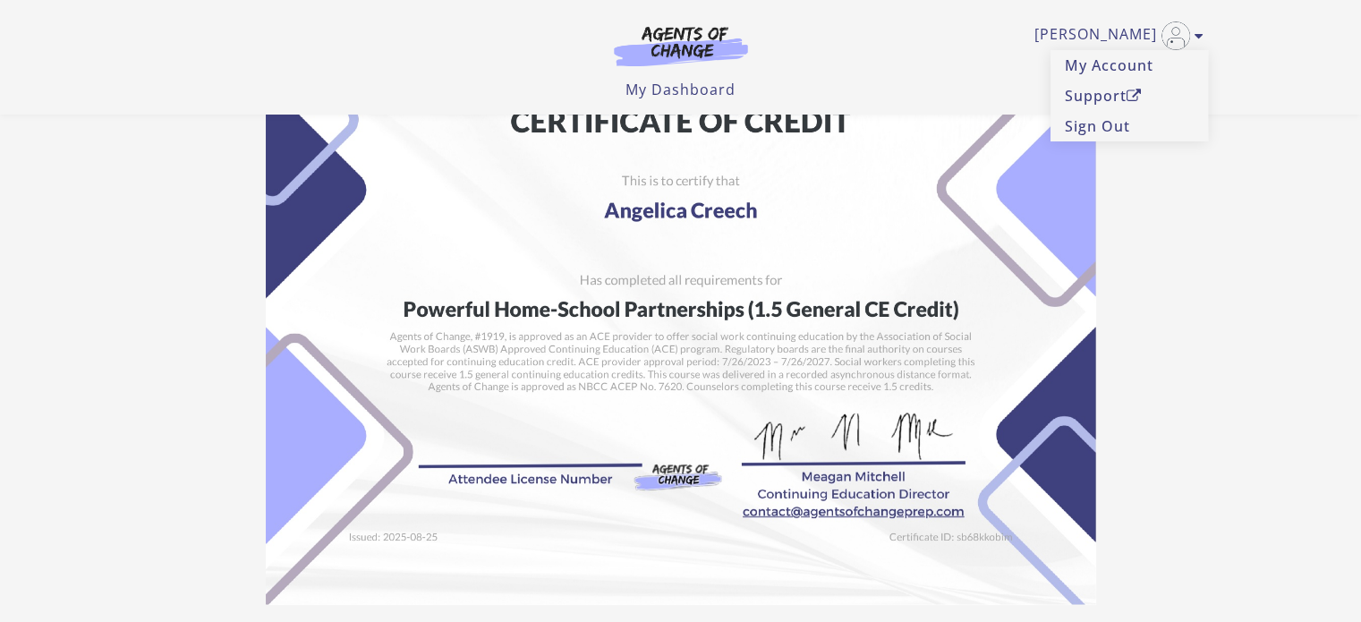
click at [1244, 319] on section "Student: Angelica Creech School: Agents of Change Course: Powerful Home-School …" at bounding box center [680, 396] width 1361 height 785
click at [1253, 299] on section "Student: Angelica Creech School: Agents of Change Course: Powerful Home-School …" at bounding box center [680, 396] width 1361 height 785
click at [1202, 31] on icon "Toggle menu" at bounding box center [1199, 36] width 9 height 14
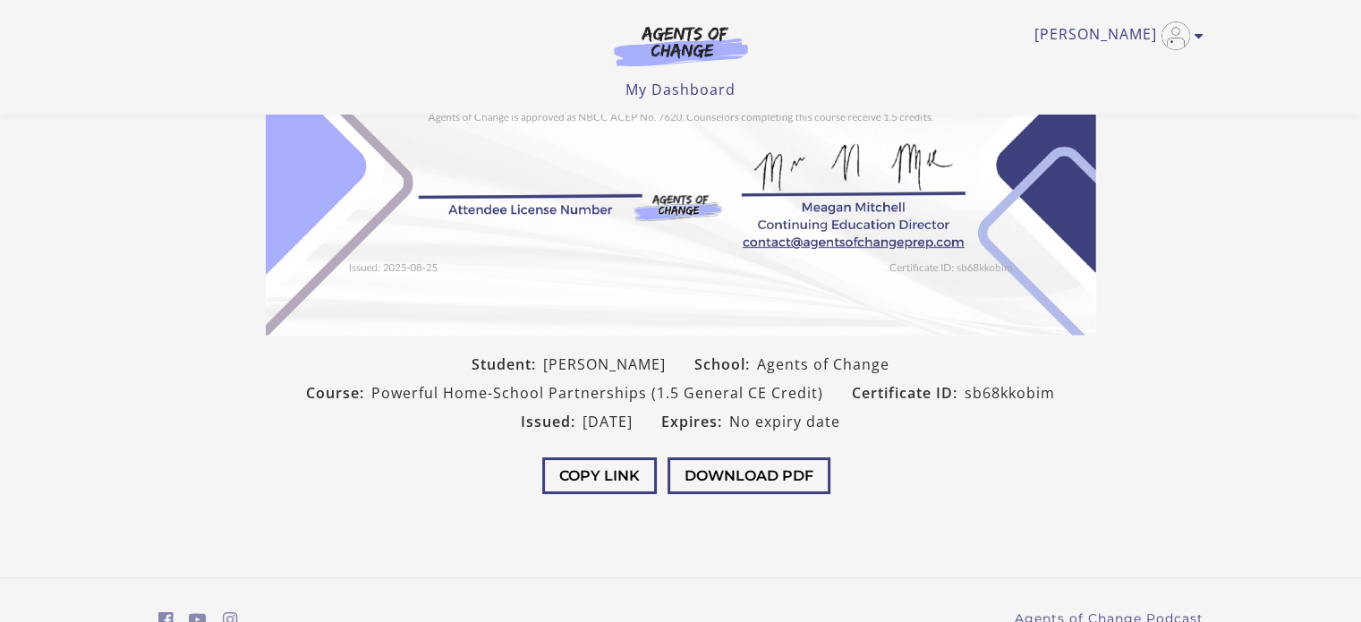
scroll to position [307, 0]
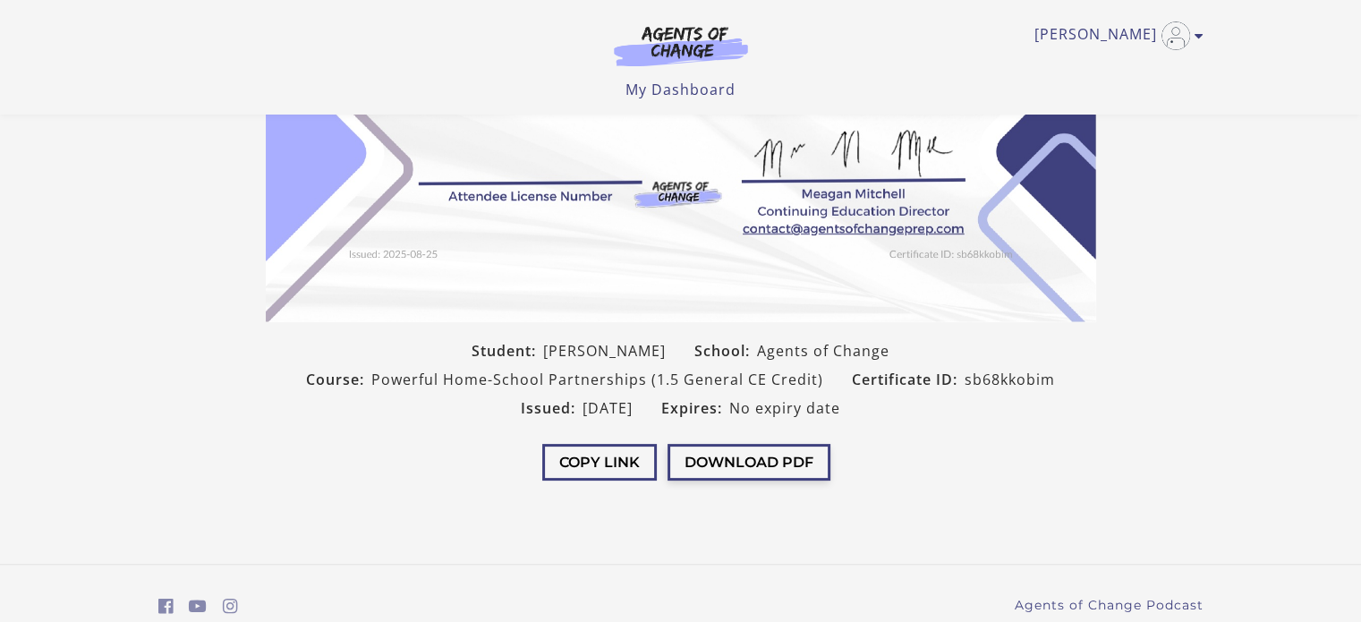
click at [773, 471] on button "Download PDF" at bounding box center [749, 462] width 163 height 37
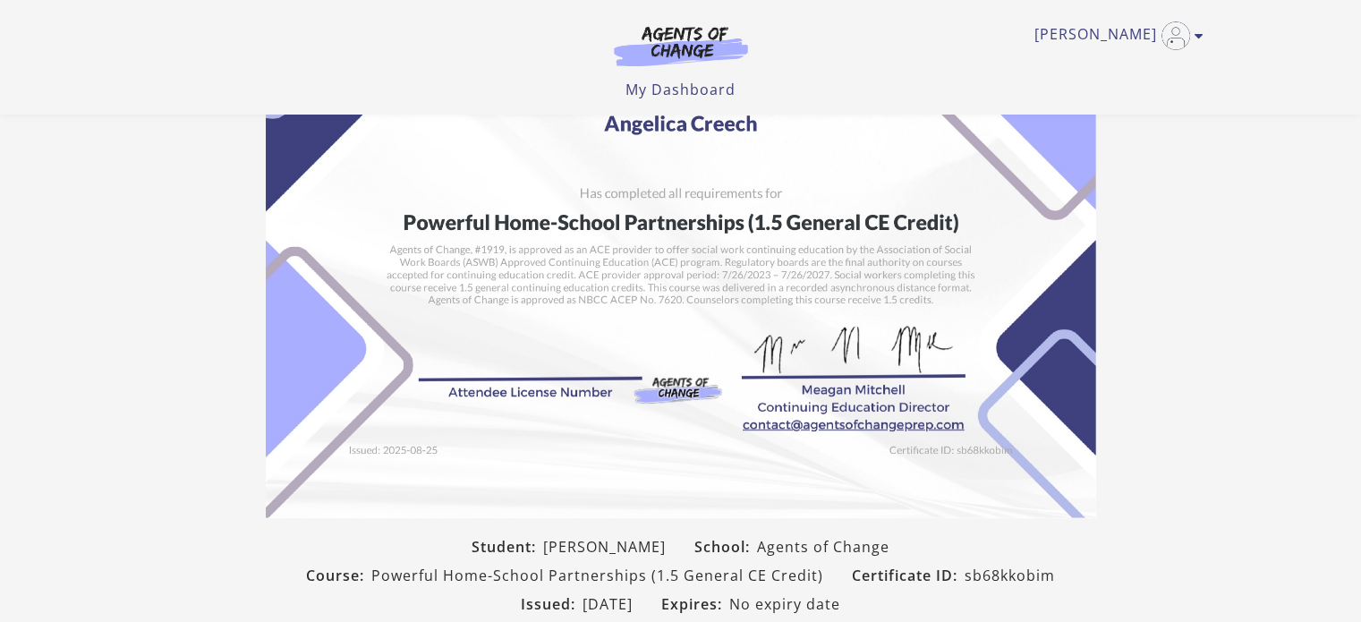
scroll to position [0, 0]
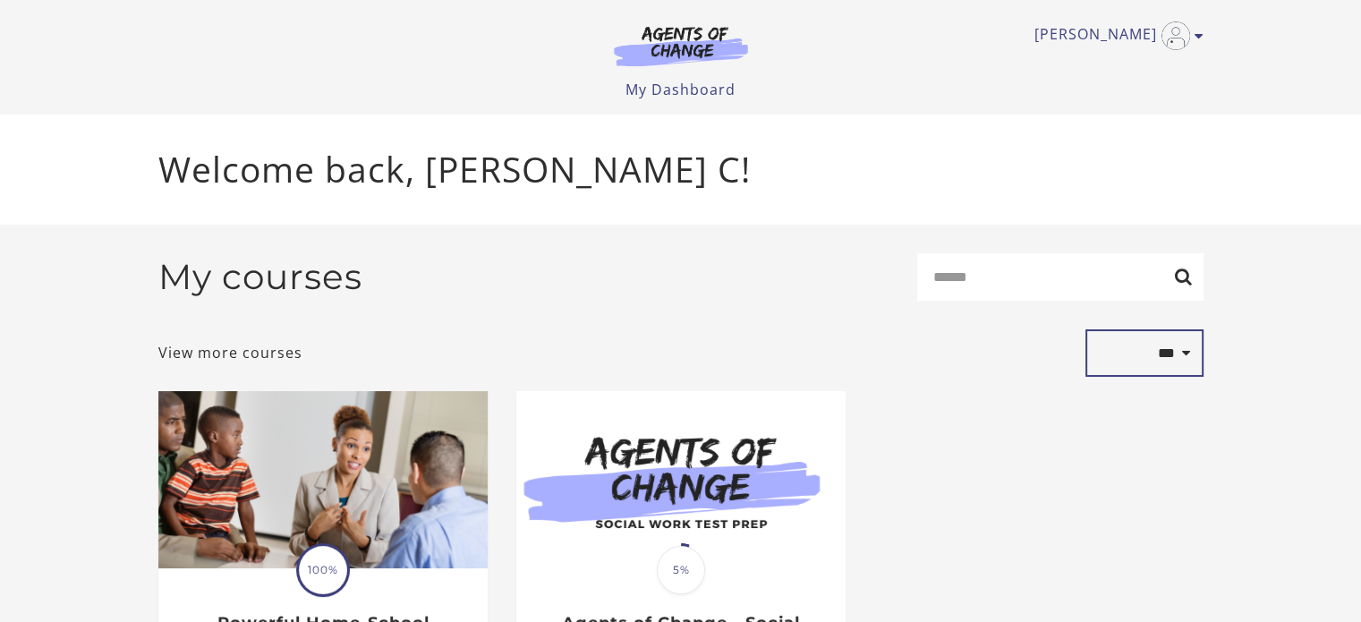
click at [1182, 360] on select "**********" at bounding box center [1144, 353] width 118 height 48
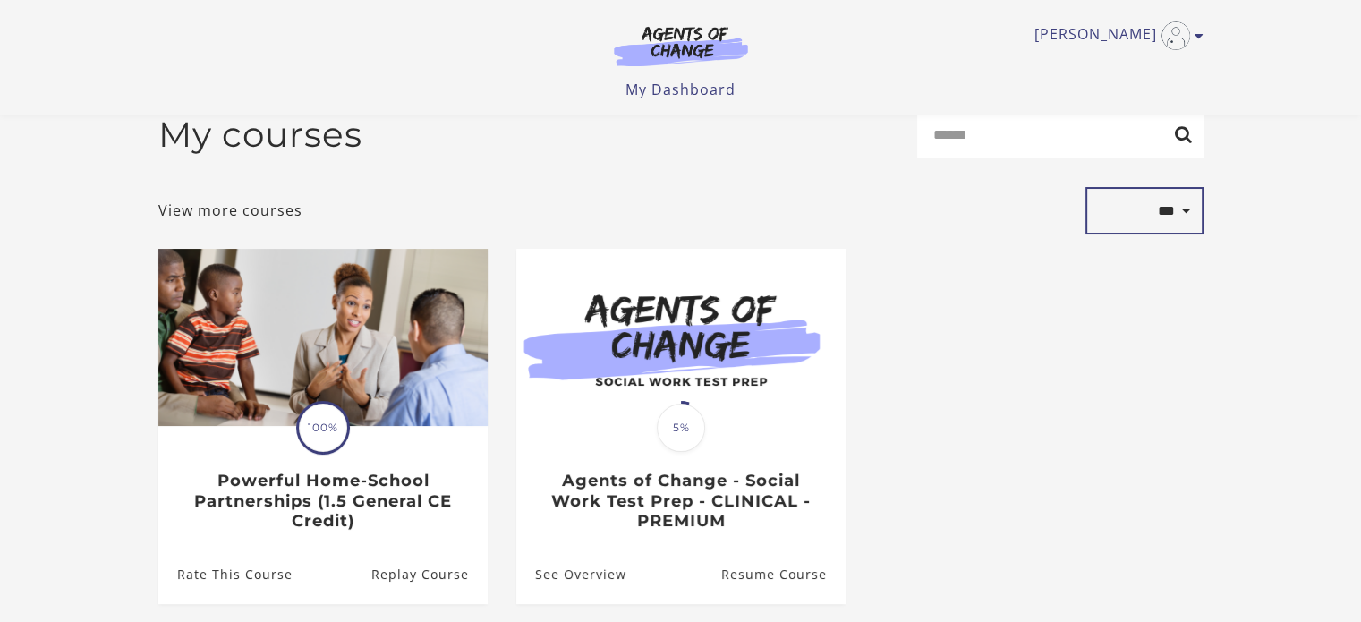
scroll to position [25, 0]
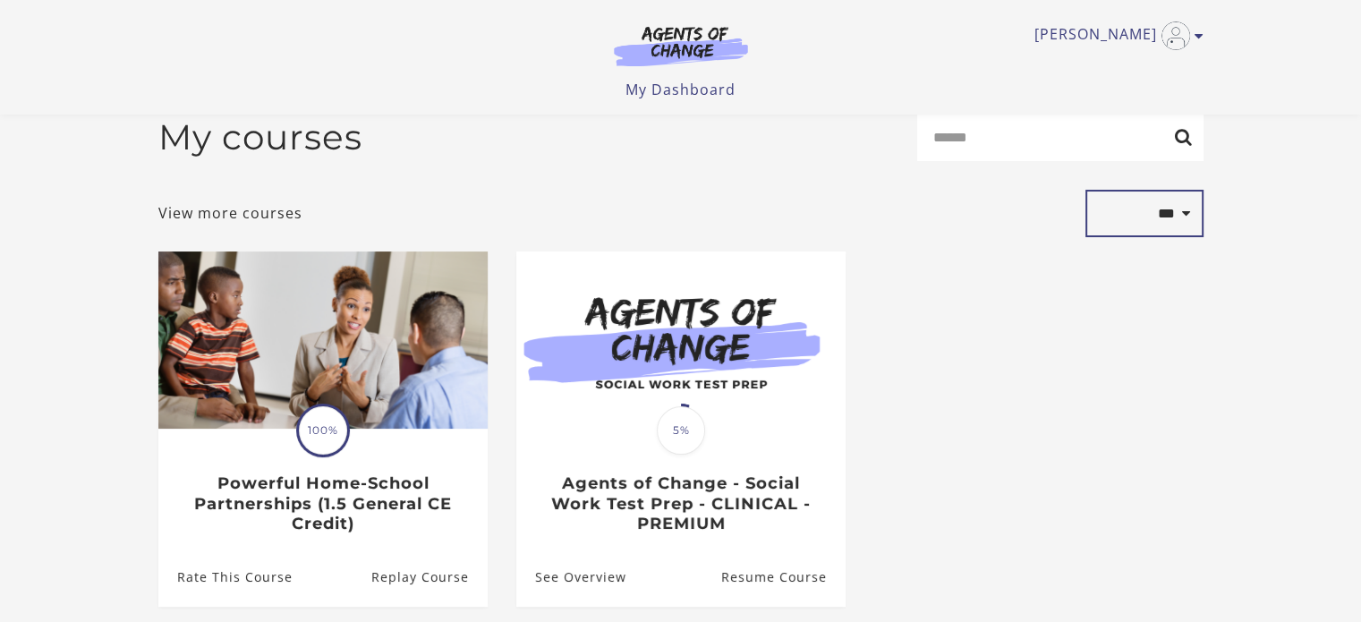
click at [1185, 204] on select "**********" at bounding box center [1144, 214] width 118 height 48
click at [1298, 349] on section "**********" at bounding box center [680, 374] width 1361 height 579
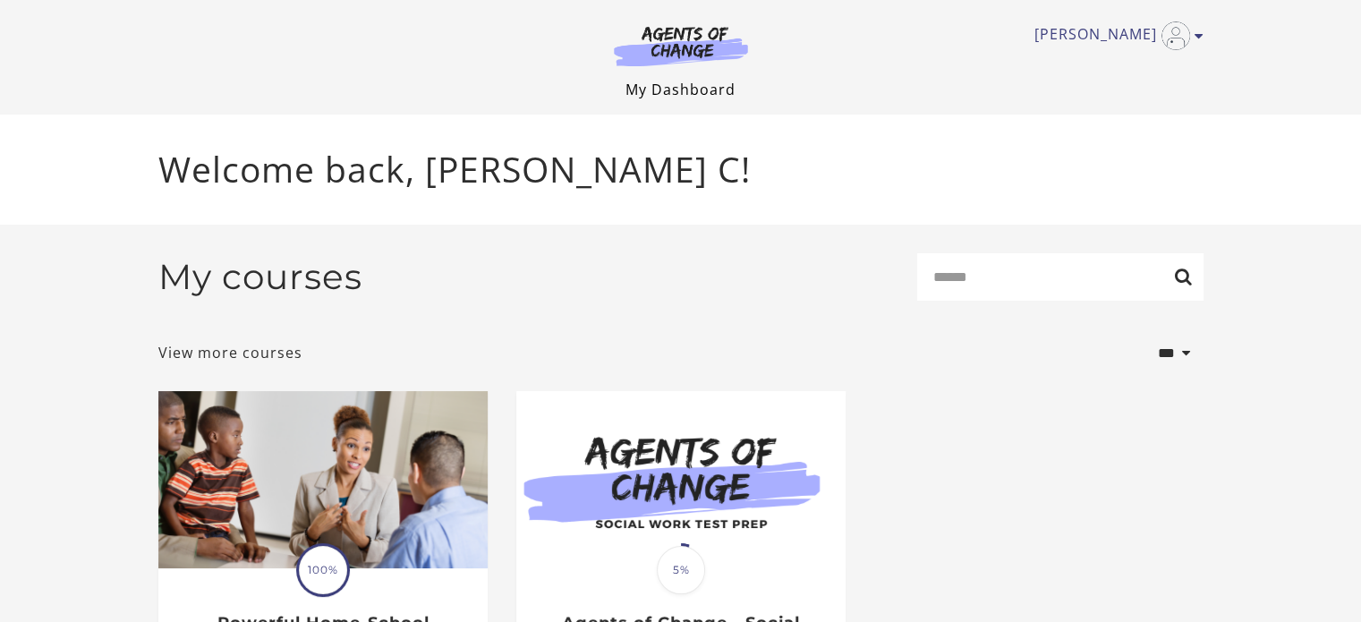
click at [647, 90] on link "My Dashboard" at bounding box center [680, 90] width 110 height 20
click at [287, 354] on link "View more courses" at bounding box center [230, 352] width 144 height 21
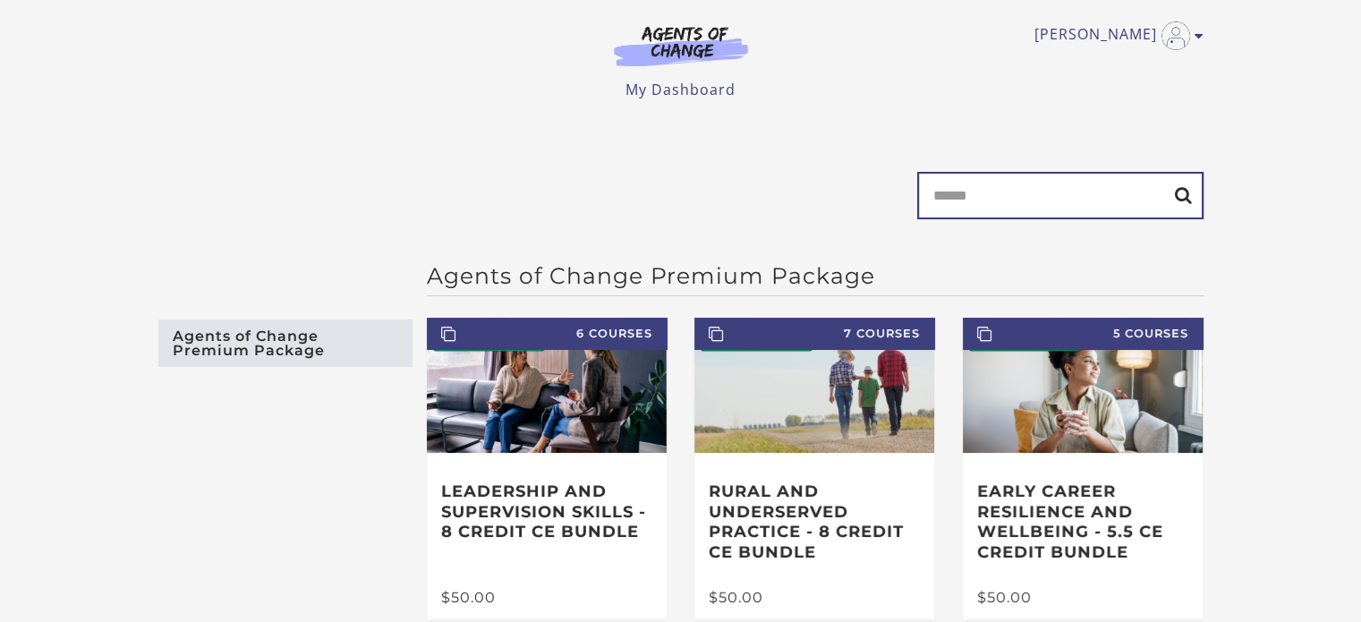
click at [1051, 197] on input "Search" at bounding box center [1060, 195] width 286 height 47
click at [1192, 203] on input "***" at bounding box center [1060, 195] width 286 height 47
click at [1190, 203] on input "***" at bounding box center [1060, 195] width 286 height 47
click at [1186, 199] on input "***" at bounding box center [1060, 195] width 286 height 47
click at [1178, 196] on input "***" at bounding box center [1060, 195] width 286 height 47
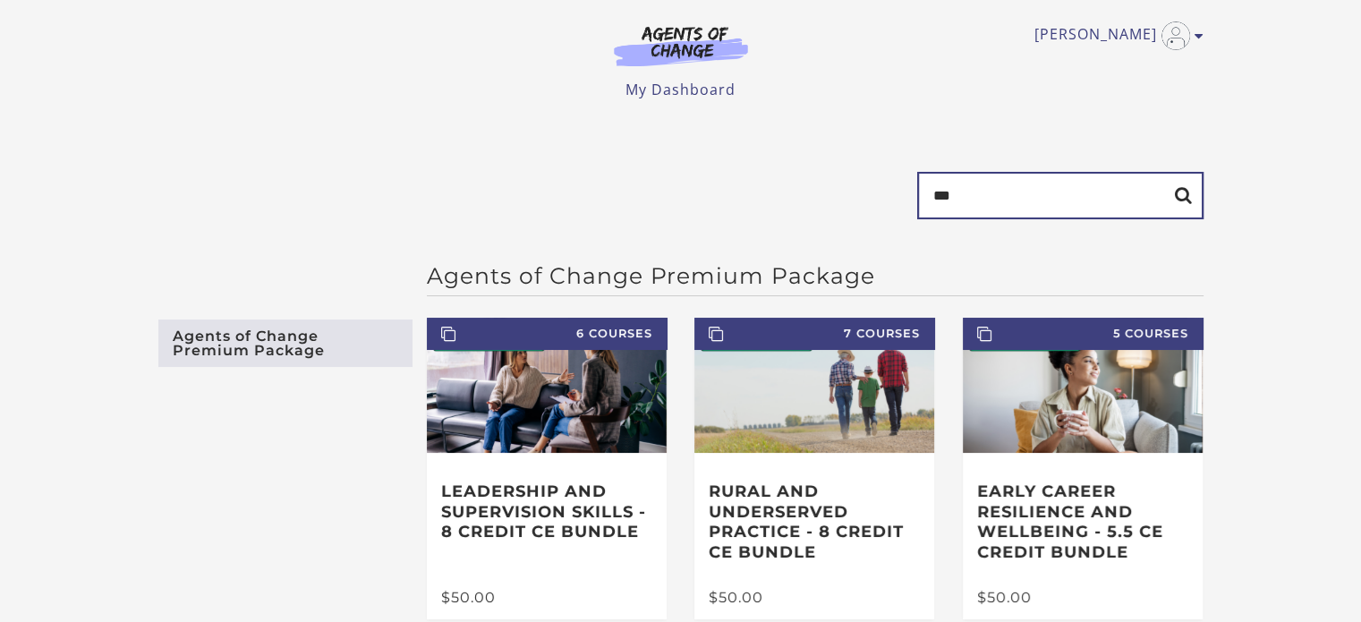
type input "***"
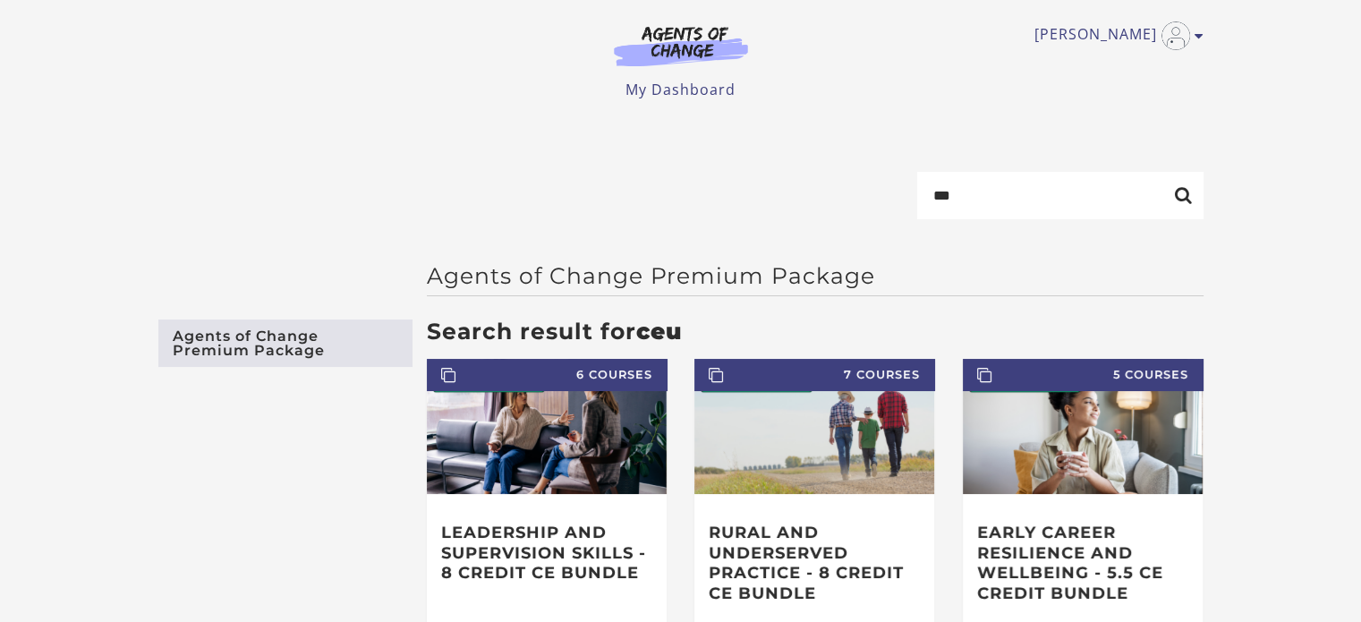
click at [666, 40] on img at bounding box center [681, 45] width 172 height 41
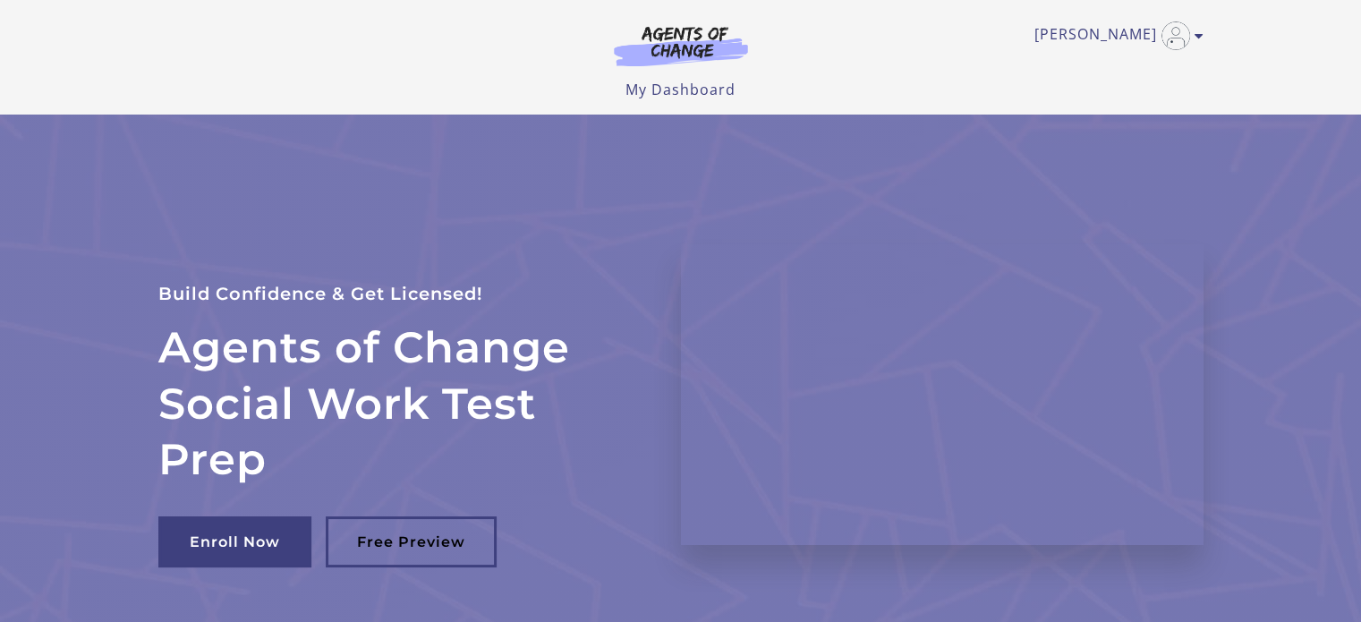
click at [1204, 35] on div "Angelica C My Account Support Sign Out Toggle menu Menu My Dashboard My Account…" at bounding box center [681, 57] width 1074 height 115
click at [1195, 35] on icon "Toggle menu" at bounding box center [1199, 36] width 9 height 14
click at [1271, 246] on section "Agents of Change Social Work Test Prep Build Confidence & Get Licensed! Enroll …" at bounding box center [680, 395] width 1361 height 560
click at [704, 46] on img at bounding box center [681, 45] width 172 height 41
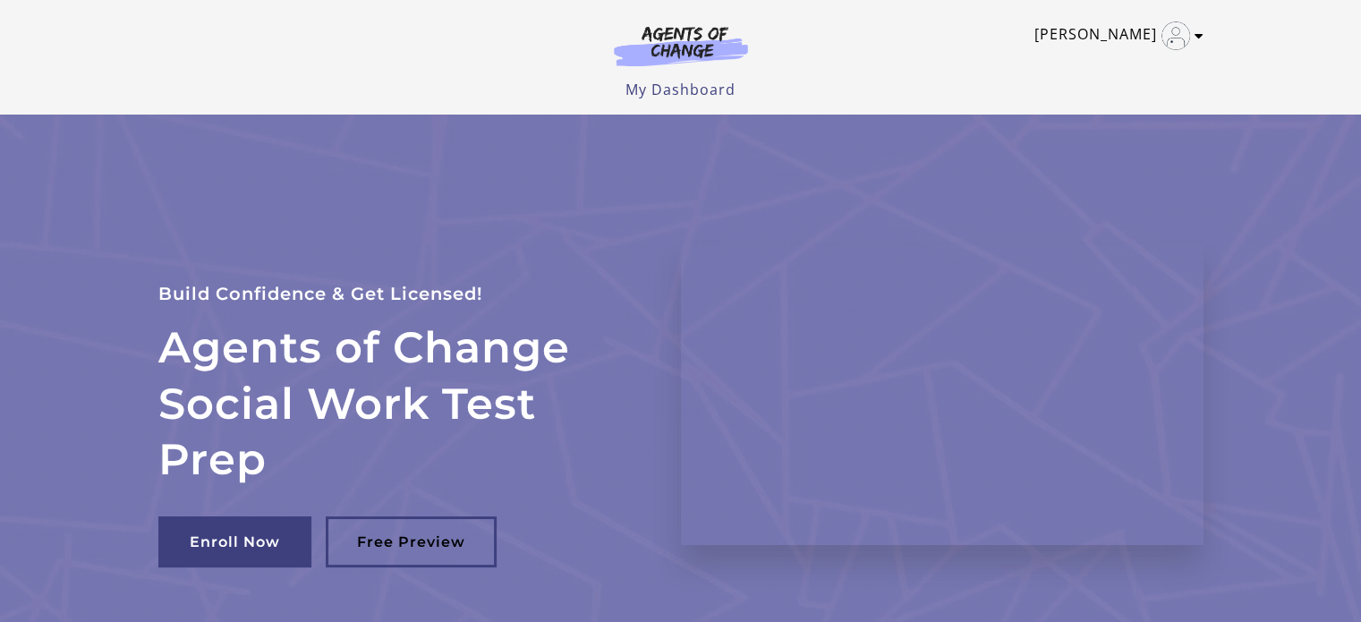
click at [1127, 45] on link "[PERSON_NAME]" at bounding box center [1114, 35] width 160 height 29
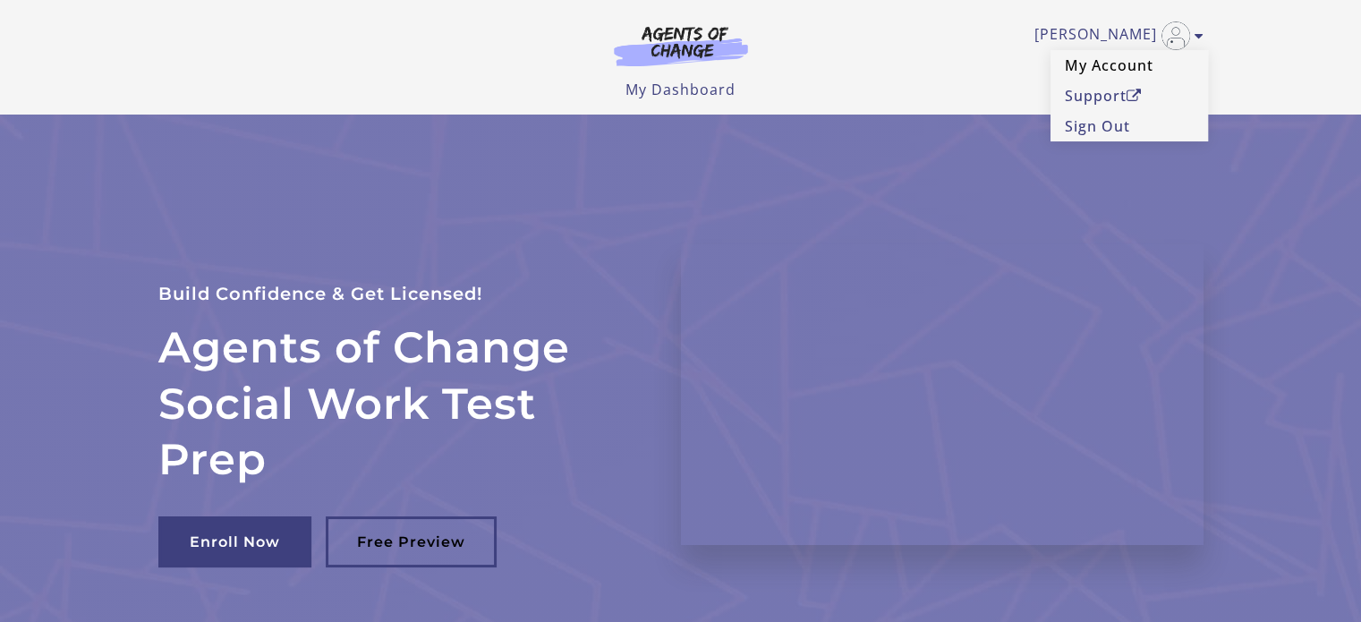
click at [1111, 71] on link "My Account" at bounding box center [1128, 65] width 157 height 30
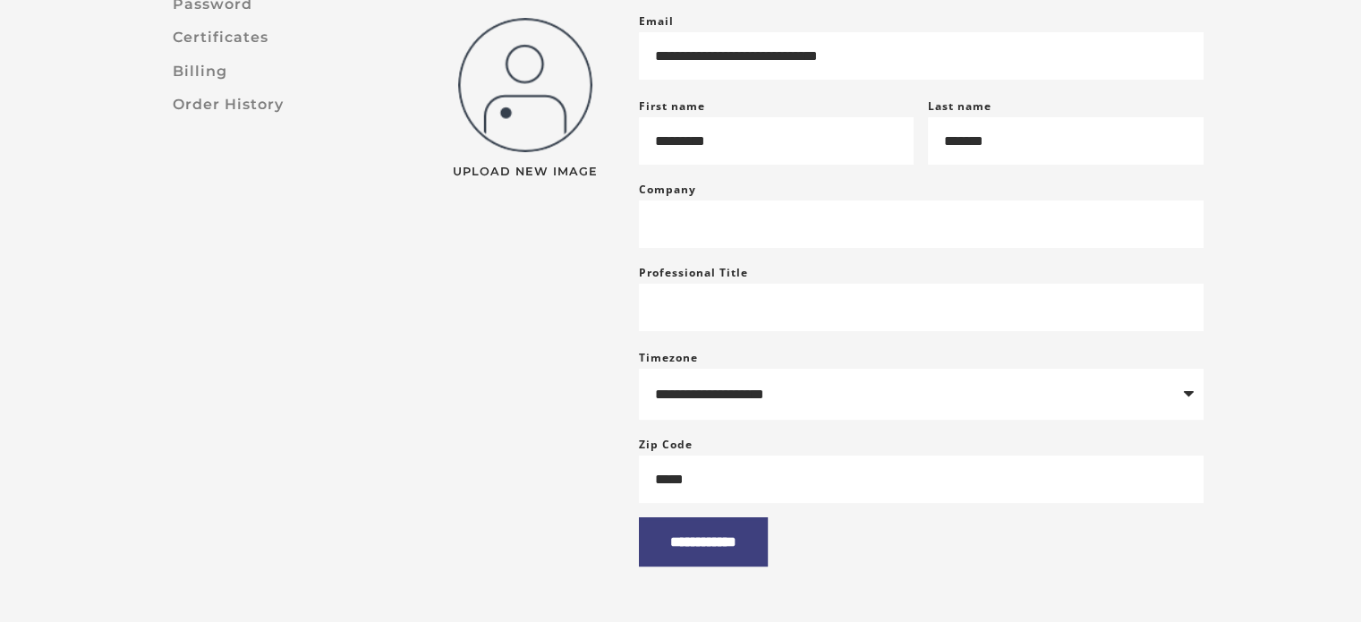
scroll to position [225, 0]
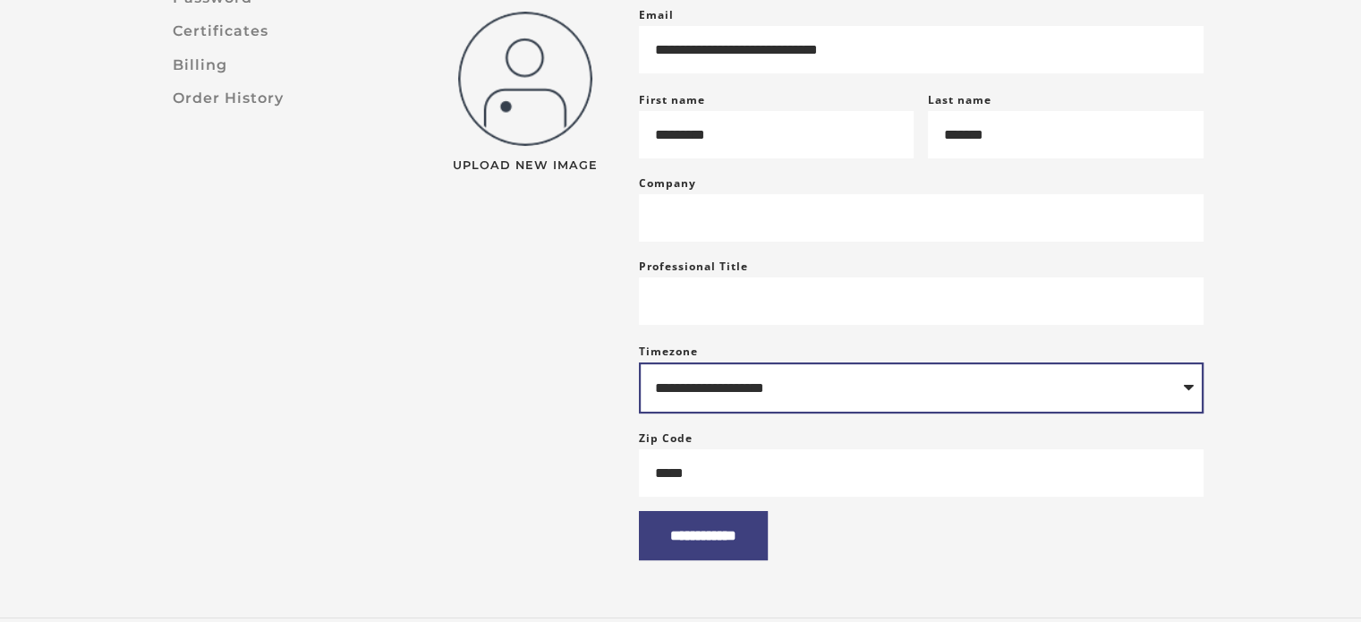
click at [1146, 389] on select "**********" at bounding box center [921, 387] width 565 height 51
select select "**********"
click at [639, 373] on select "**********" at bounding box center [921, 387] width 565 height 51
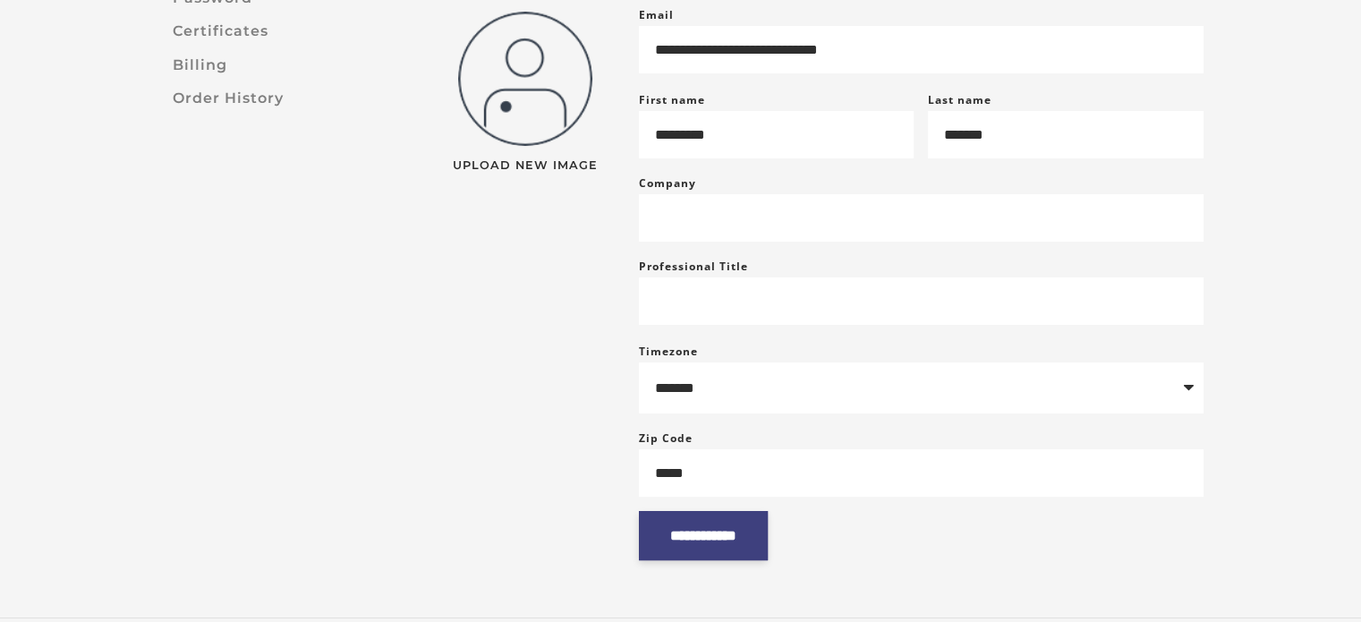
click at [766, 536] on input "**********" at bounding box center [703, 535] width 129 height 49
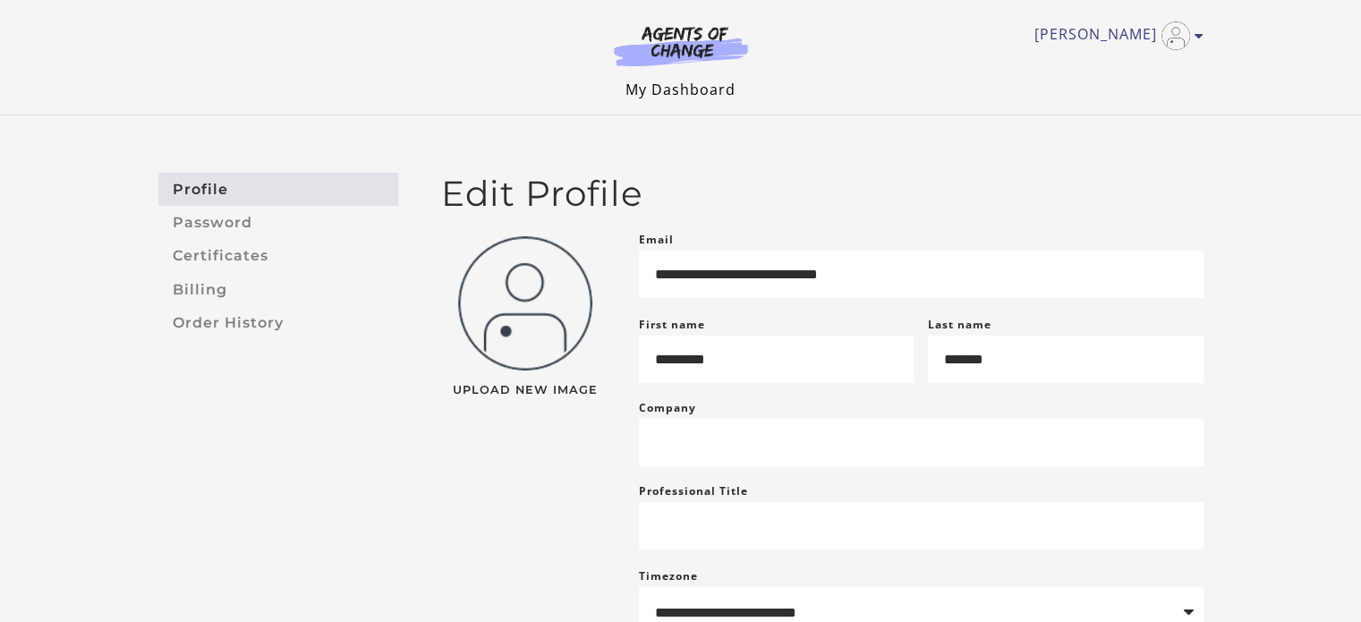
click at [705, 89] on link "My Dashboard" at bounding box center [680, 90] width 110 height 20
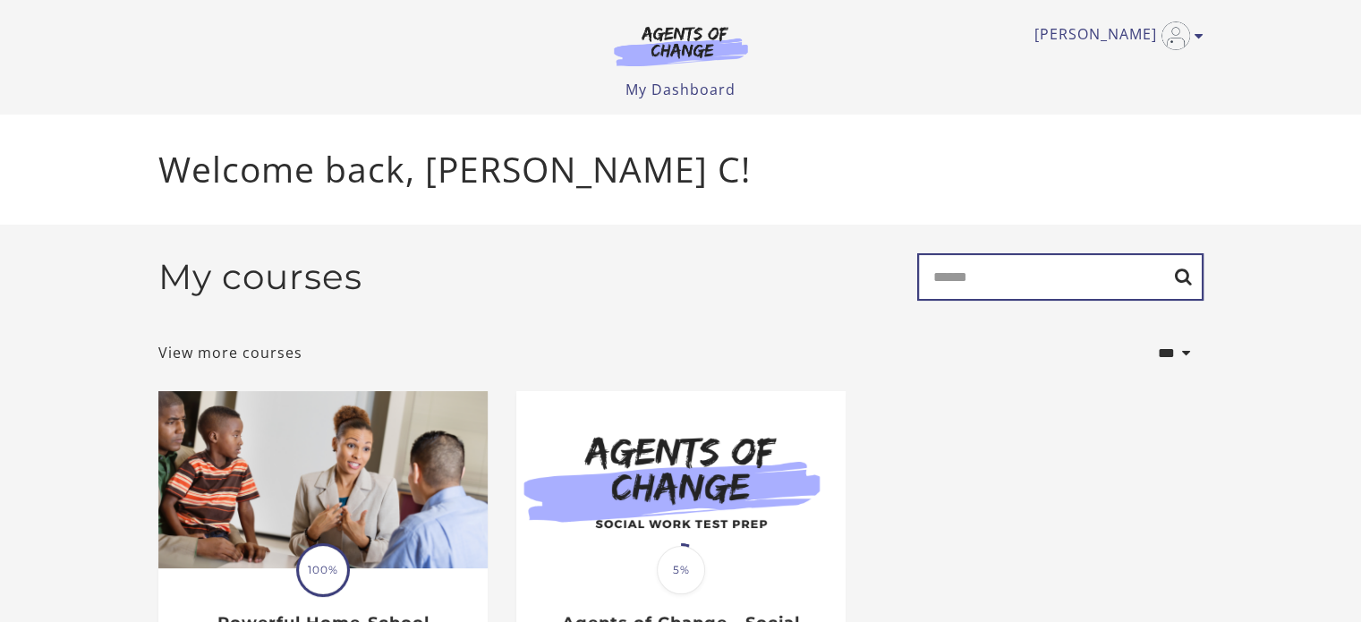
click at [1077, 293] on input "Search" at bounding box center [1060, 276] width 286 height 47
type input "*********"
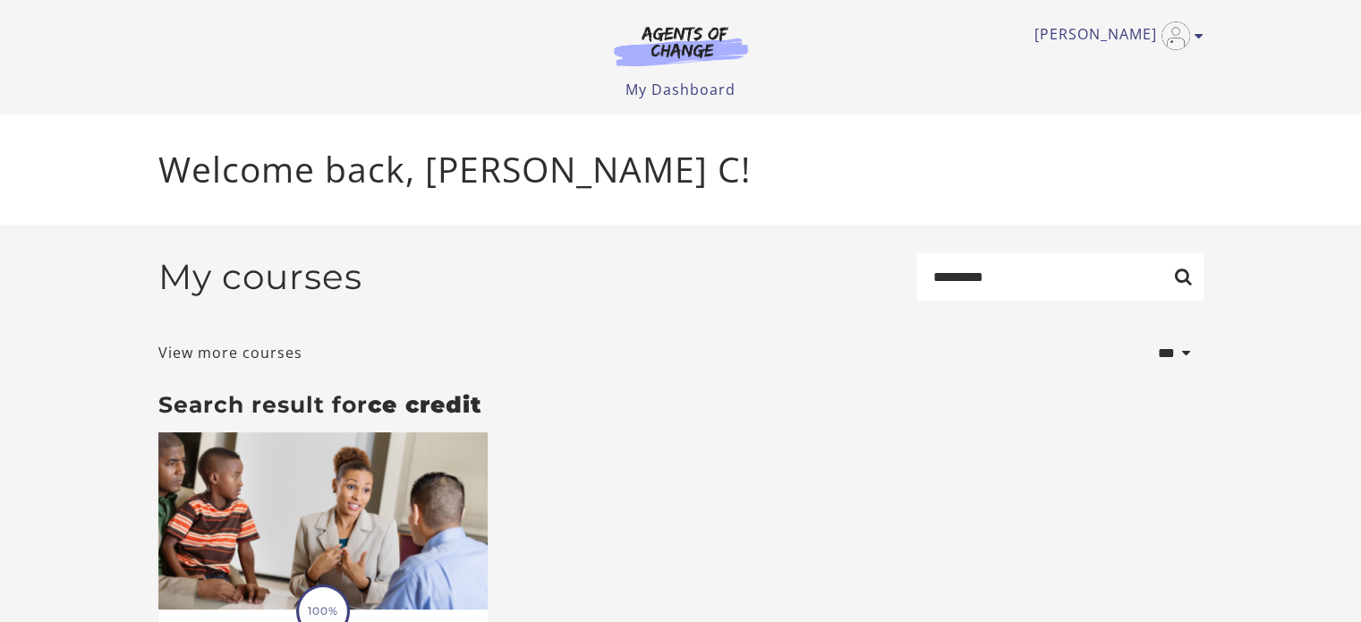
click at [733, 33] on img at bounding box center [681, 45] width 172 height 41
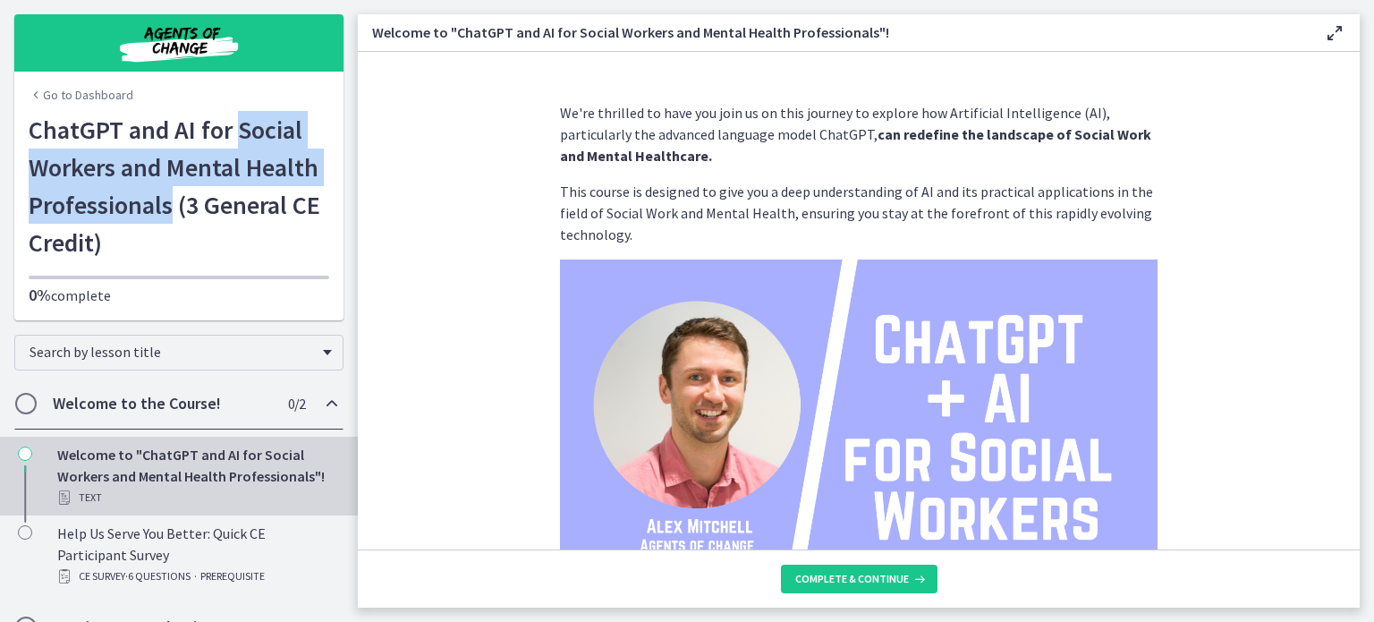
drag, startPoint x: 231, startPoint y: 130, endPoint x: 168, endPoint y: 194, distance: 89.9
click at [168, 194] on h1 "ChatGPT and AI for Social Workers and Mental Health Professionals (3 General CE…" at bounding box center [179, 186] width 301 height 150
copy h1 "Social Workers and Mental Health Professionals"
